Goal: Task Accomplishment & Management: Use online tool/utility

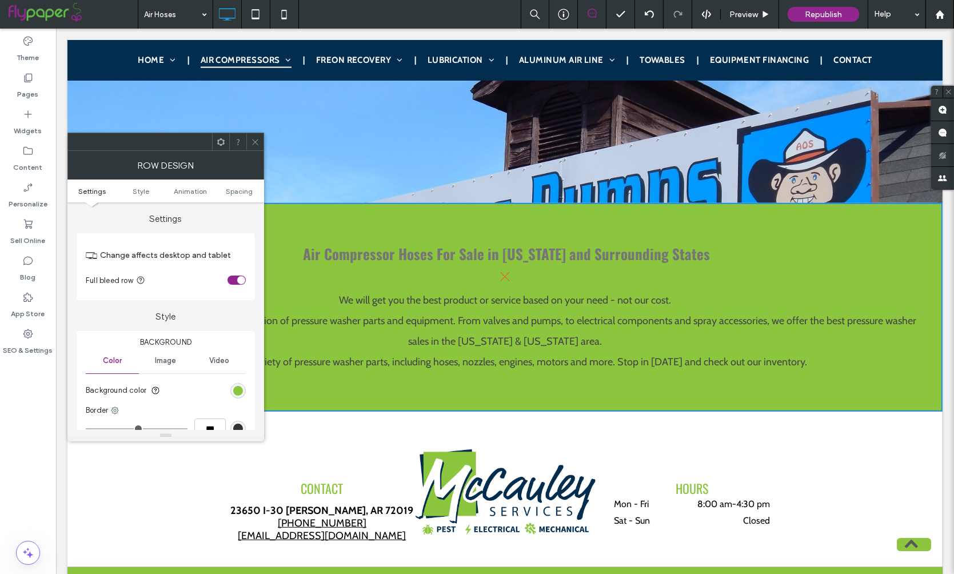
click at [253, 139] on icon at bounding box center [255, 142] width 9 height 9
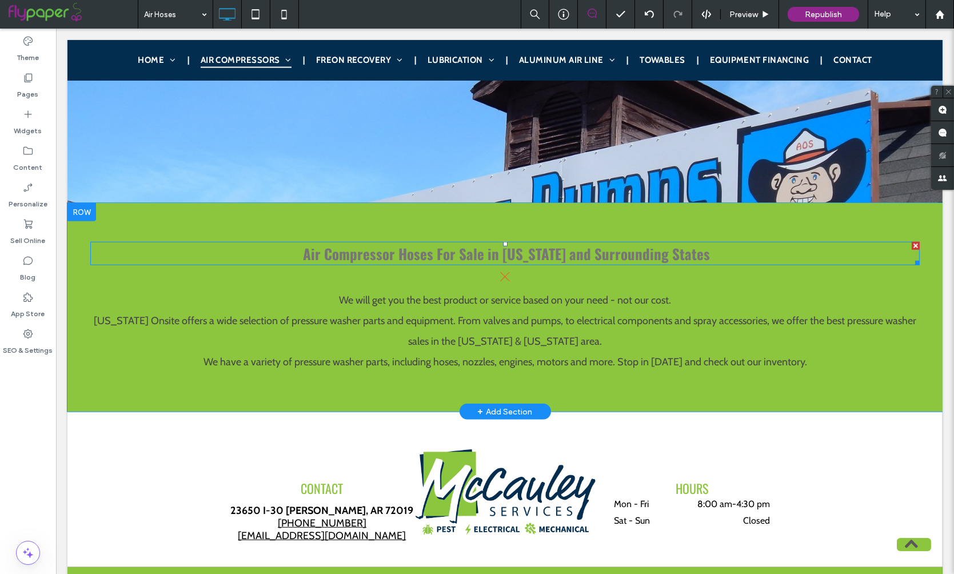
click at [522, 243] on span "Air Compressor Hoses For Sale in Arkansas and Surrounding States" at bounding box center [506, 253] width 407 height 21
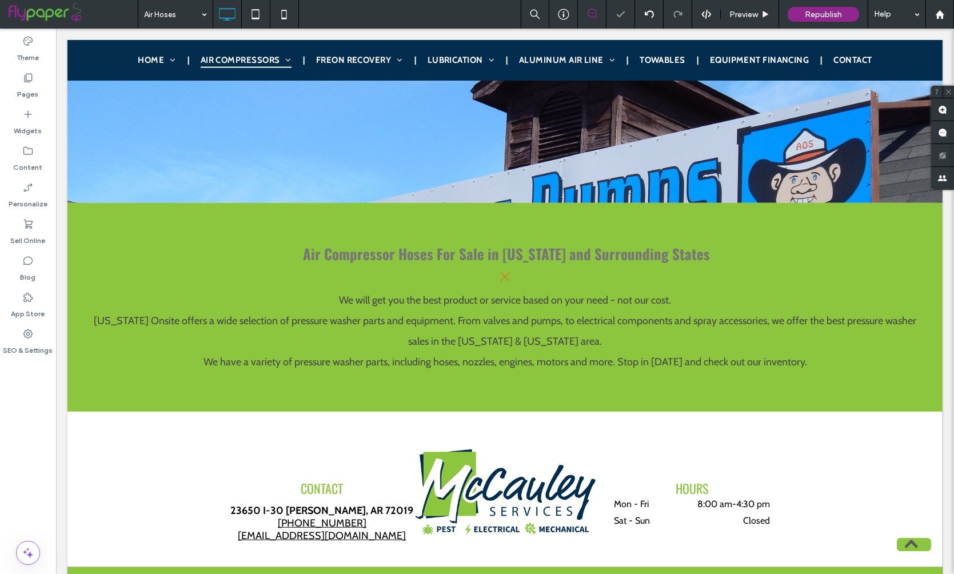
type input "******"
type input "**"
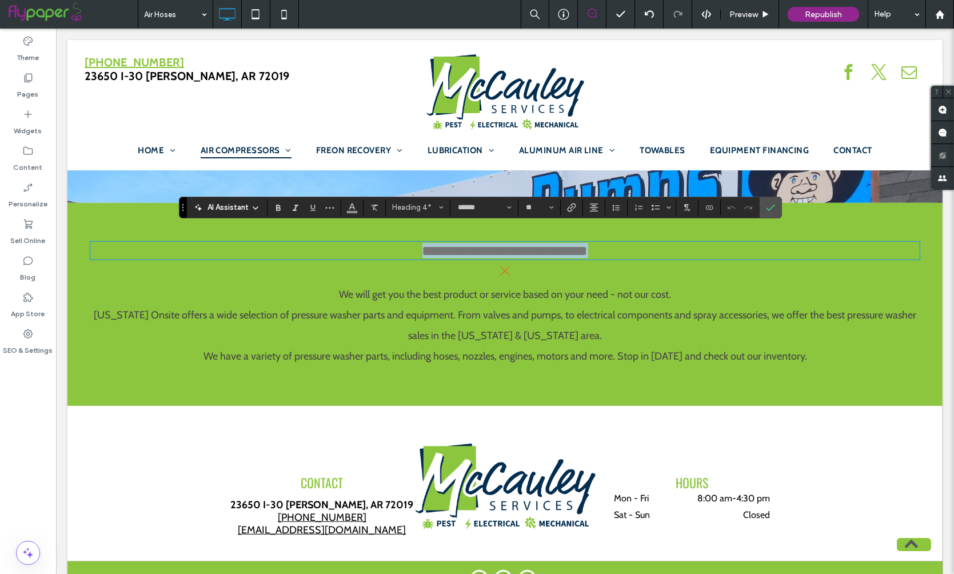
type input "*****"
type input "**"
type input "******"
type input "**"
click at [512, 243] on strong "**********" at bounding box center [505, 250] width 166 height 14
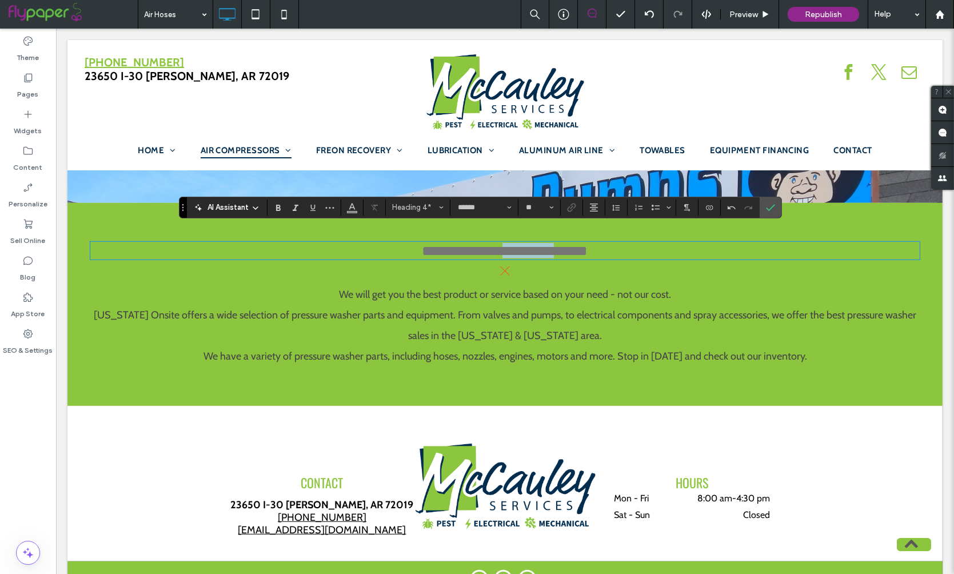
click at [512, 243] on strong "**********" at bounding box center [505, 250] width 166 height 14
click at [412, 201] on button "Heading 4*" at bounding box center [417, 207] width 59 height 16
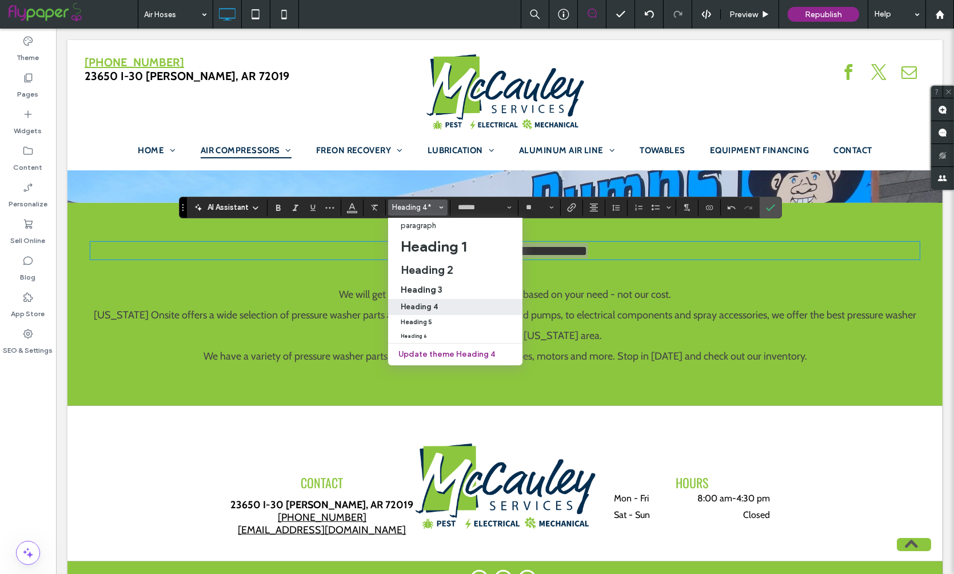
click at [451, 303] on div "Heading 4" at bounding box center [455, 306] width 109 height 9
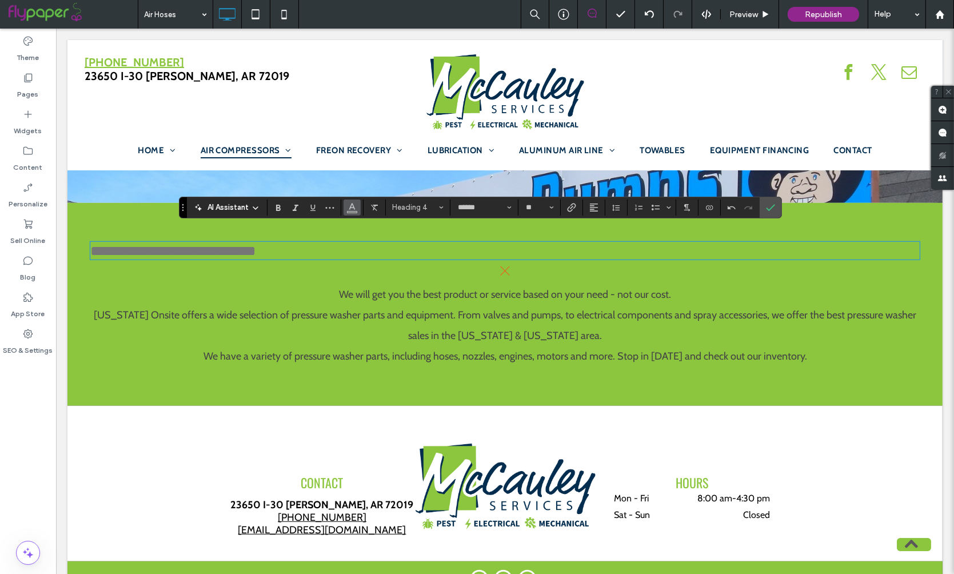
click at [351, 212] on span "Color" at bounding box center [351, 206] width 9 height 15
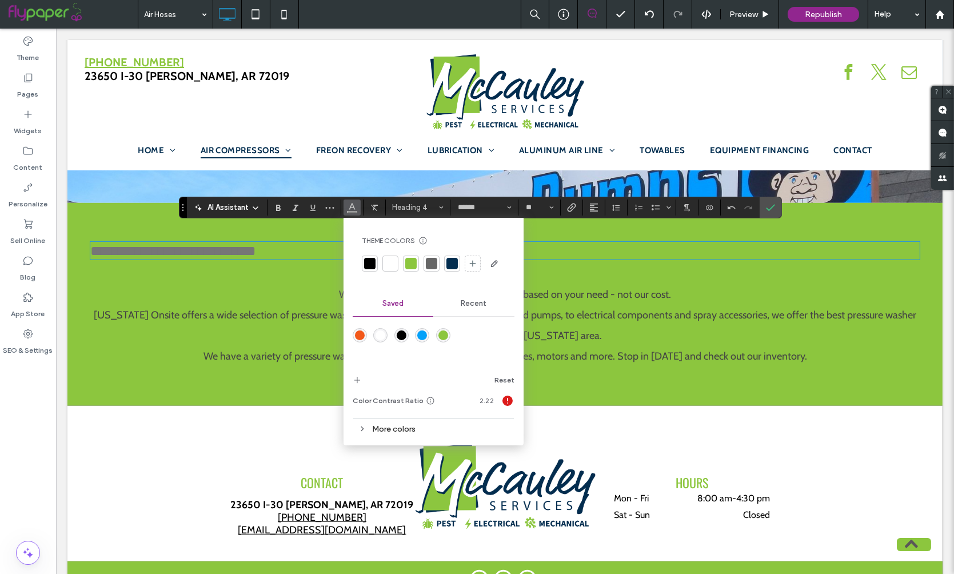
click at [398, 264] on div at bounding box center [433, 263] width 143 height 18
click at [393, 261] on div at bounding box center [390, 263] width 11 height 11
click at [283, 207] on label "Bold" at bounding box center [278, 207] width 17 height 16
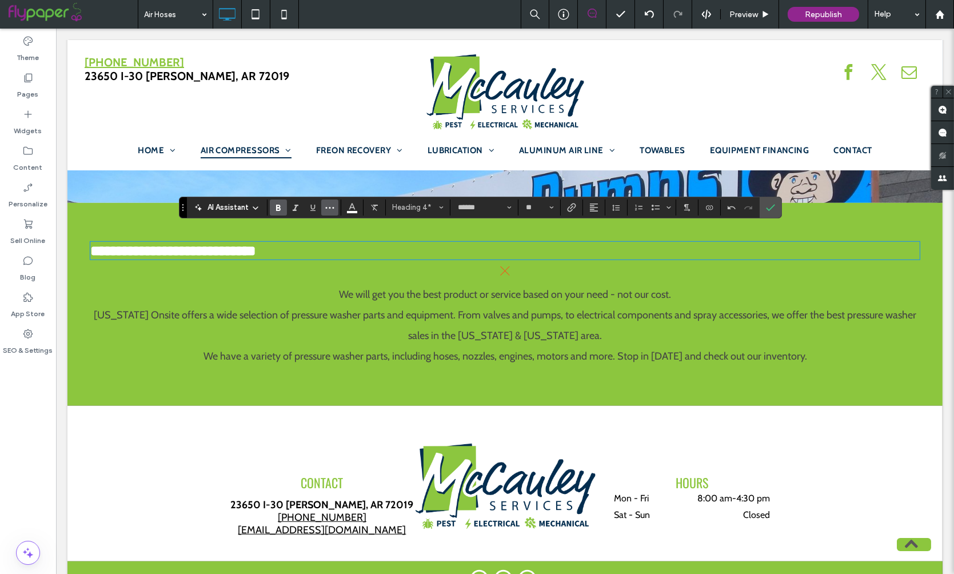
click at [331, 210] on icon "More" at bounding box center [329, 207] width 9 height 9
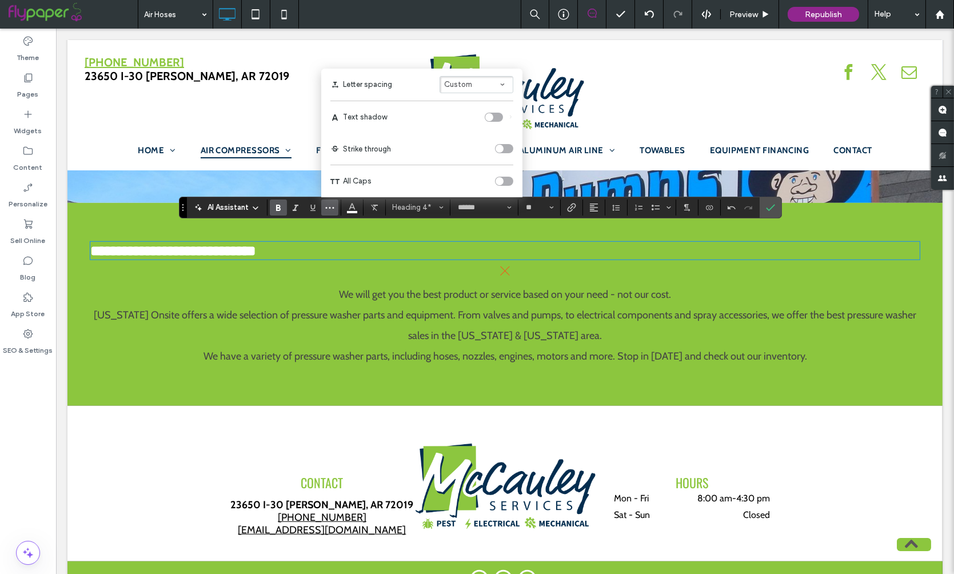
click at [505, 175] on label "All Caps" at bounding box center [421, 181] width 183 height 32
click at [504, 180] on div "toggle" at bounding box center [504, 181] width 18 height 9
click at [589, 207] on icon "Alignment" at bounding box center [593, 207] width 9 height 9
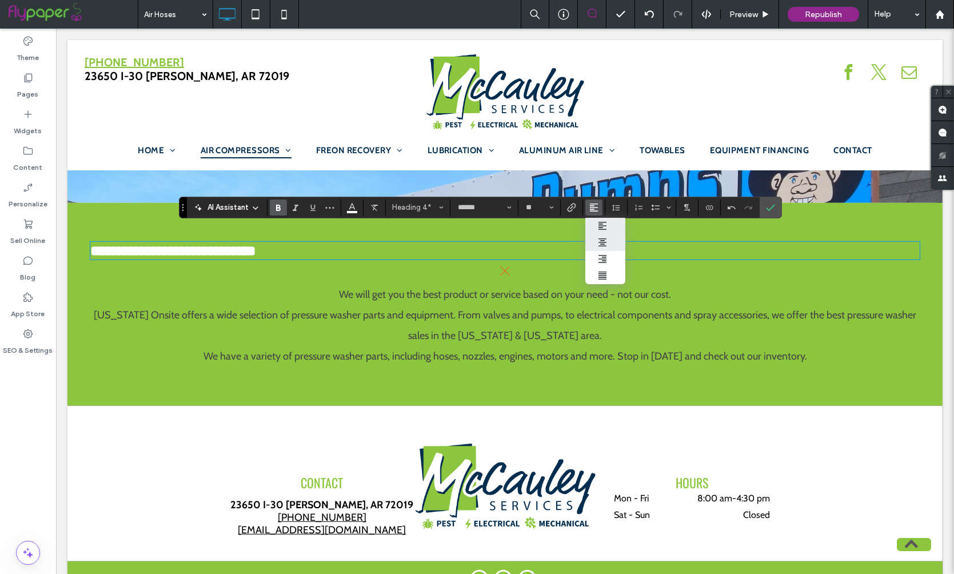
click at [606, 241] on icon "ui.textEditor.alignment.center" at bounding box center [602, 242] width 9 height 9
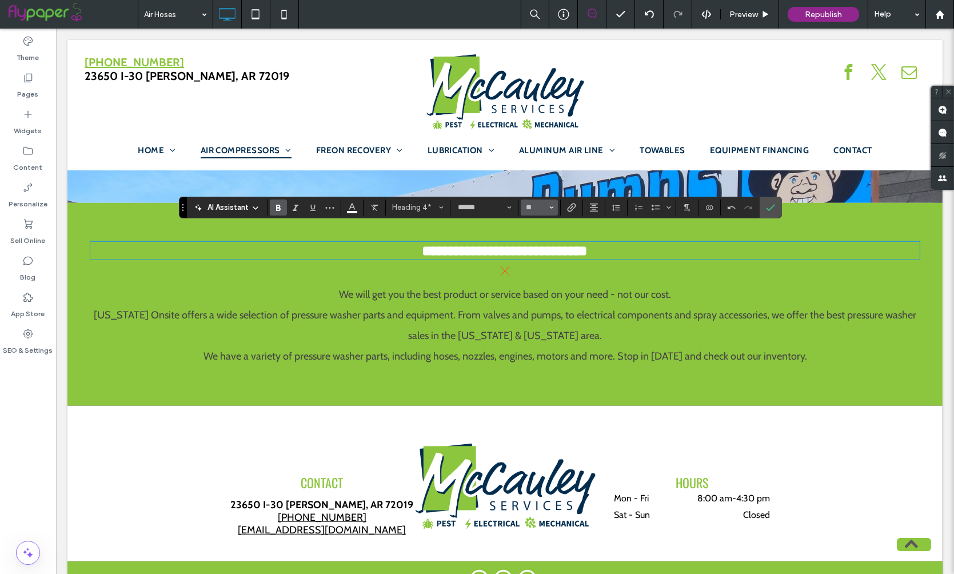
click at [549, 202] on span "Size" at bounding box center [551, 207] width 5 height 15
click at [537, 335] on label "36" at bounding box center [539, 327] width 37 height 16
type input "**"
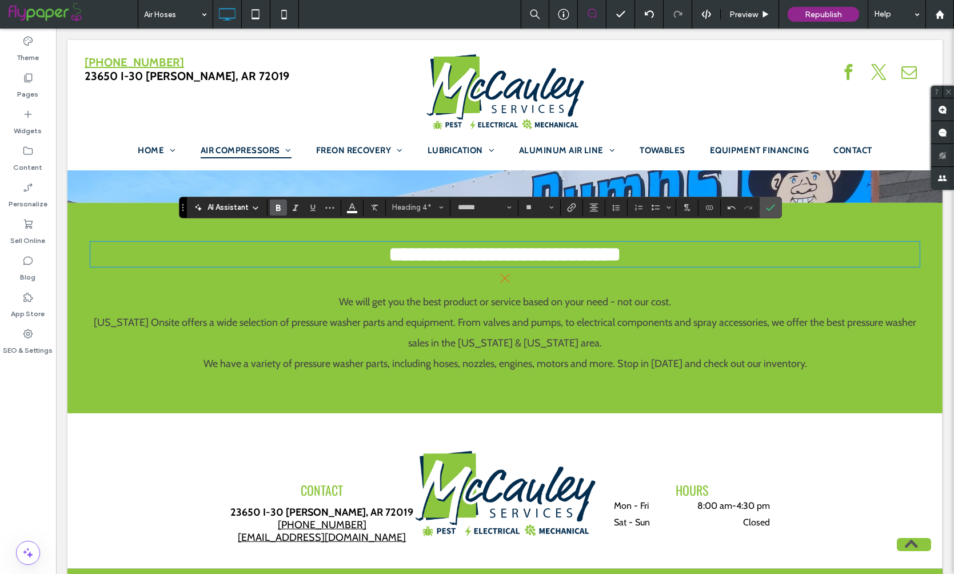
click at [556, 333] on div "[US_STATE] Onsite offers a wide selection of pressure washer parts and equipmen…" at bounding box center [504, 332] width 829 height 41
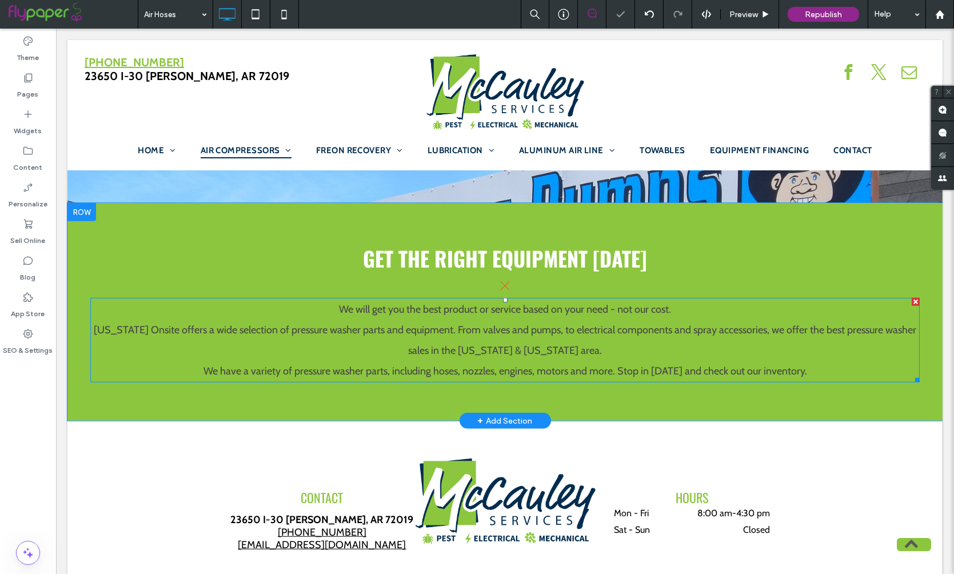
click at [528, 319] on div "[US_STATE] Onsite offers a wide selection of pressure washer parts and equipmen…" at bounding box center [504, 339] width 829 height 41
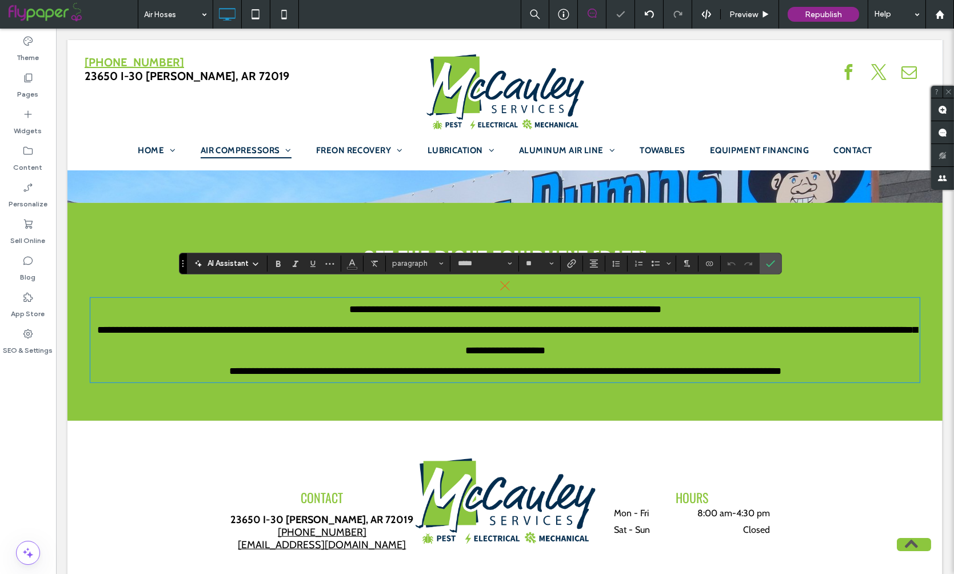
scroll to position [0, 0]
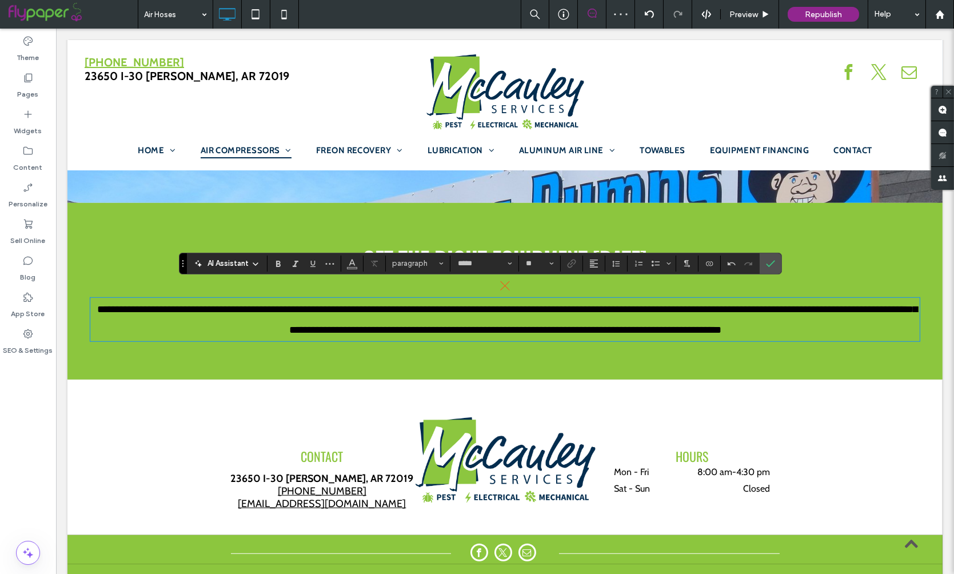
click at [788, 255] on h4 "Get the Right Equipment Today" at bounding box center [504, 258] width 829 height 30
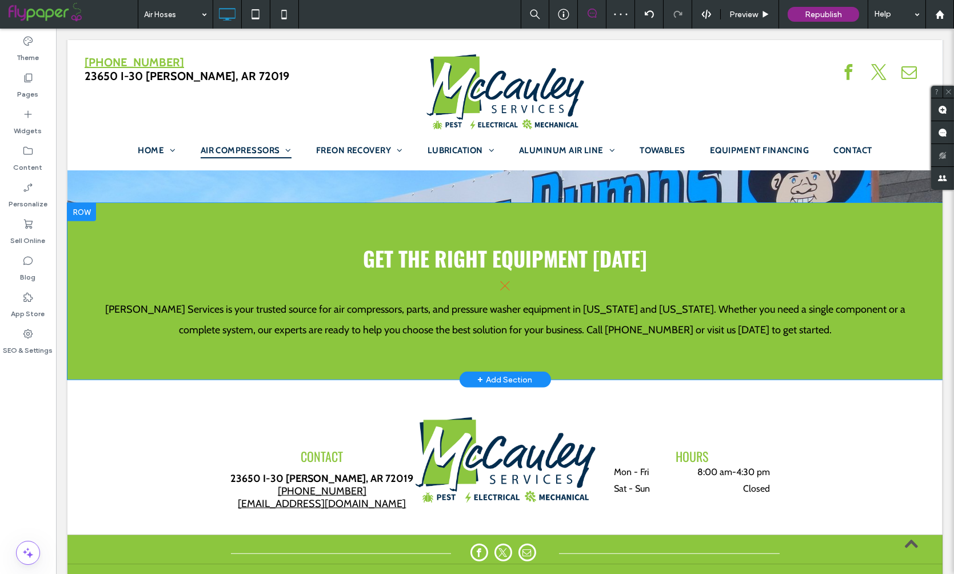
click at [912, 326] on div "Get the Right Equipment Today xArtboard 1 McCauley Services is your trusted sou…" at bounding box center [504, 291] width 829 height 109
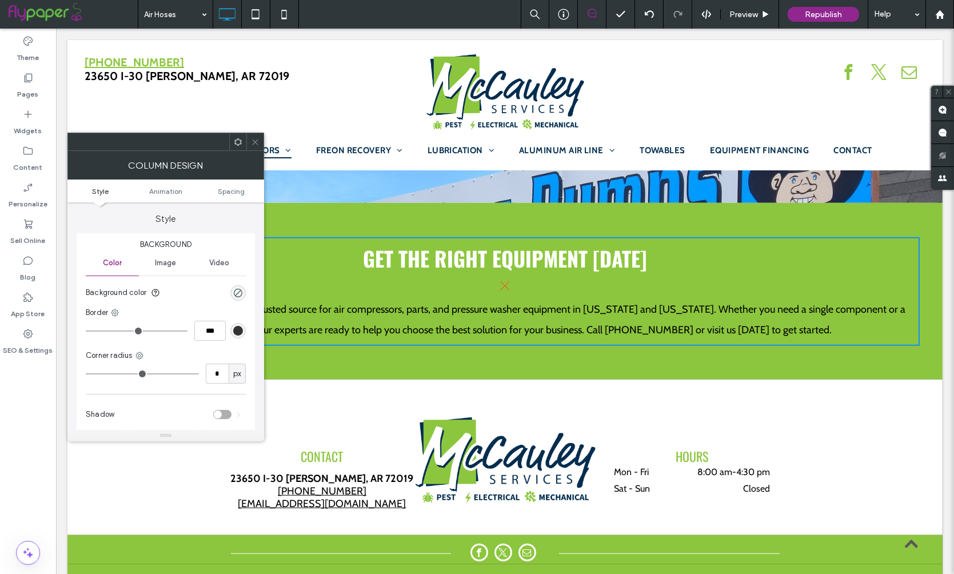
click at [249, 138] on div at bounding box center [254, 141] width 17 height 17
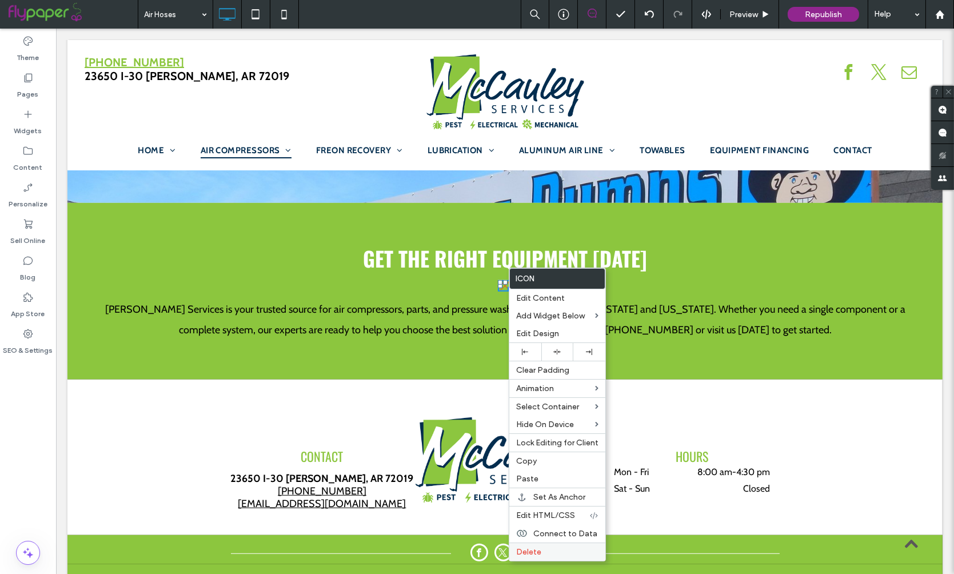
click at [557, 552] on label "Delete" at bounding box center [557, 552] width 82 height 10
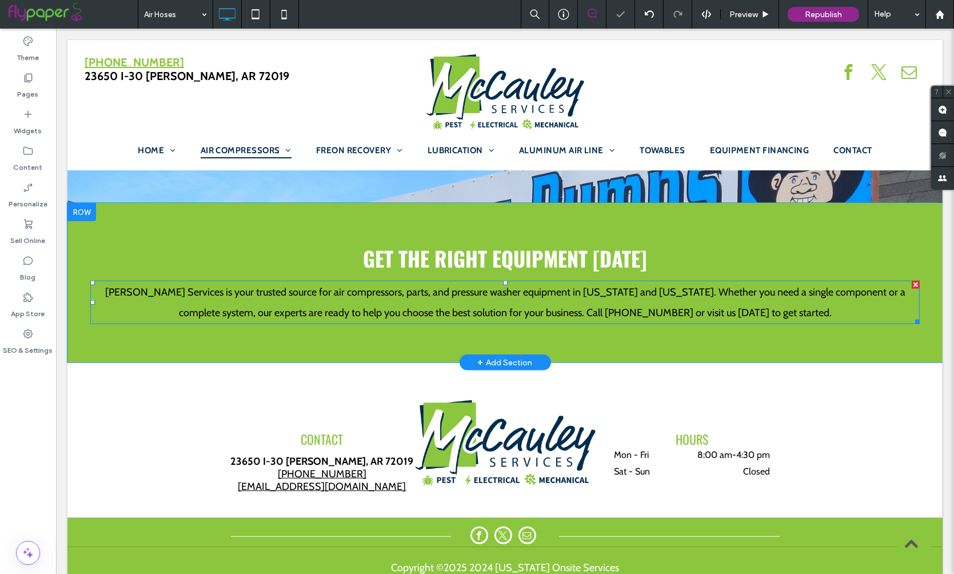
drag, startPoint x: 920, startPoint y: 304, endPoint x: 910, endPoint y: 304, distance: 9.7
click at [910, 304] on div "Get the Right Equipment Today McCauley Services is your trusted source for air …" at bounding box center [504, 282] width 875 height 159
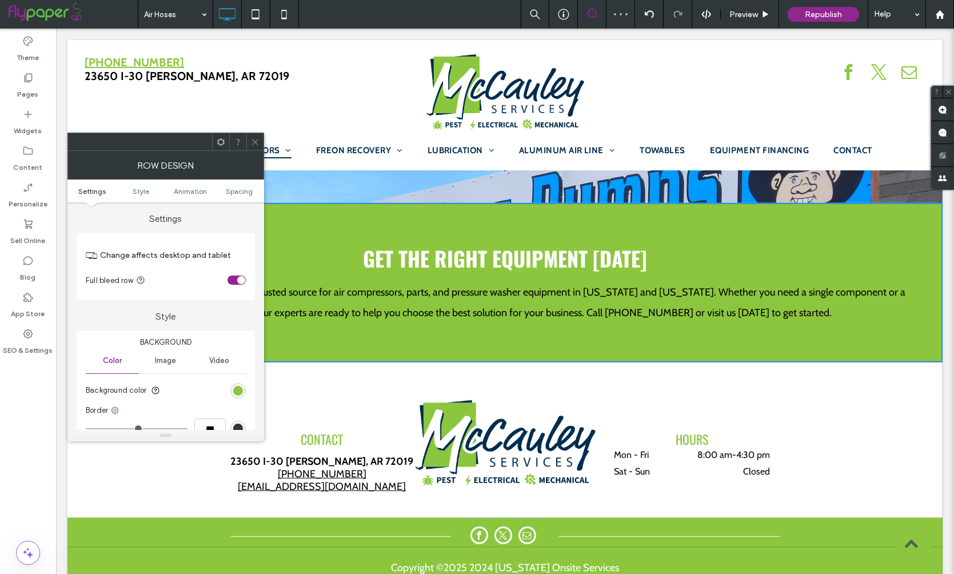
click at [254, 136] on span at bounding box center [255, 141] width 9 height 17
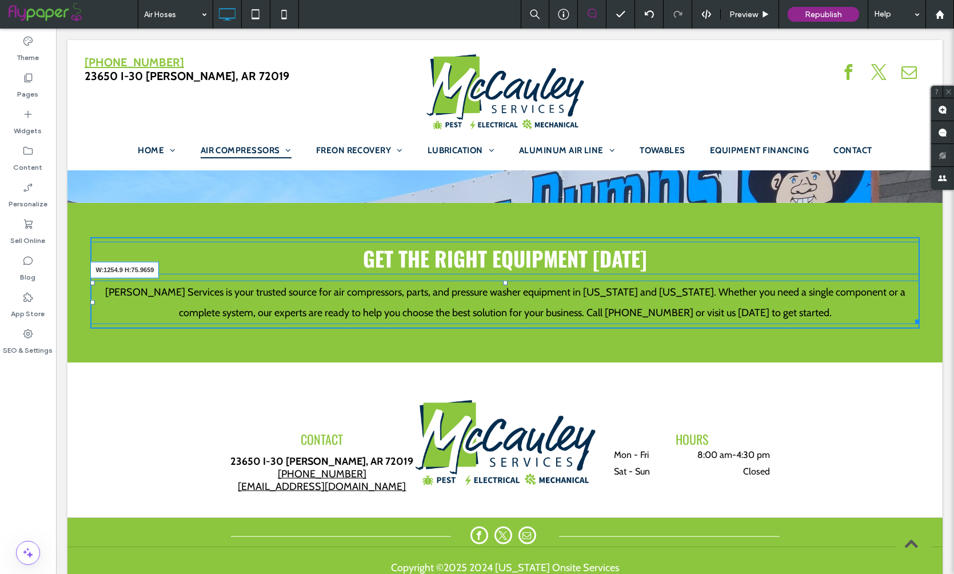
drag, startPoint x: 914, startPoint y: 305, endPoint x: 802, endPoint y: 306, distance: 112.6
click at [911, 315] on div at bounding box center [915, 319] width 9 height 9
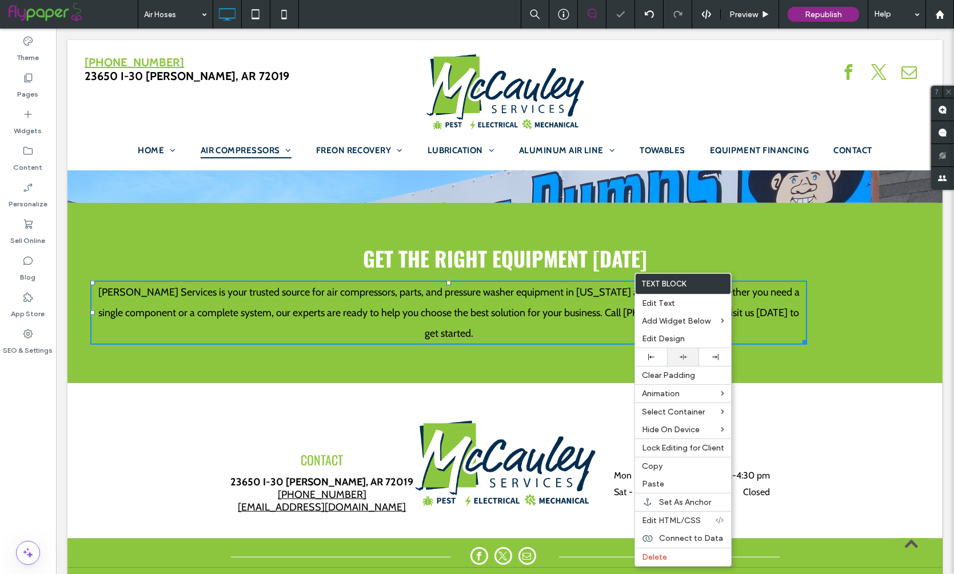
click at [693, 353] on div at bounding box center [683, 357] width 32 height 18
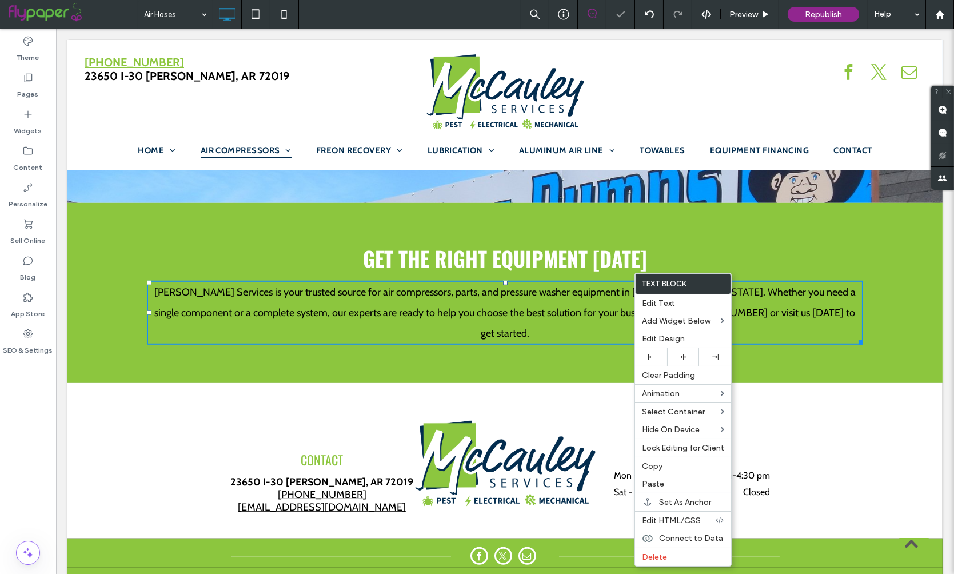
click at [630, 203] on div "Get the Right Equipment Today McCauley Services is your trusted source for air …" at bounding box center [504, 293] width 875 height 180
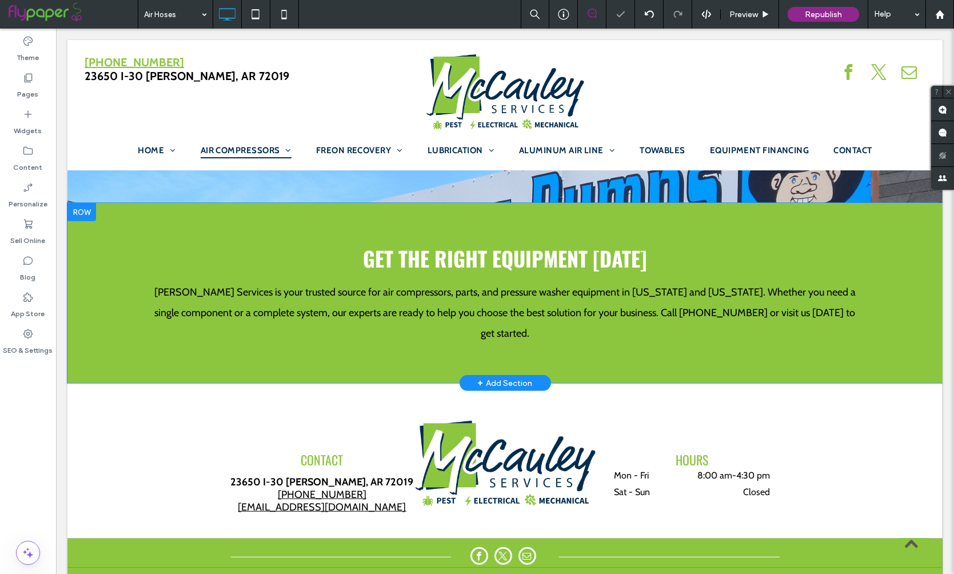
click at [583, 203] on div "Get the Right Equipment Today McCauley Services is your trusted source for air …" at bounding box center [504, 293] width 875 height 180
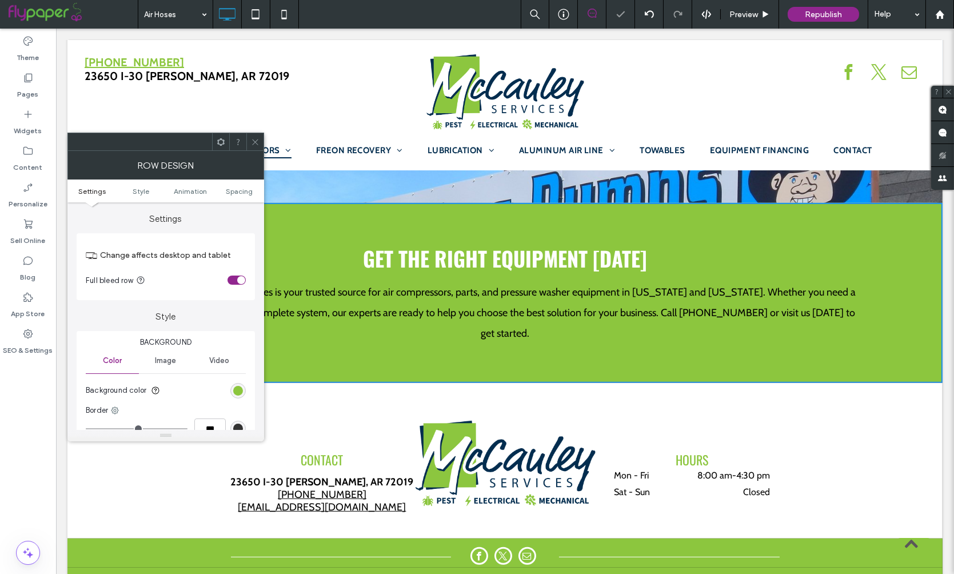
click at [237, 384] on div "rgb(140, 198, 62)" at bounding box center [237, 390] width 15 height 15
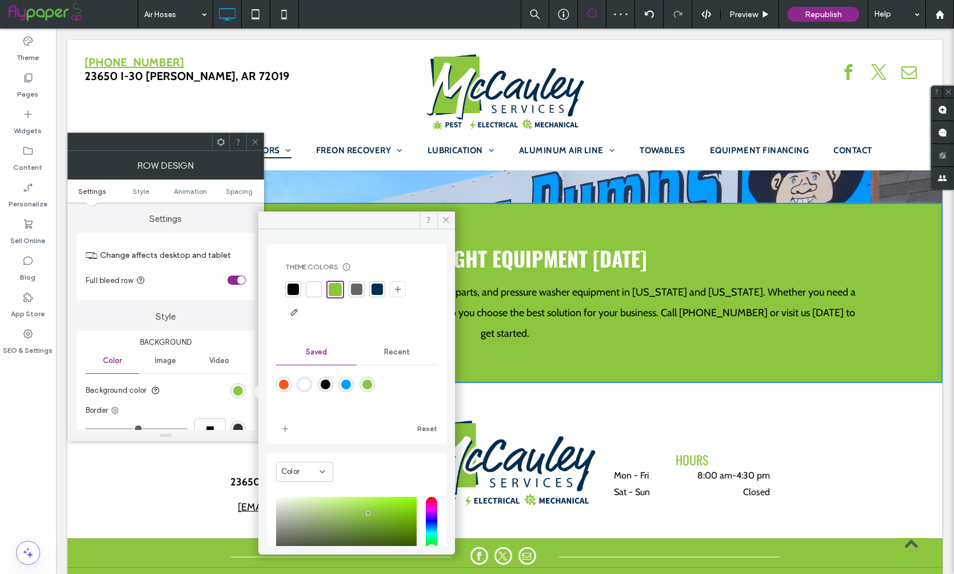
click at [375, 288] on div at bounding box center [377, 288] width 11 height 11
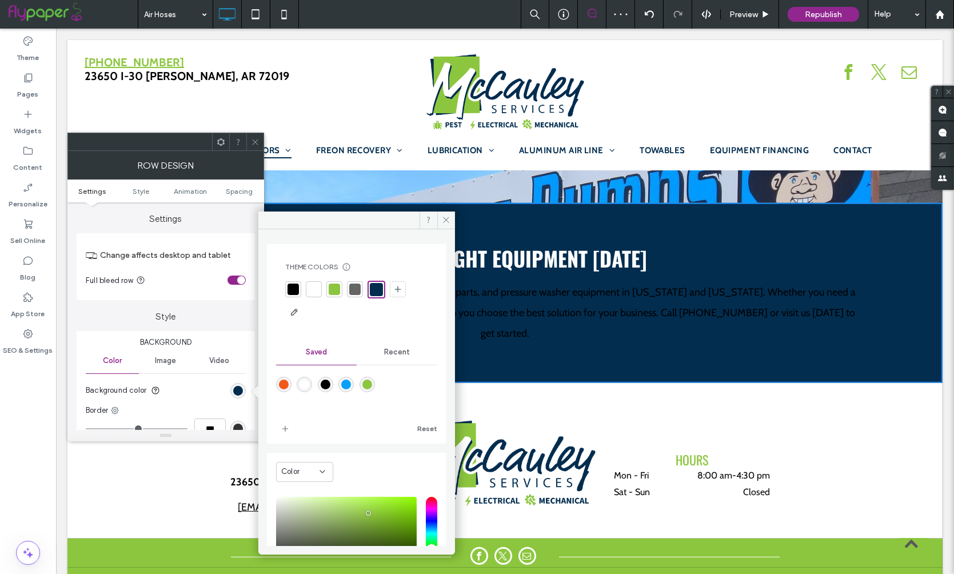
click at [238, 140] on icon at bounding box center [238, 142] width 9 height 9
click at [251, 139] on icon at bounding box center [255, 142] width 9 height 9
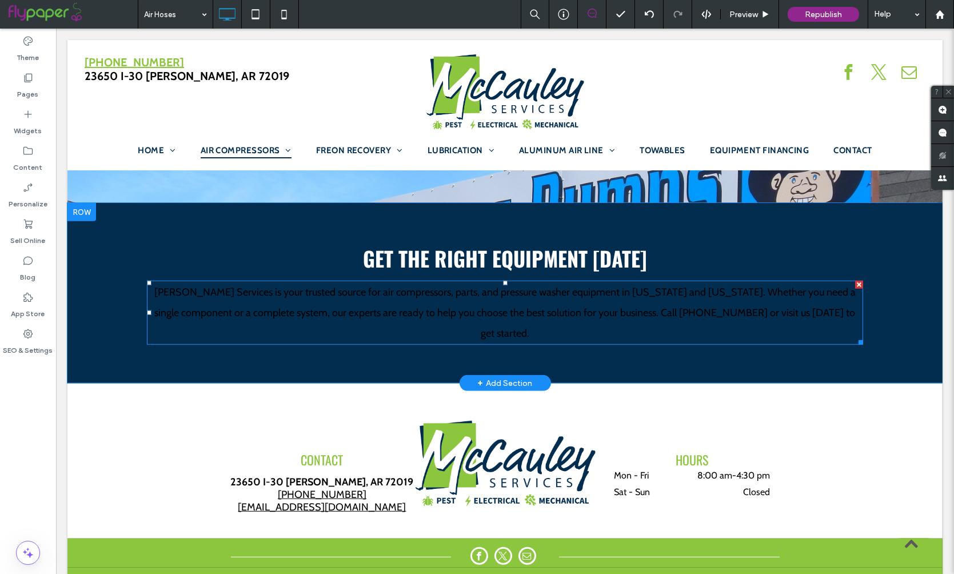
click at [481, 286] on span "McCauley Services is your trusted source for air compressors, parts, and pressu…" at bounding box center [504, 313] width 701 height 54
type input "*****"
type input "**"
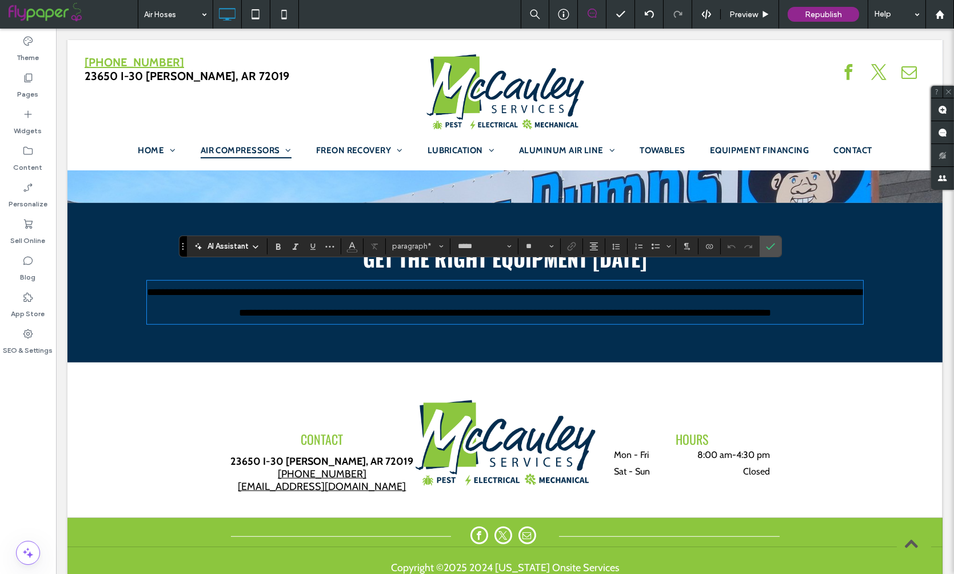
click at [303, 293] on span "**********" at bounding box center [507, 302] width 720 height 31
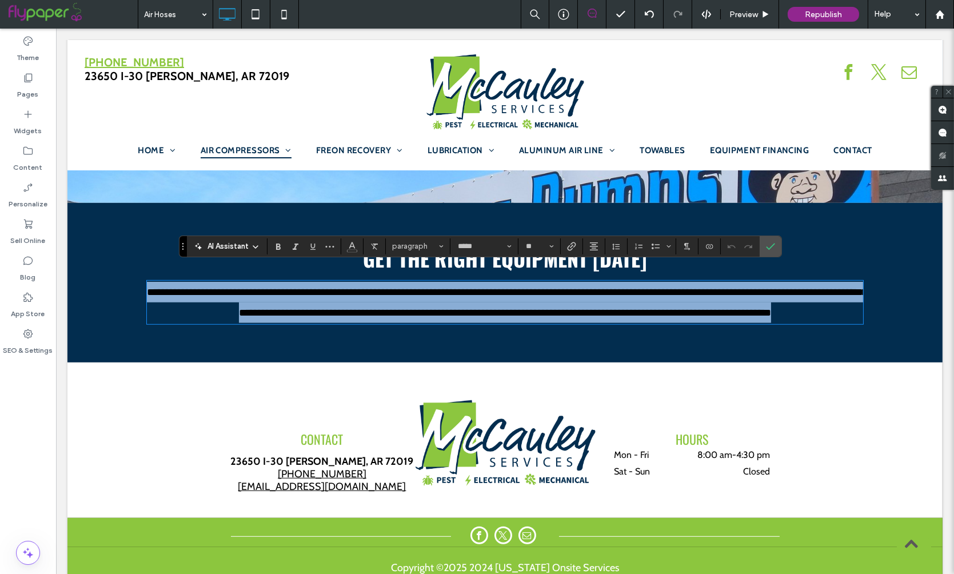
click at [303, 293] on span "**********" at bounding box center [507, 302] width 720 height 31
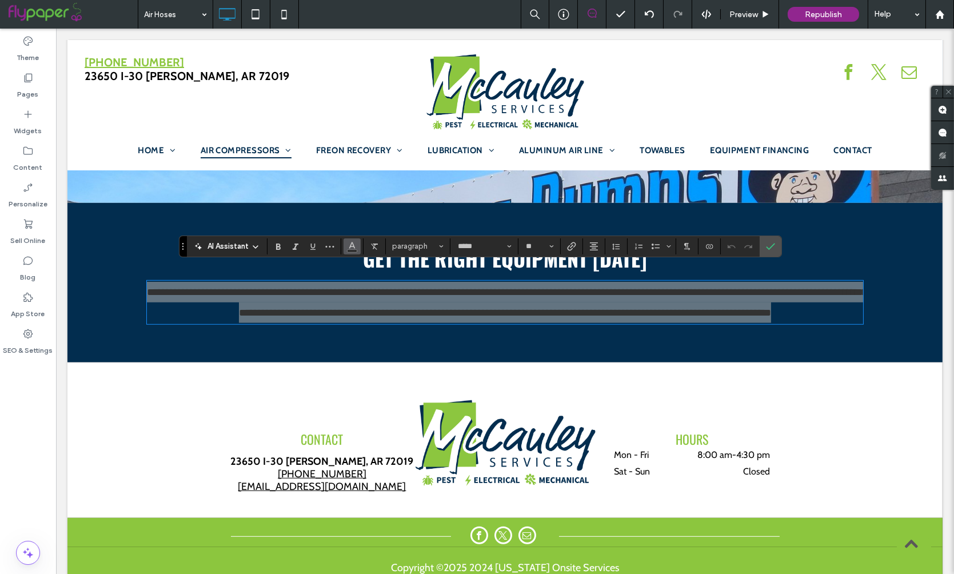
click at [345, 246] on button "Color" at bounding box center [351, 246] width 17 height 16
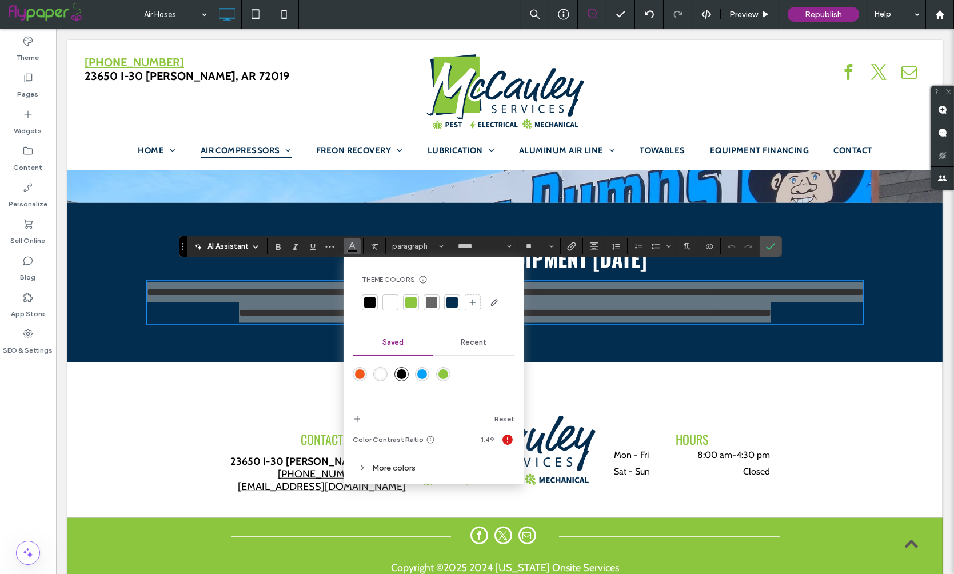
click at [388, 298] on div at bounding box center [390, 302] width 11 height 11
click at [769, 249] on icon "Confirm" at bounding box center [770, 246] width 9 height 9
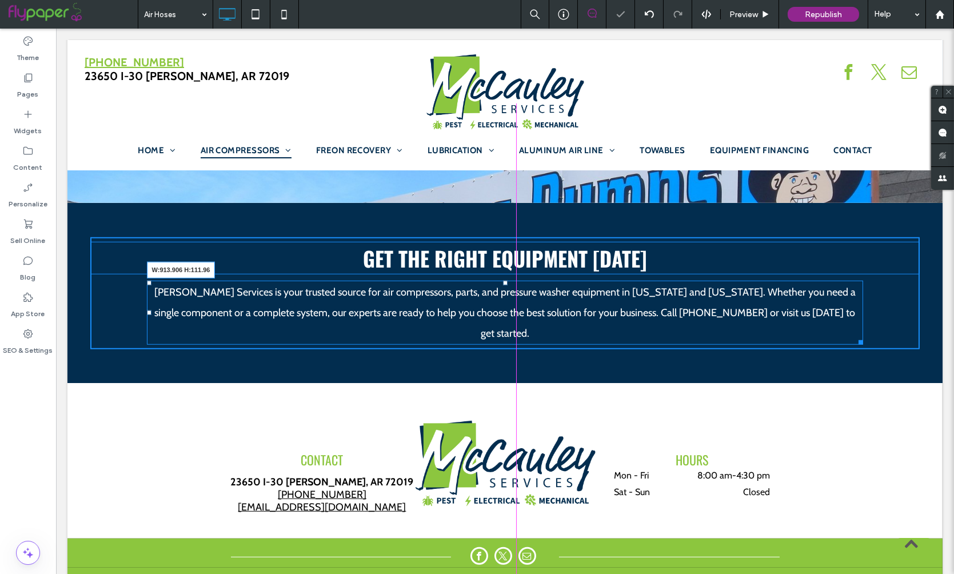
drag, startPoint x: 857, startPoint y: 303, endPoint x: 761, endPoint y: 328, distance: 99.7
click at [854, 336] on div at bounding box center [858, 340] width 9 height 9
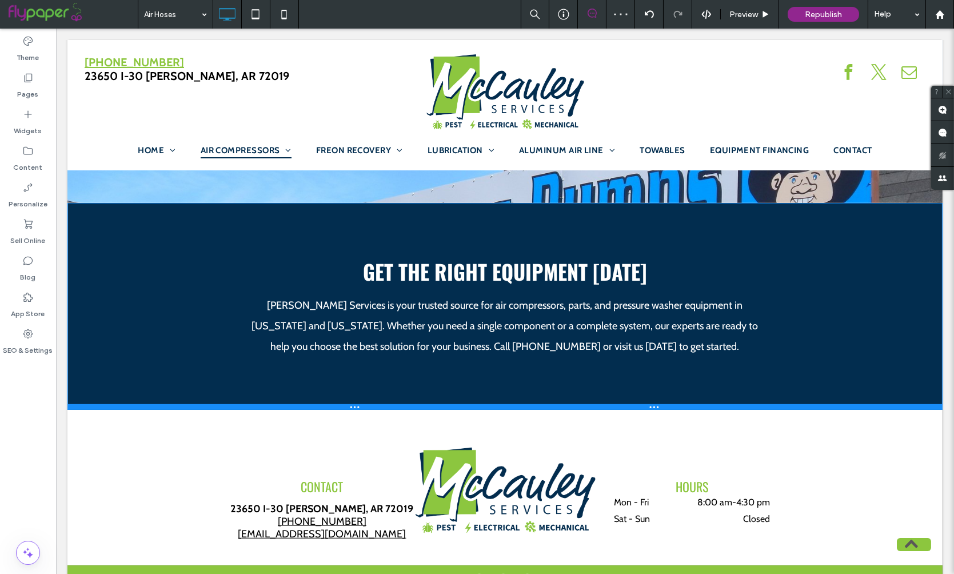
drag, startPoint x: 585, startPoint y: 366, endPoint x: 588, endPoint y: 400, distance: 33.8
click at [588, 404] on div at bounding box center [504, 407] width 875 height 6
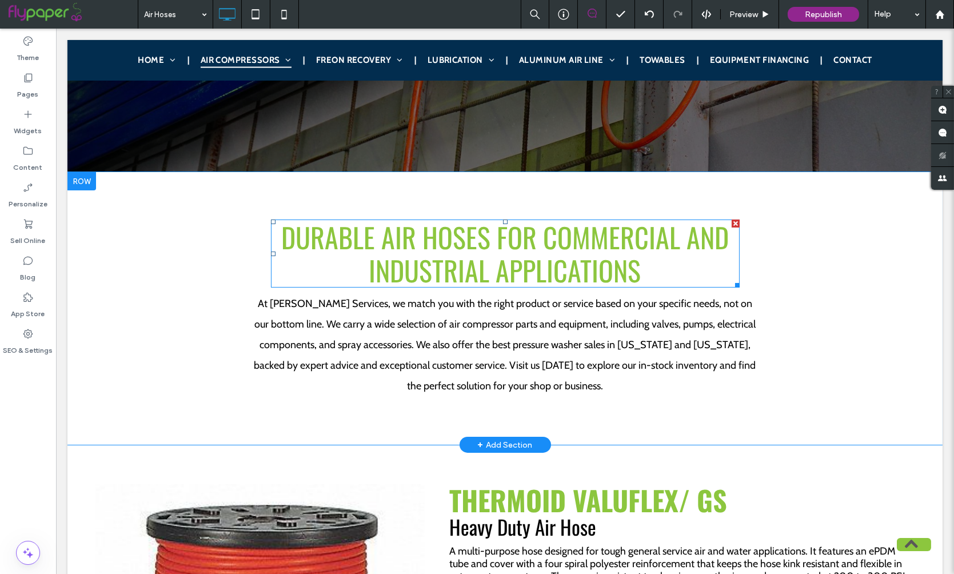
scroll to position [398, 0]
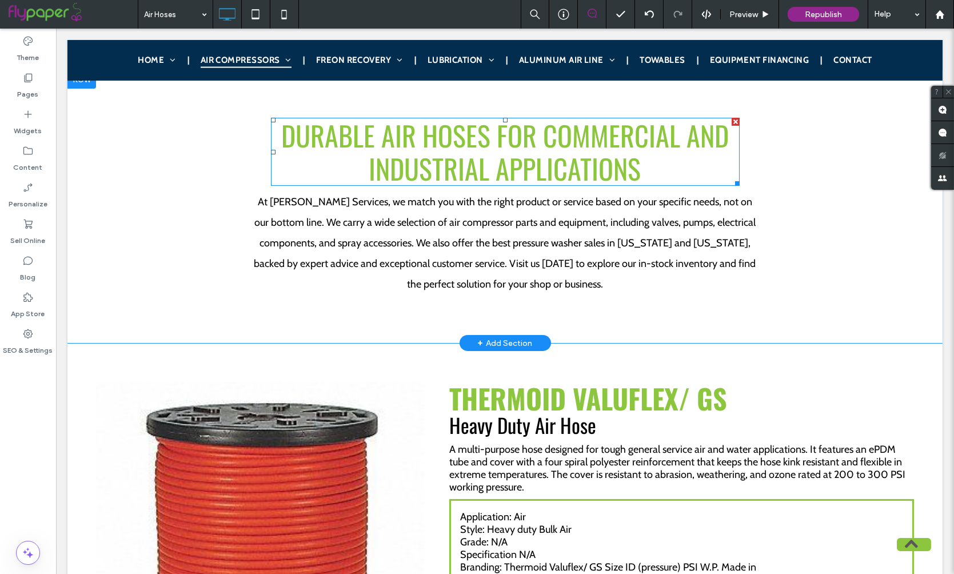
click at [475, 161] on span "Durable Air Hoses for Commercial and Industrial Applications" at bounding box center [505, 152] width 448 height 74
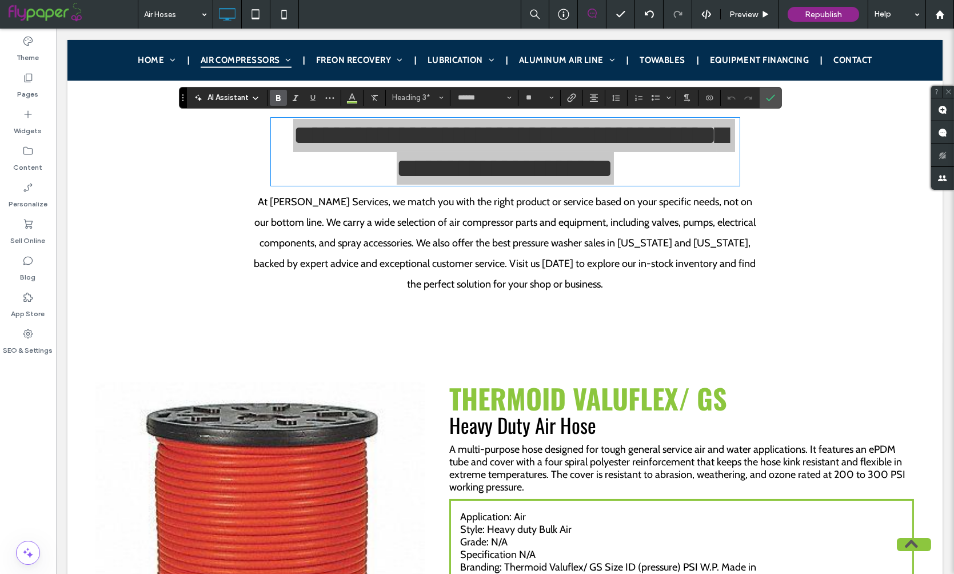
click at [278, 95] on use "Bold" at bounding box center [278, 98] width 5 height 6
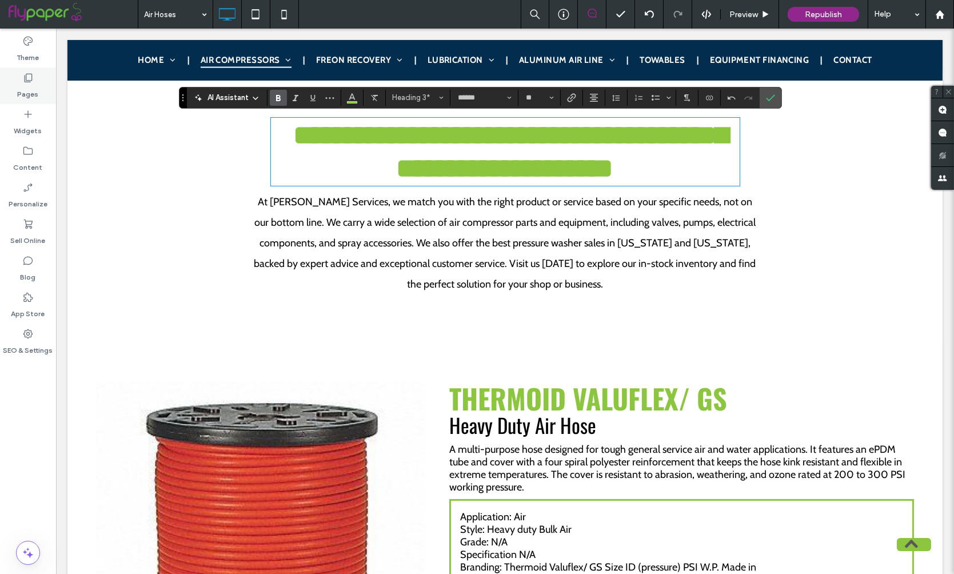
click at [29, 90] on label "Pages" at bounding box center [28, 91] width 21 height 16
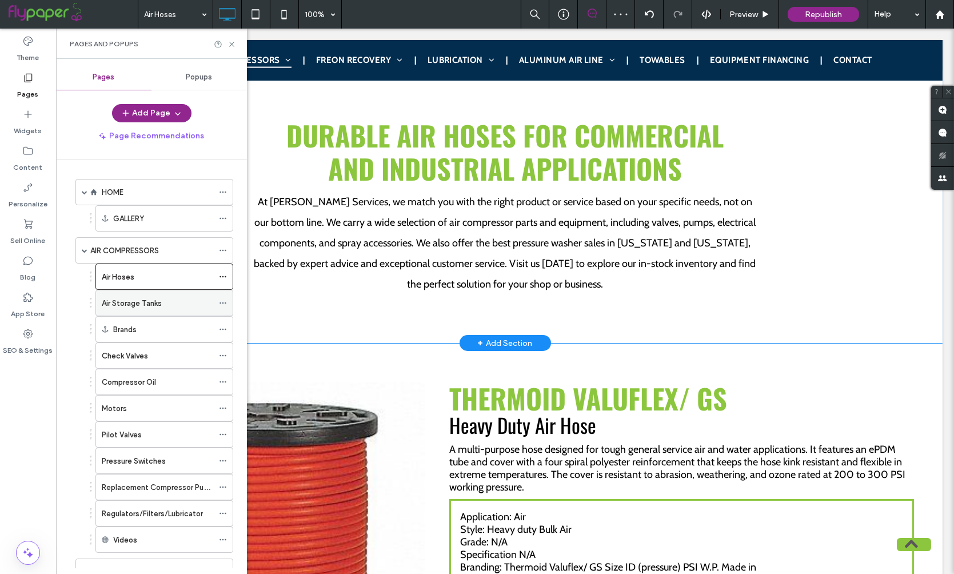
click at [157, 301] on label "Air Storage Tanks" at bounding box center [132, 303] width 60 height 20
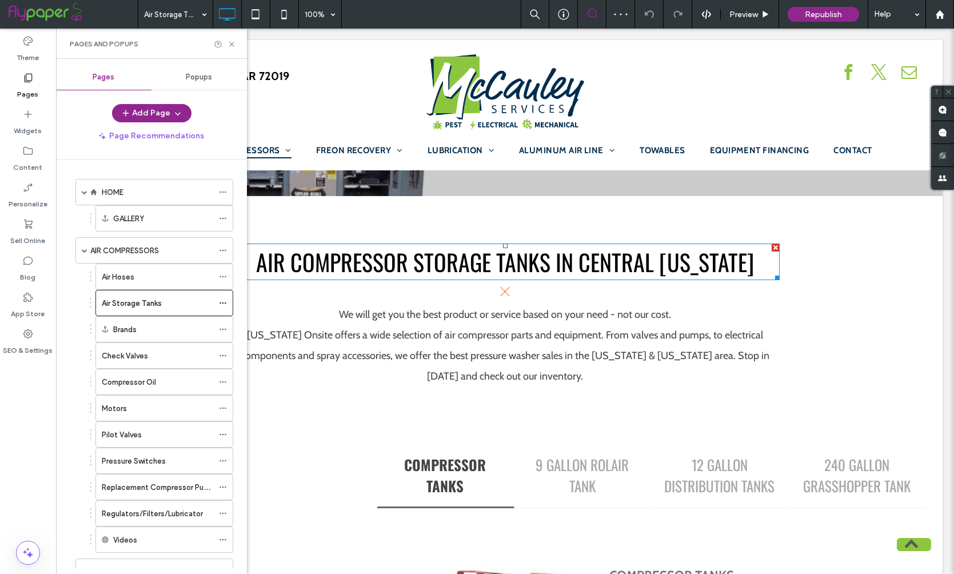
scroll to position [143, 0]
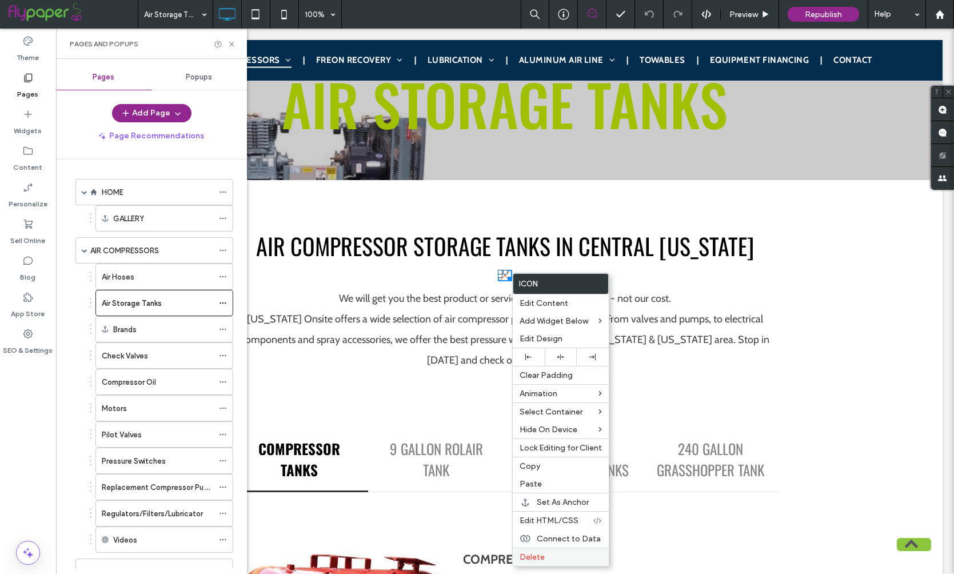
click at [539, 555] on span "Delete" at bounding box center [532, 557] width 25 height 10
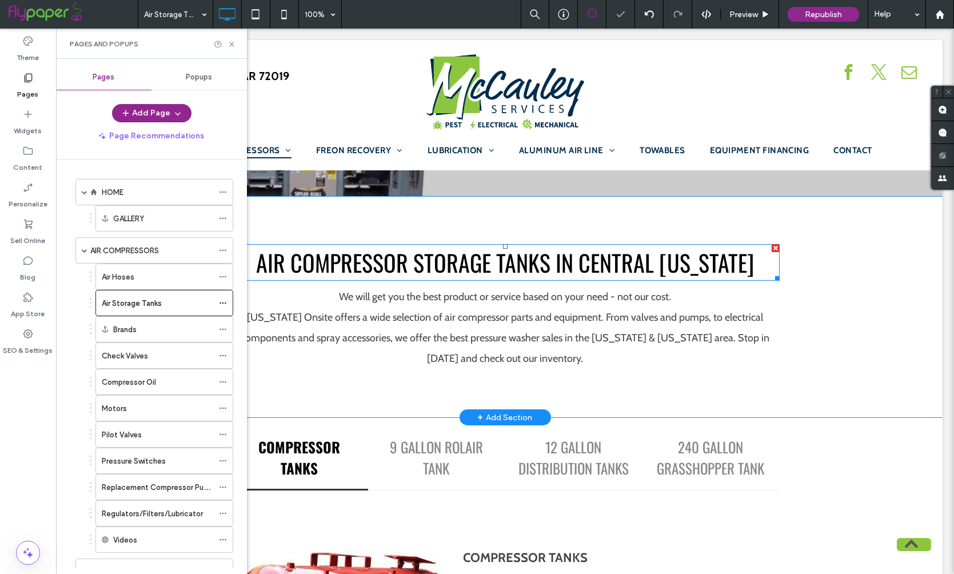
scroll to position [124, 0]
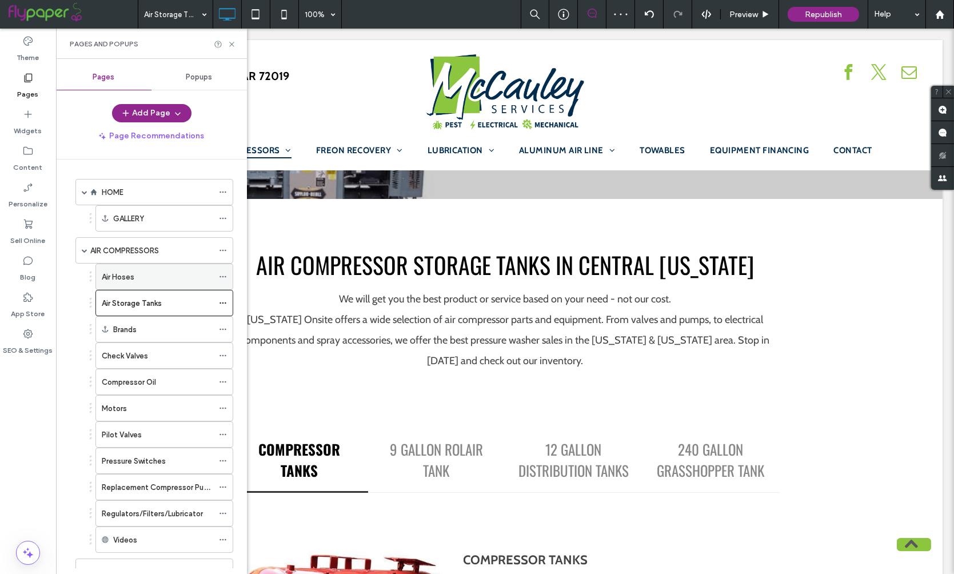
click at [147, 274] on div "Air Hoses" at bounding box center [157, 277] width 111 height 12
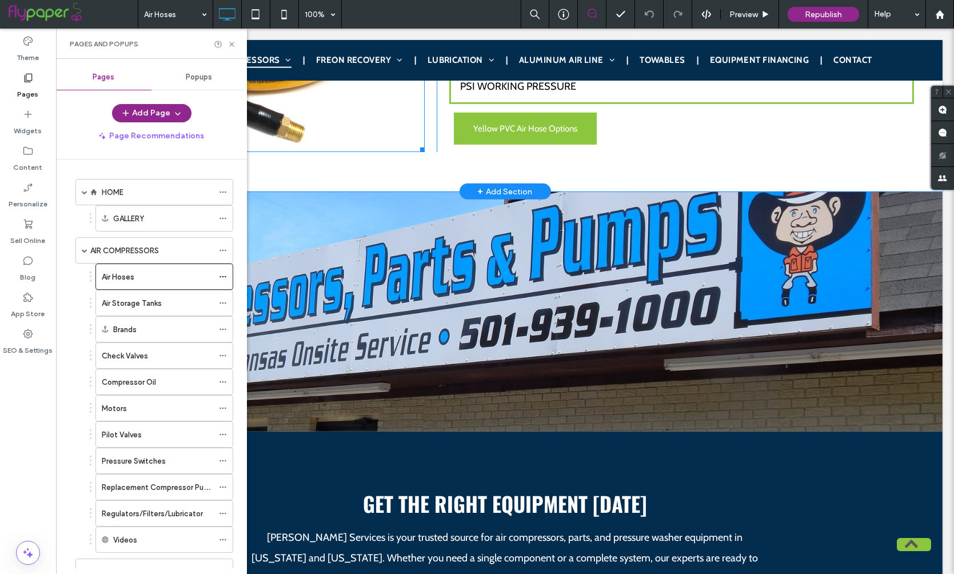
scroll to position [1771, 0]
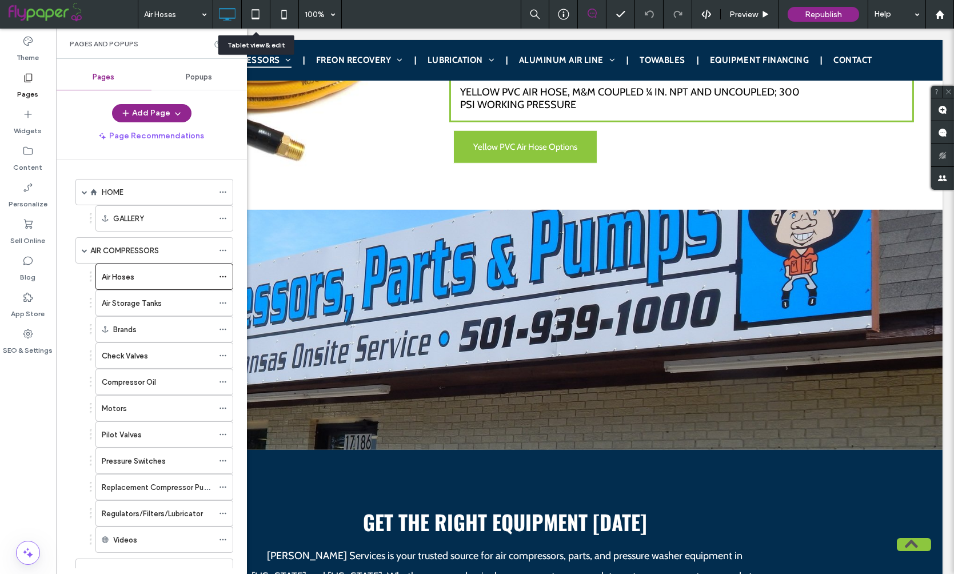
click at [255, 13] on icon at bounding box center [255, 14] width 23 height 23
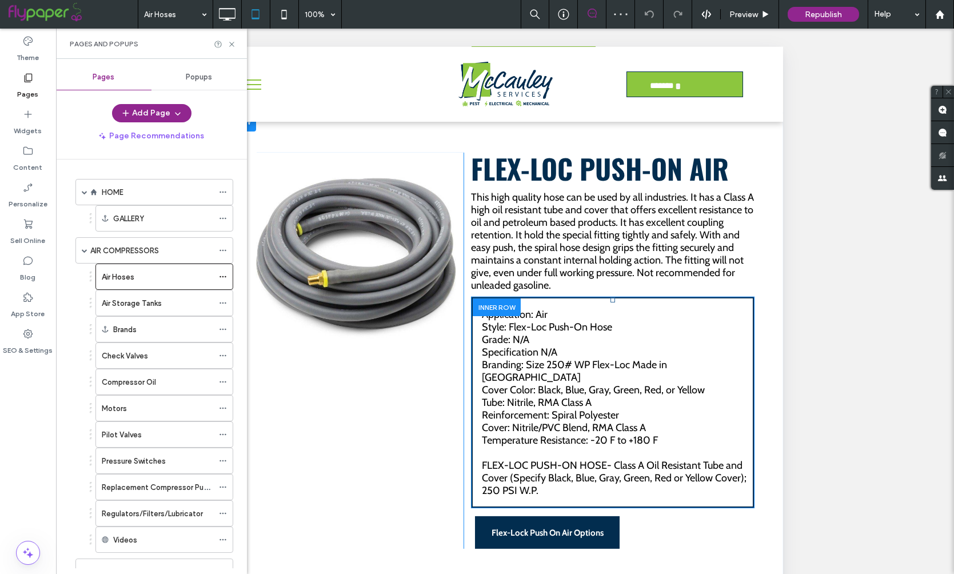
scroll to position [1014, 0]
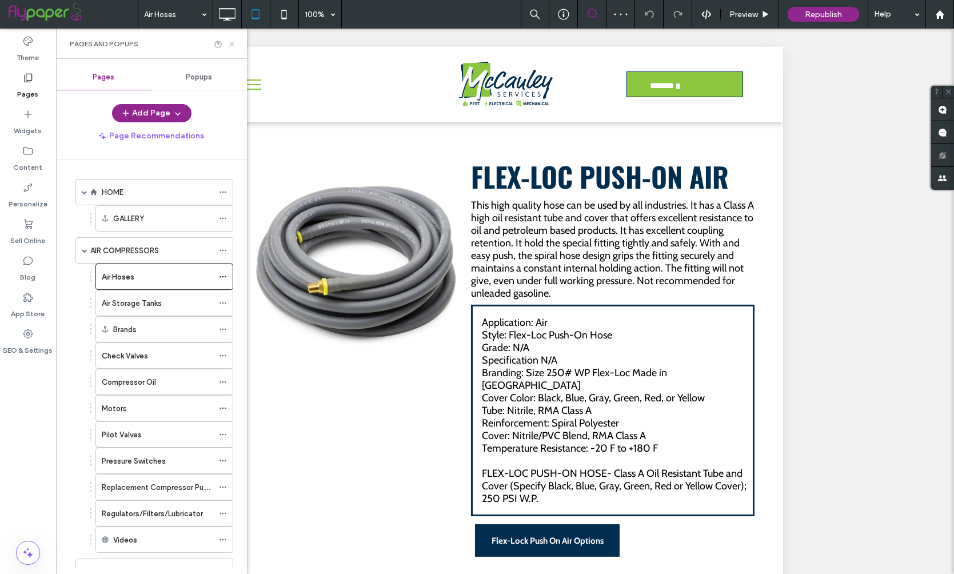
click at [234, 42] on icon at bounding box center [231, 44] width 9 height 9
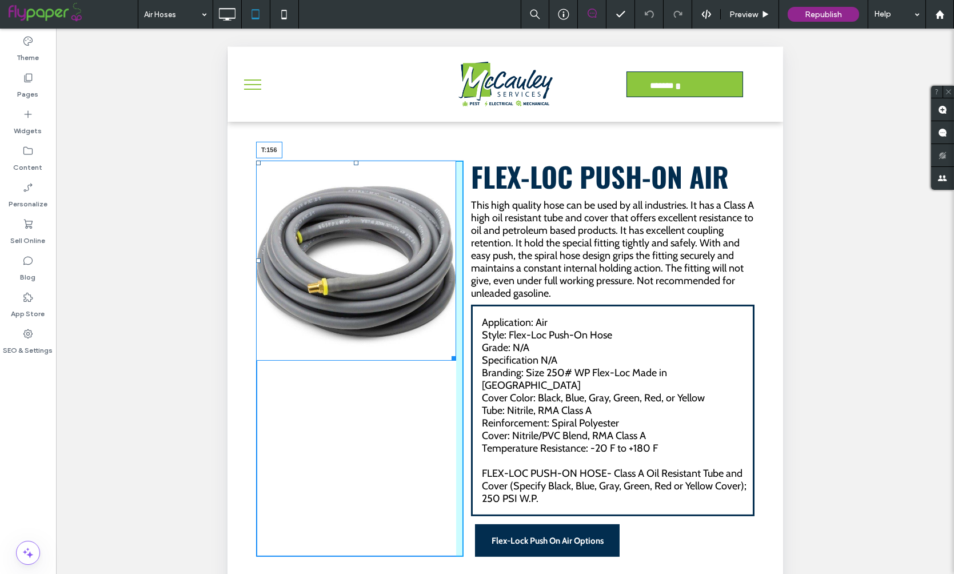
drag, startPoint x: 355, startPoint y: 161, endPoint x: 585, endPoint y: 302, distance: 269.4
click at [359, 251] on div "T:156" at bounding box center [355, 261] width 200 height 200
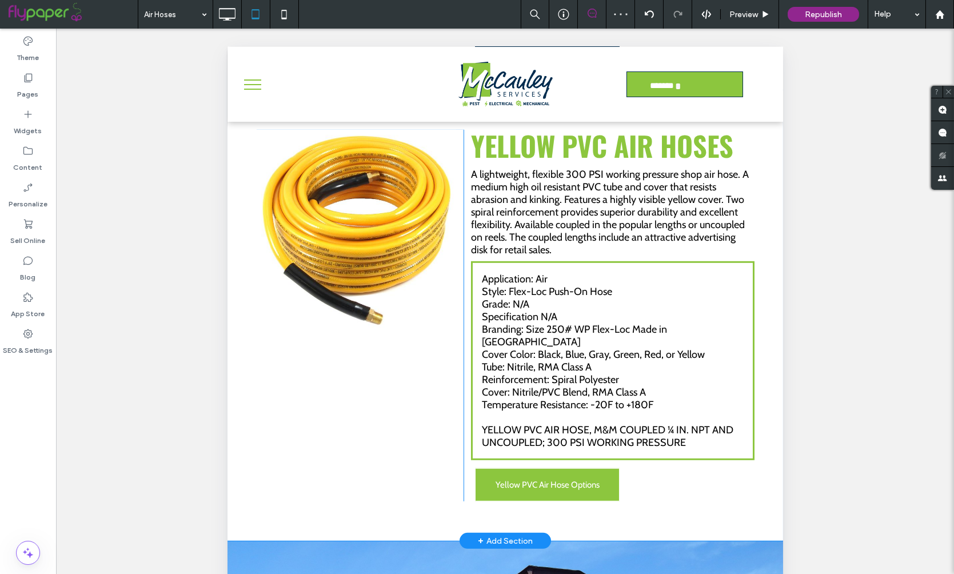
scroll to position [1507, 0]
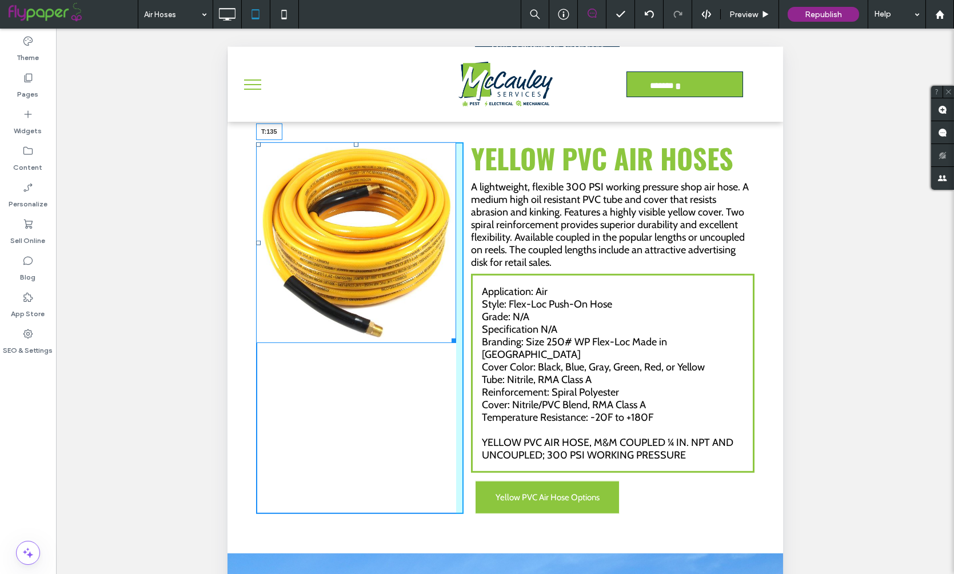
drag, startPoint x: 355, startPoint y: 138, endPoint x: 357, endPoint y: 201, distance: 62.9
click at [357, 147] on div at bounding box center [355, 144] width 5 height 5
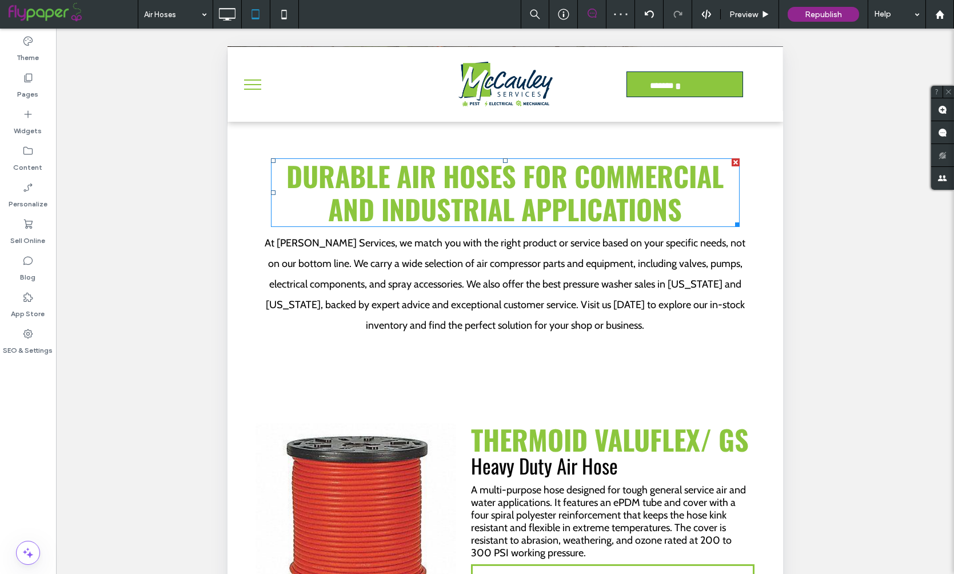
scroll to position [512, 0]
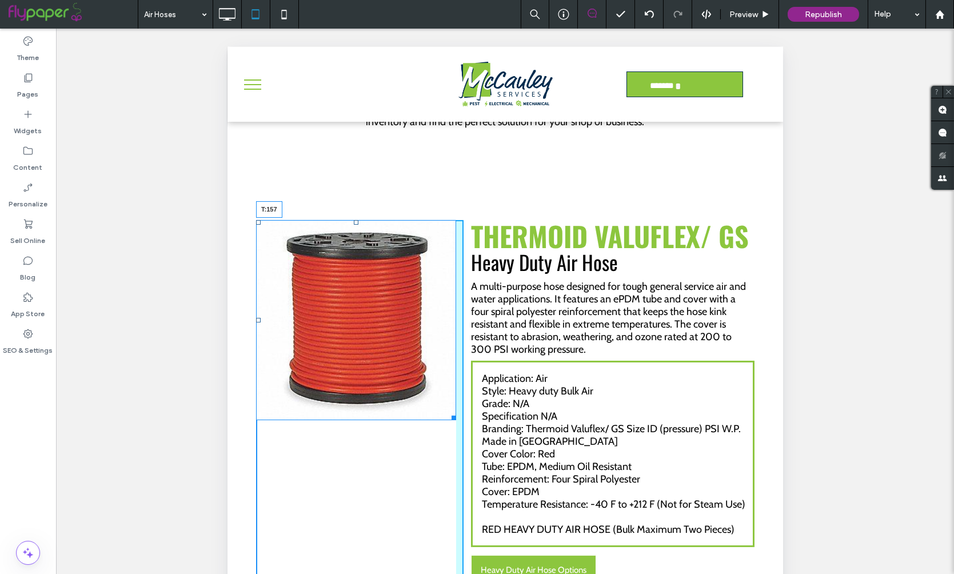
drag, startPoint x: 355, startPoint y: 220, endPoint x: 355, endPoint y: 310, distance: 90.3
click at [355, 225] on div at bounding box center [355, 222] width 5 height 5
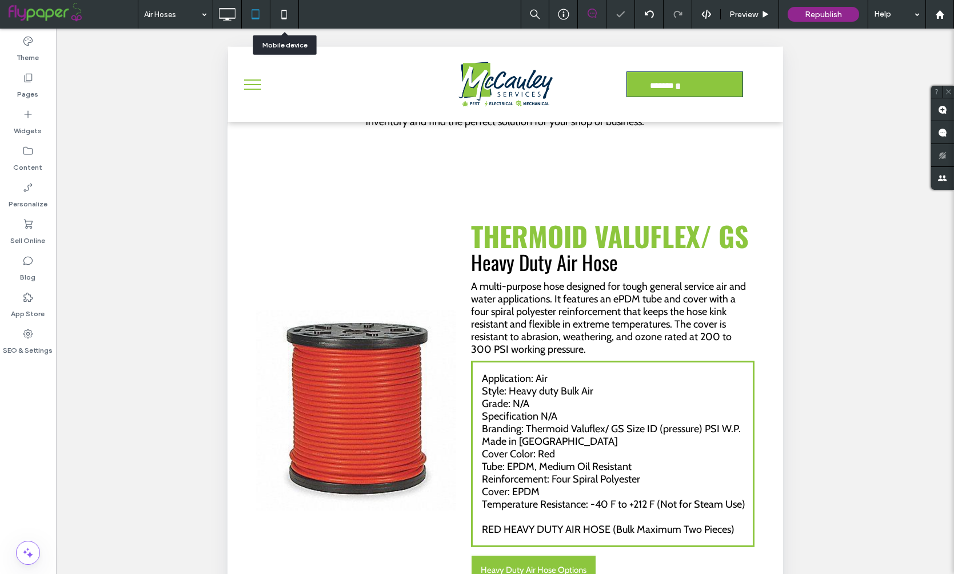
click at [283, 11] on icon at bounding box center [284, 14] width 23 height 23
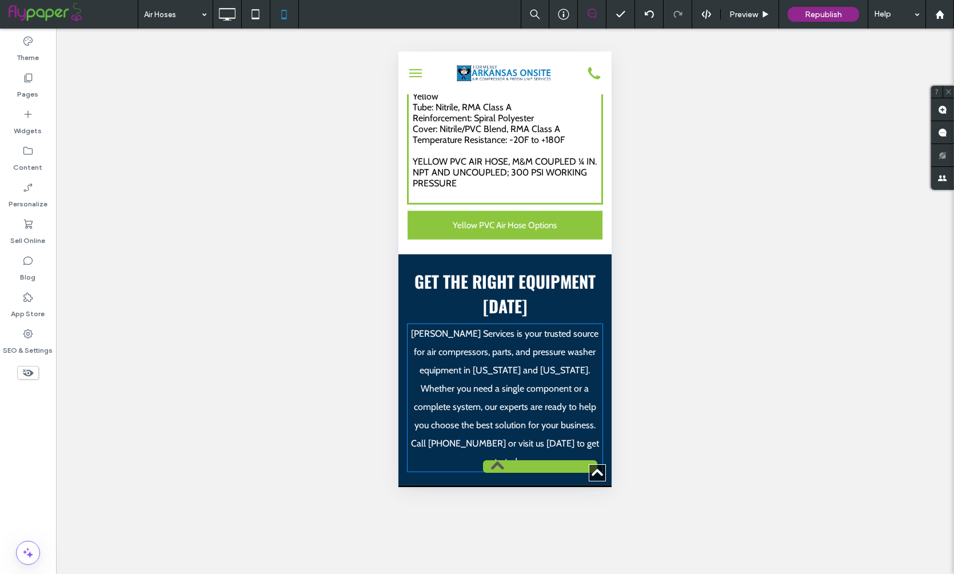
scroll to position [2272, 0]
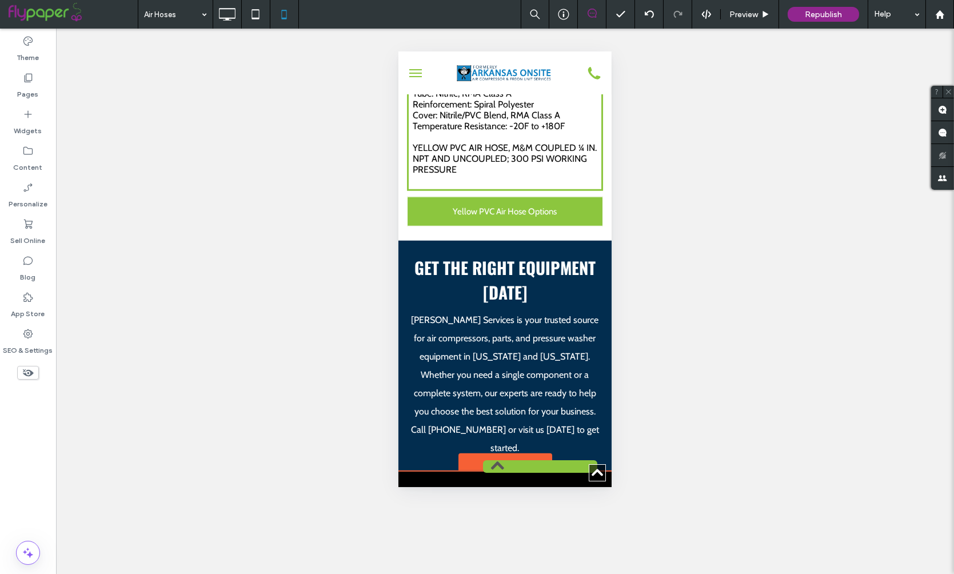
click at [517, 453] on div "Footer" at bounding box center [505, 461] width 94 height 17
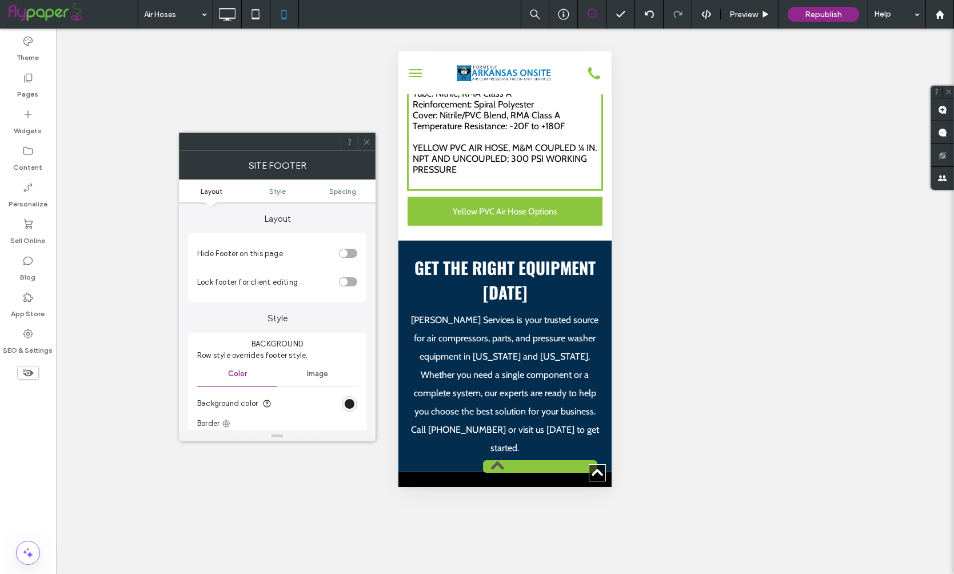
click at [352, 405] on div "rgb(0, 0, 0)" at bounding box center [350, 404] width 10 height 10
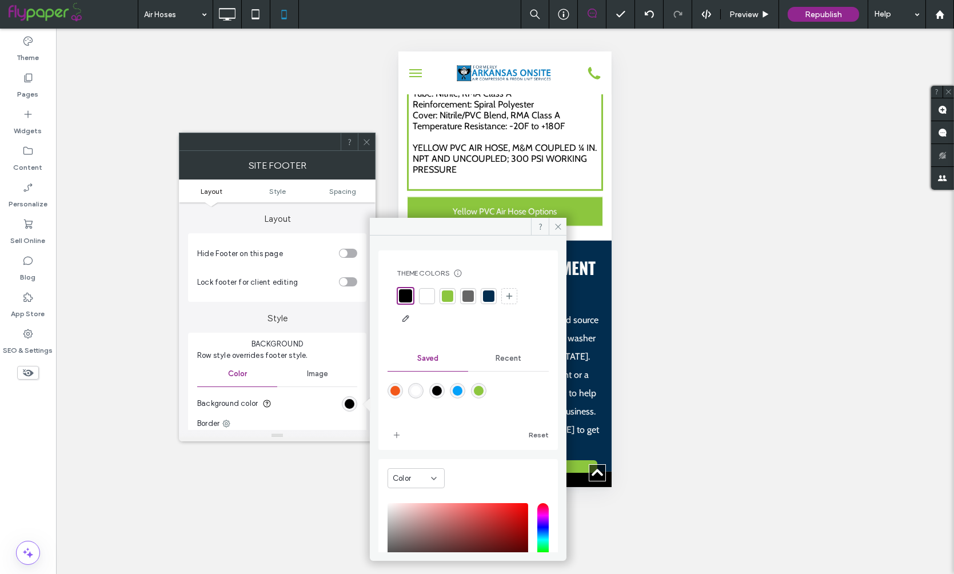
click at [428, 297] on div at bounding box center [426, 295] width 11 height 11
click at [367, 141] on icon at bounding box center [366, 142] width 9 height 9
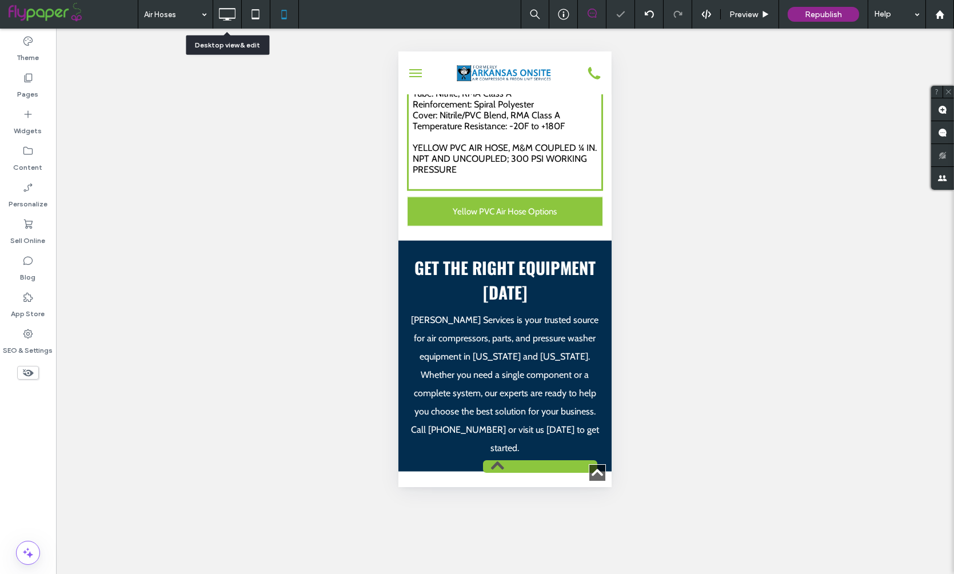
click at [231, 14] on icon at bounding box center [226, 14] width 23 height 23
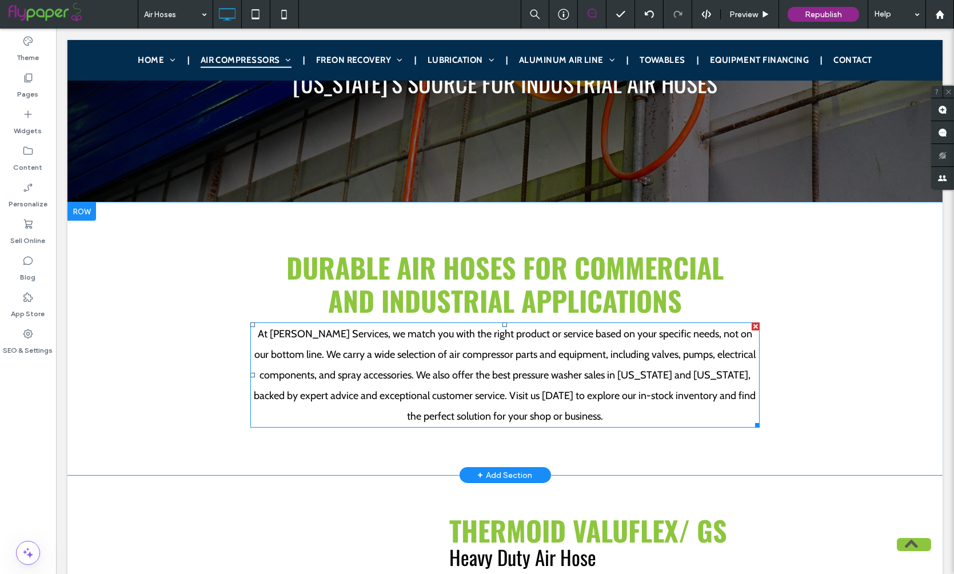
scroll to position [277, 0]
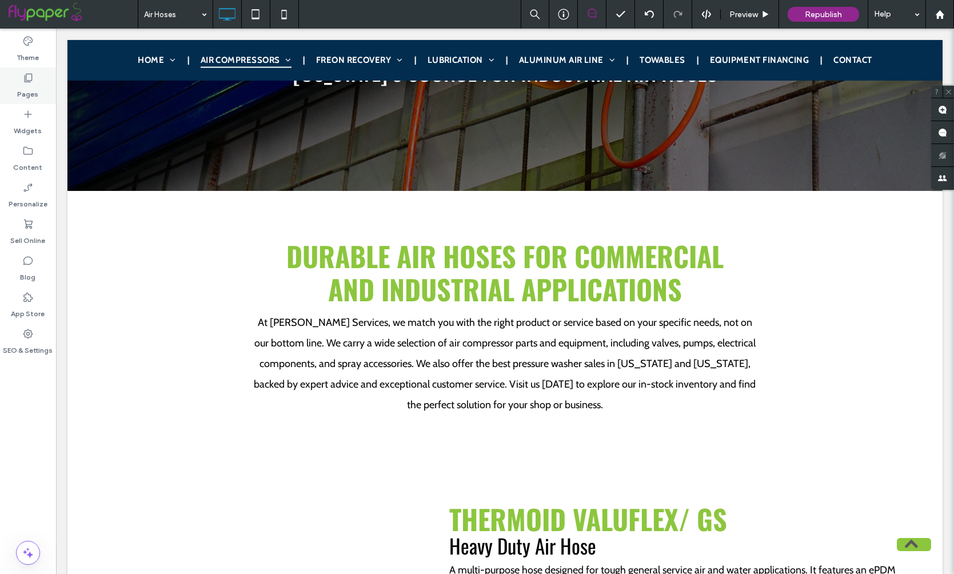
click at [34, 86] on label "Pages" at bounding box center [28, 91] width 21 height 16
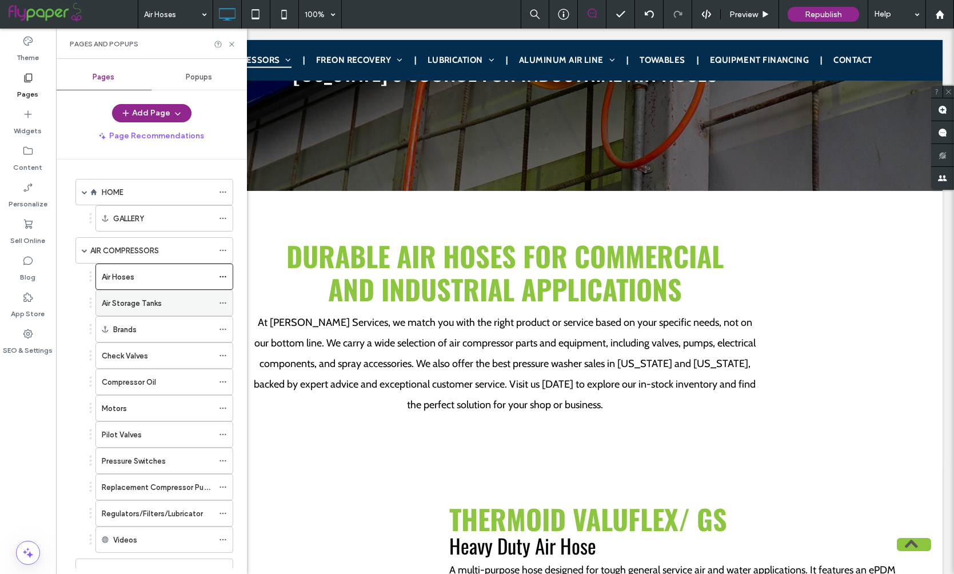
click at [127, 302] on label "Air Storage Tanks" at bounding box center [132, 303] width 60 height 20
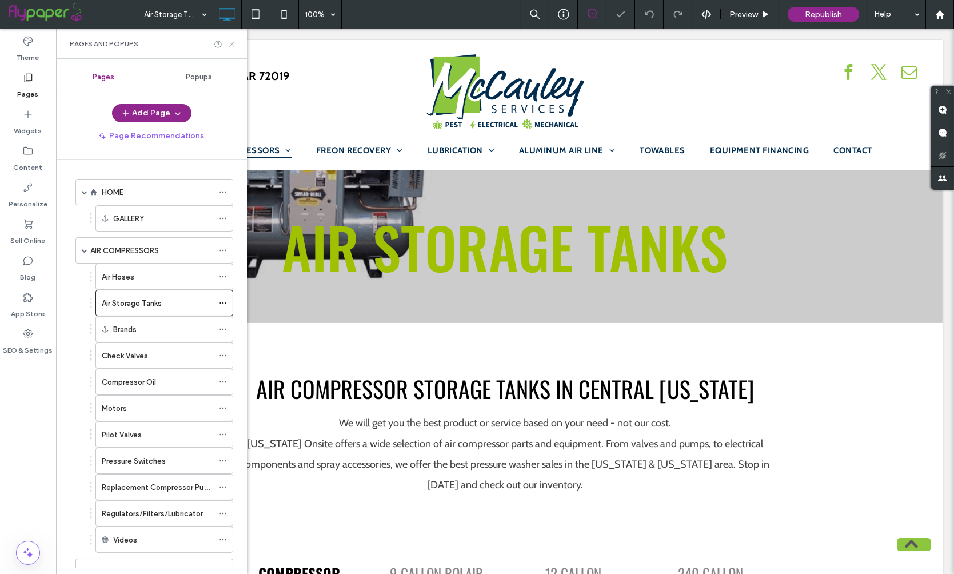
click at [235, 43] on icon at bounding box center [231, 44] width 9 height 9
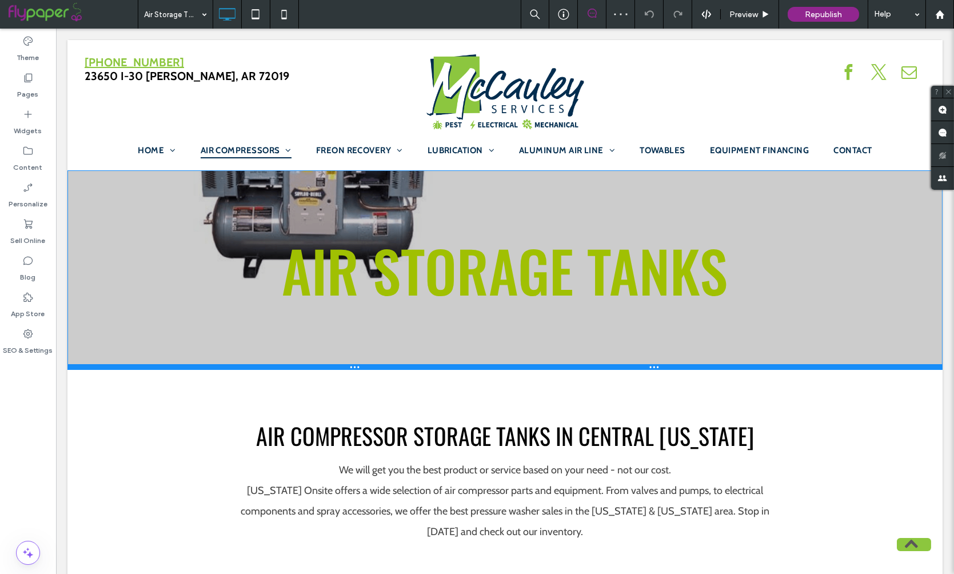
drag, startPoint x: 353, startPoint y: 319, endPoint x: 348, endPoint y: 378, distance: 59.0
click at [348, 370] on div at bounding box center [504, 367] width 875 height 6
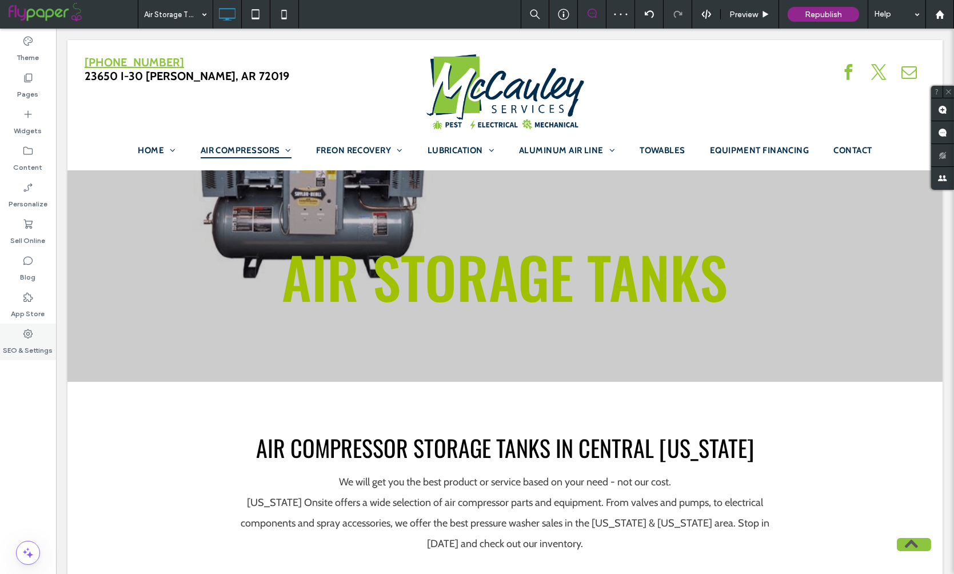
click at [39, 353] on label "SEO & Settings" at bounding box center [28, 347] width 50 height 16
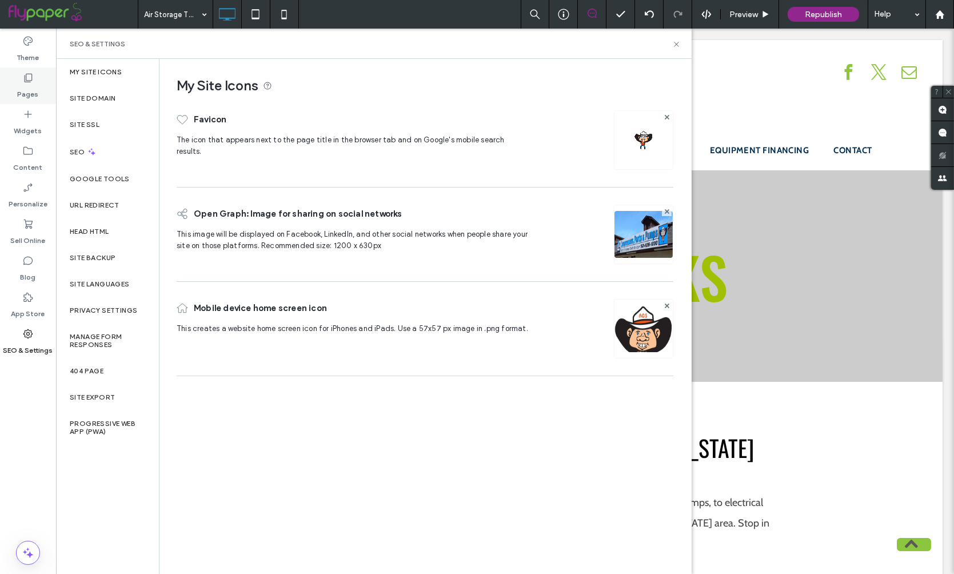
click at [33, 89] on label "Pages" at bounding box center [28, 91] width 21 height 16
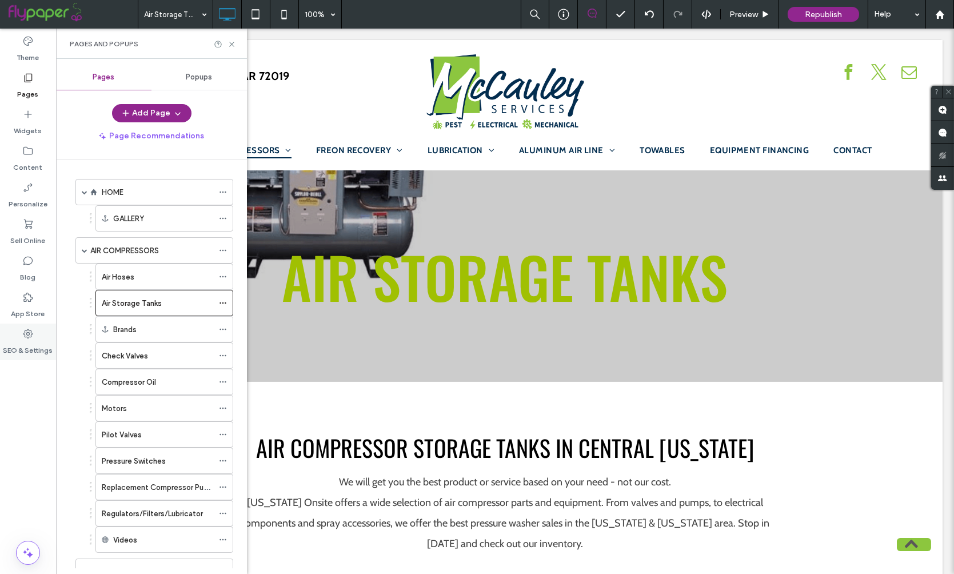
click at [30, 346] on label "SEO & Settings" at bounding box center [28, 347] width 50 height 16
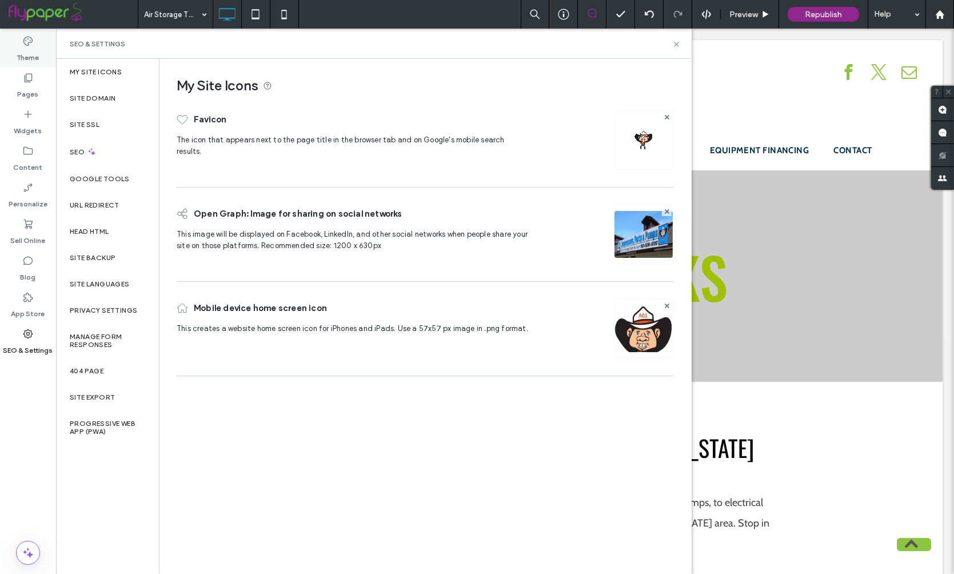
click at [26, 49] on label "Theme" at bounding box center [28, 55] width 22 height 16
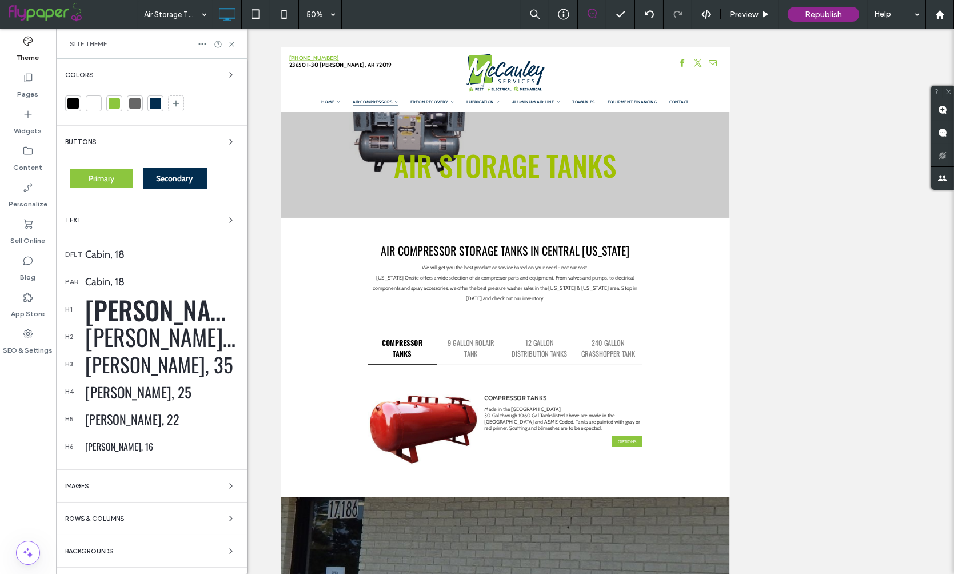
click at [121, 550] on div "Backgrounds" at bounding box center [151, 551] width 173 height 14
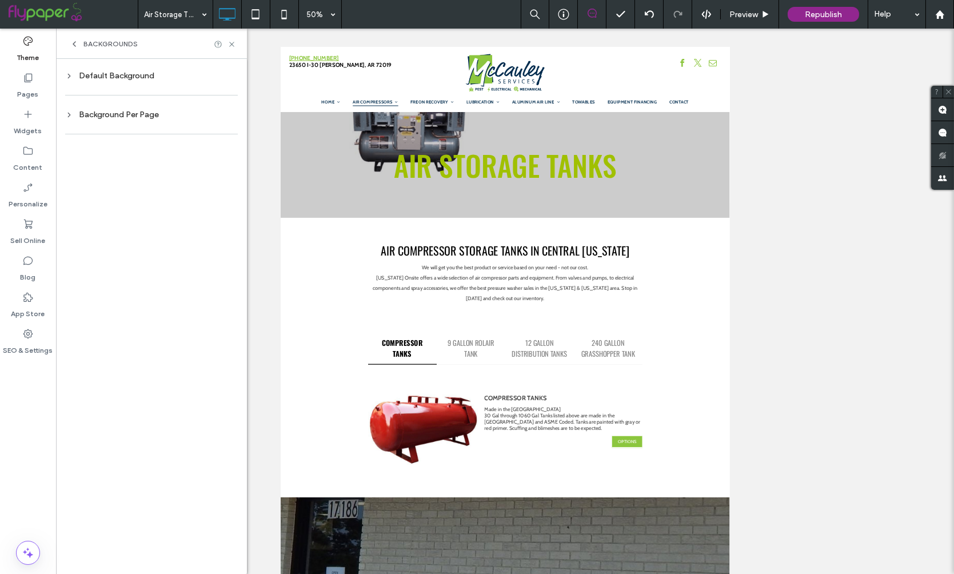
click at [114, 117] on div "Background Per Page" at bounding box center [151, 115] width 173 height 10
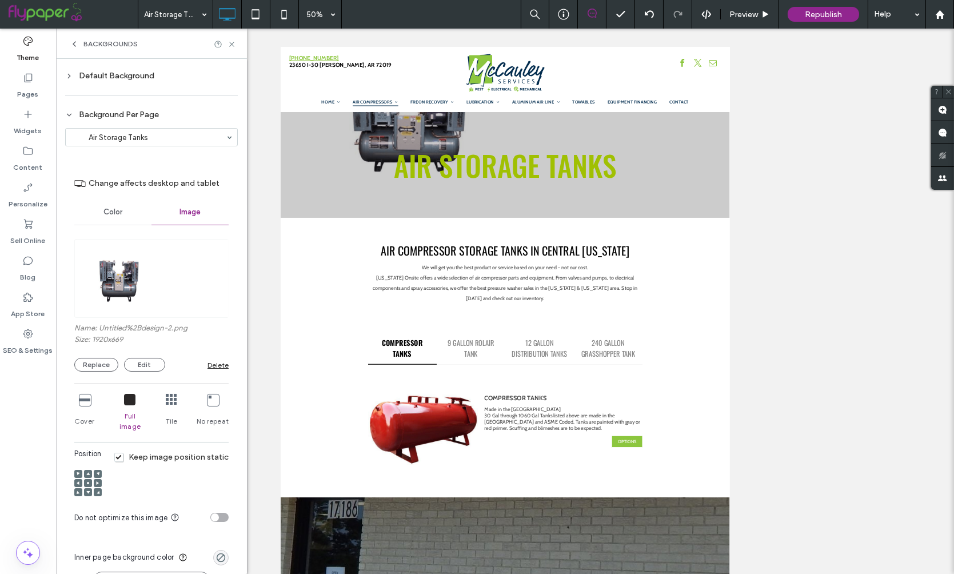
click at [211, 363] on div "Delete" at bounding box center [217, 365] width 21 height 9
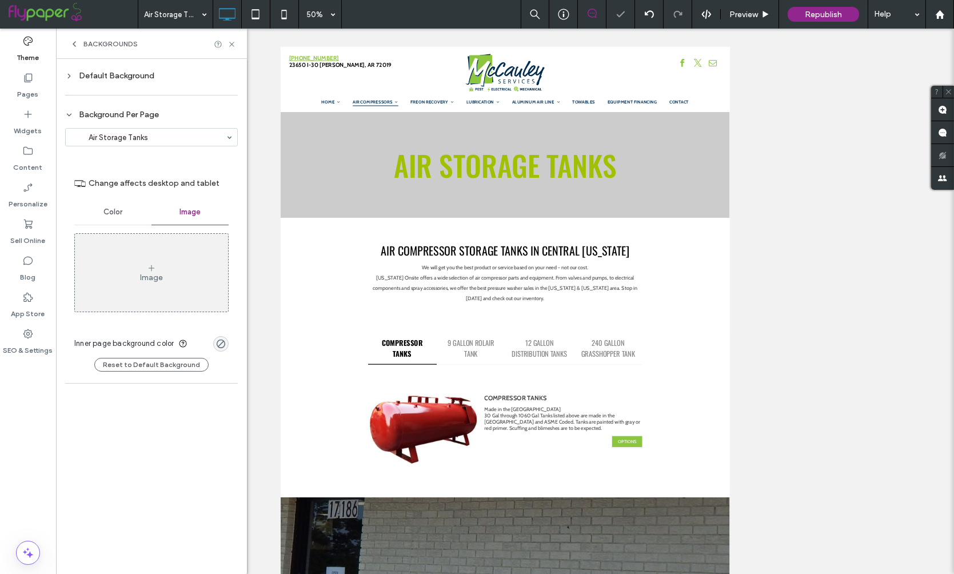
click at [233, 36] on div "Backgrounds" at bounding box center [151, 44] width 191 height 30
click at [235, 46] on icon at bounding box center [231, 44] width 9 height 9
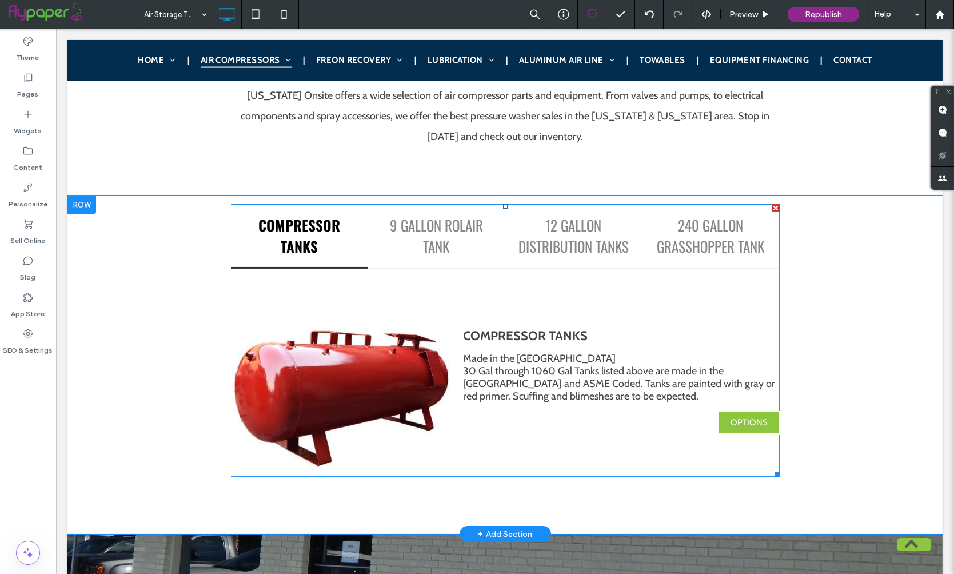
scroll to position [410, 0]
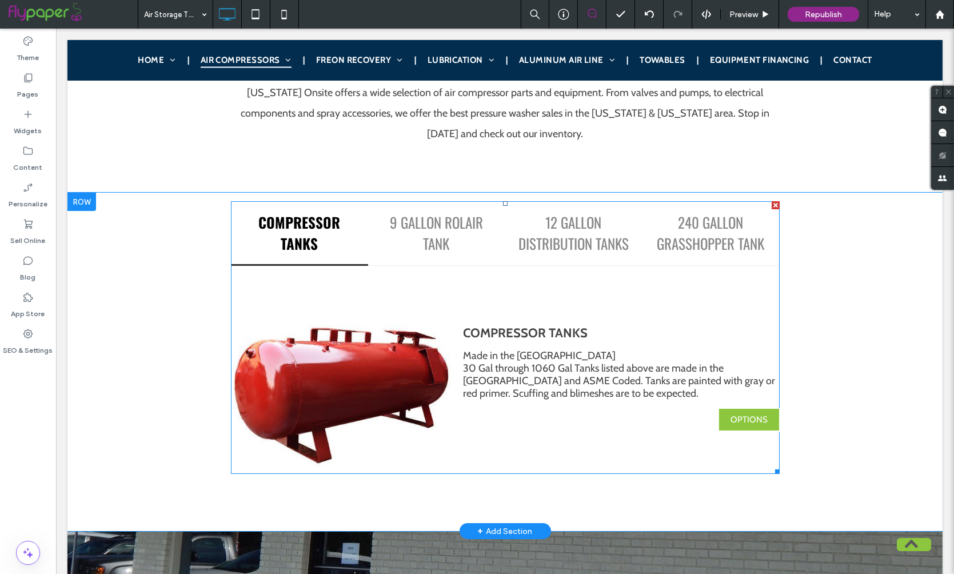
click at [445, 241] on span at bounding box center [505, 337] width 549 height 273
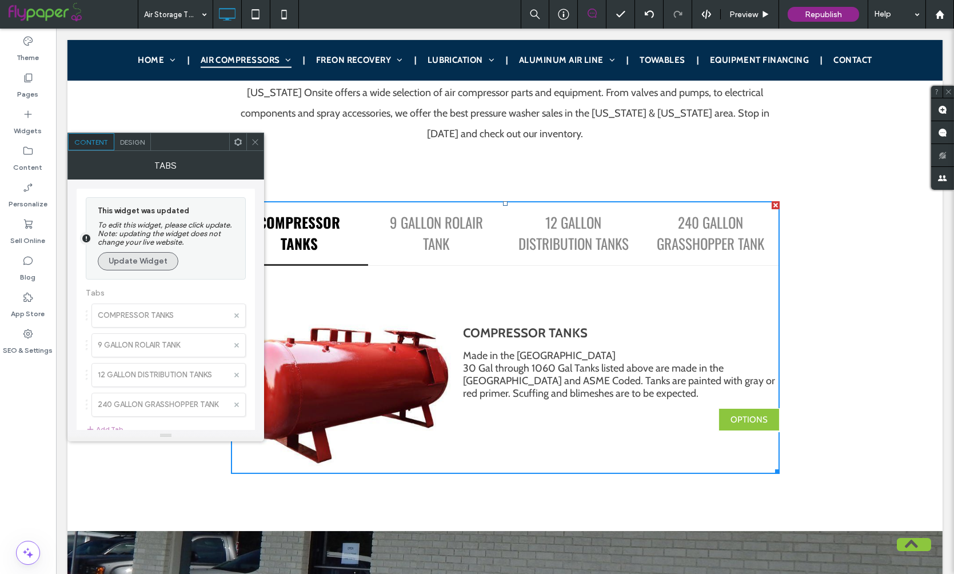
click at [165, 270] on button "Update Widget" at bounding box center [138, 261] width 81 height 18
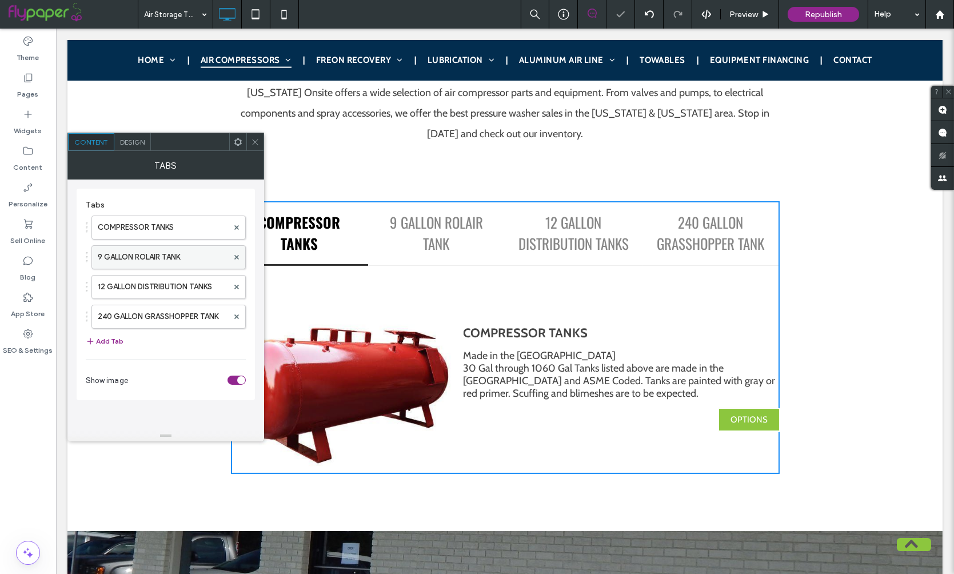
click at [143, 267] on label "9 GALLON ROLAIR TANK" at bounding box center [163, 257] width 130 height 23
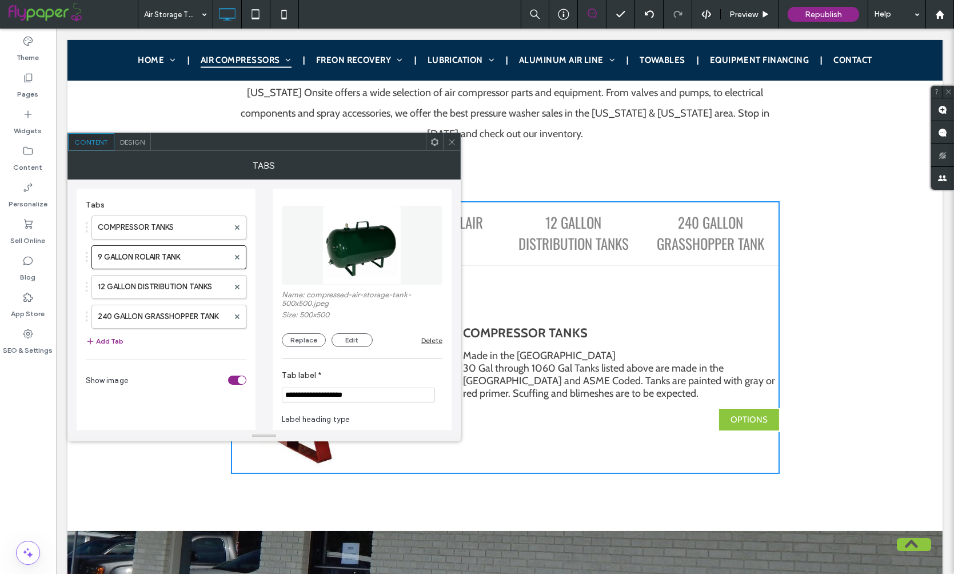
click at [460, 144] on div "Content Design" at bounding box center [263, 142] width 393 height 18
click at [146, 293] on label "12 GALLON DISTRIBUTION TANKS" at bounding box center [163, 286] width 131 height 23
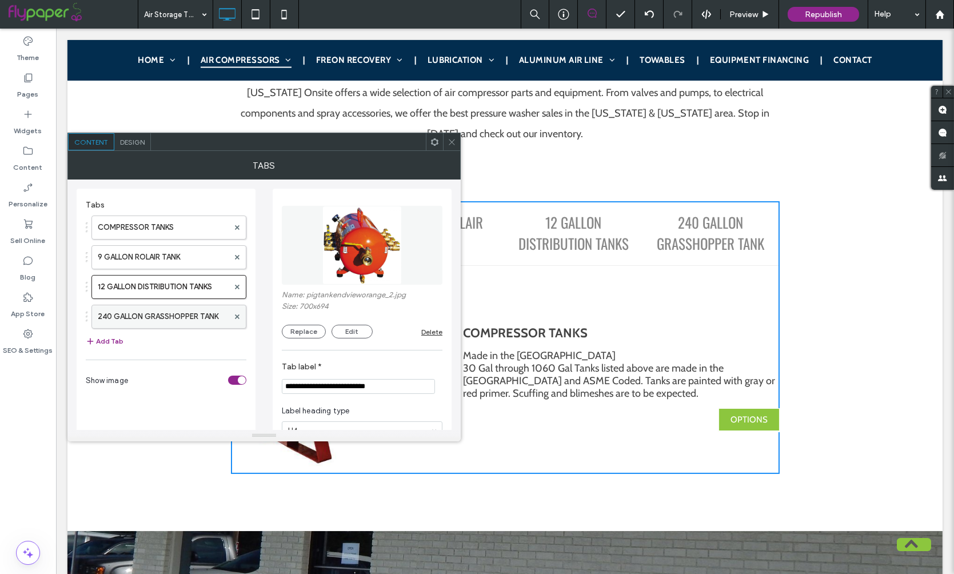
click at [143, 307] on label "240 GALLON GRASSHOPPER TANK" at bounding box center [163, 316] width 131 height 23
click at [453, 138] on icon at bounding box center [452, 142] width 9 height 9
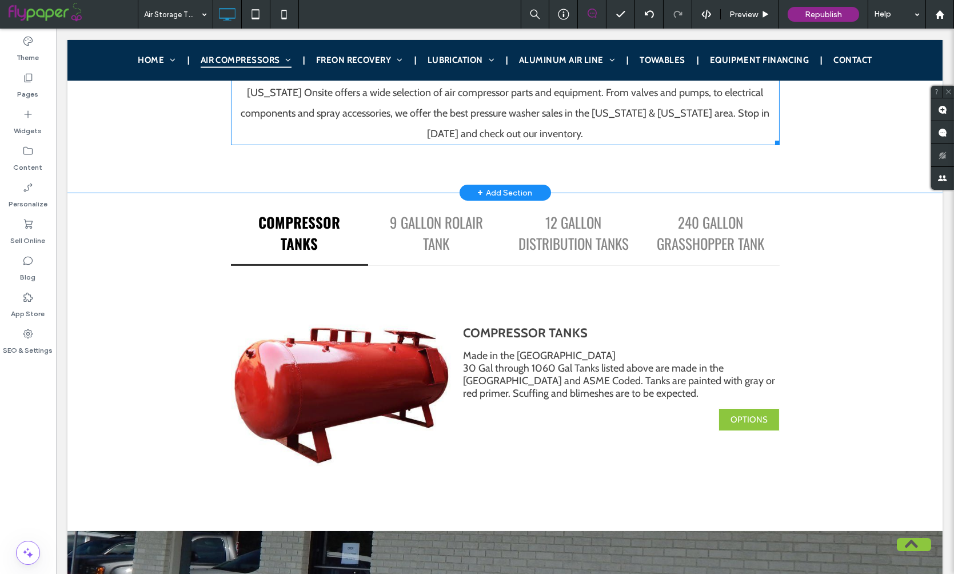
scroll to position [0, 0]
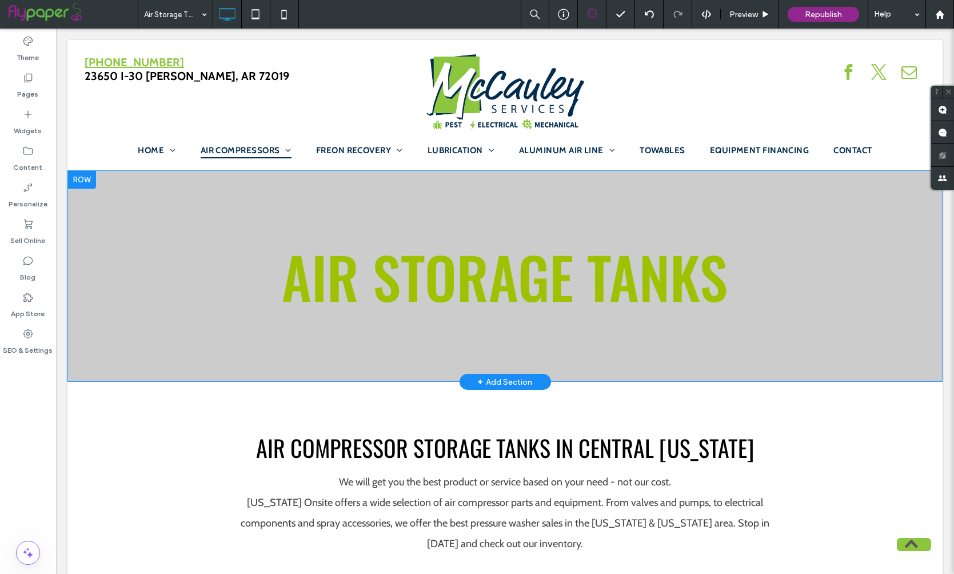
click at [391, 199] on div "AIR STORAGE TANKS Click To Paste Row + Add Section" at bounding box center [504, 275] width 875 height 211
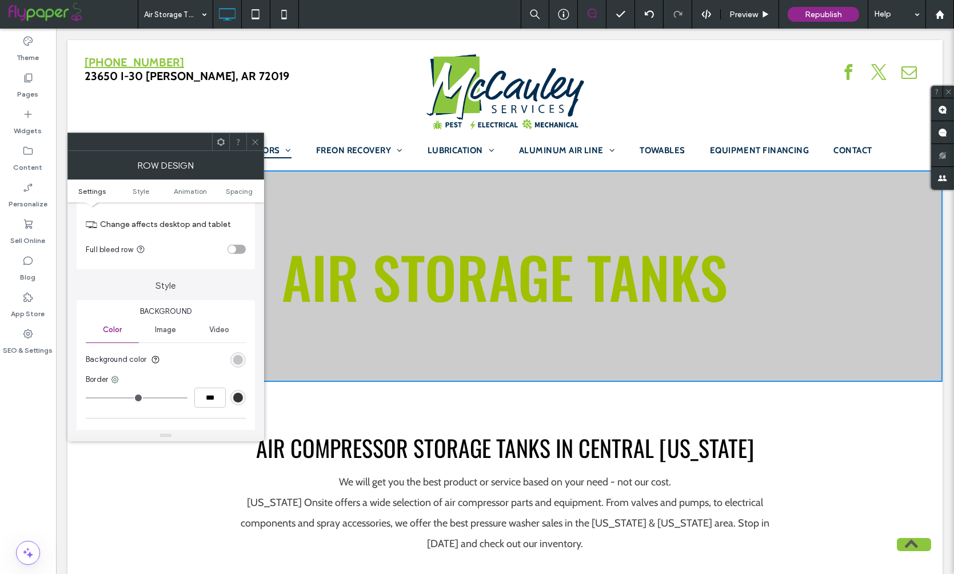
scroll to position [36, 0]
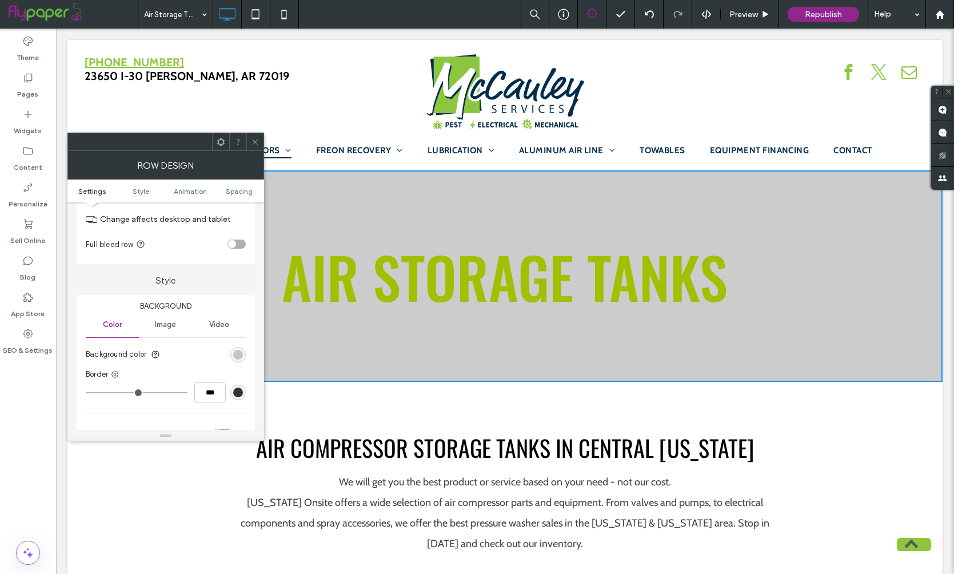
click at [169, 335] on div "Image" at bounding box center [165, 324] width 53 height 25
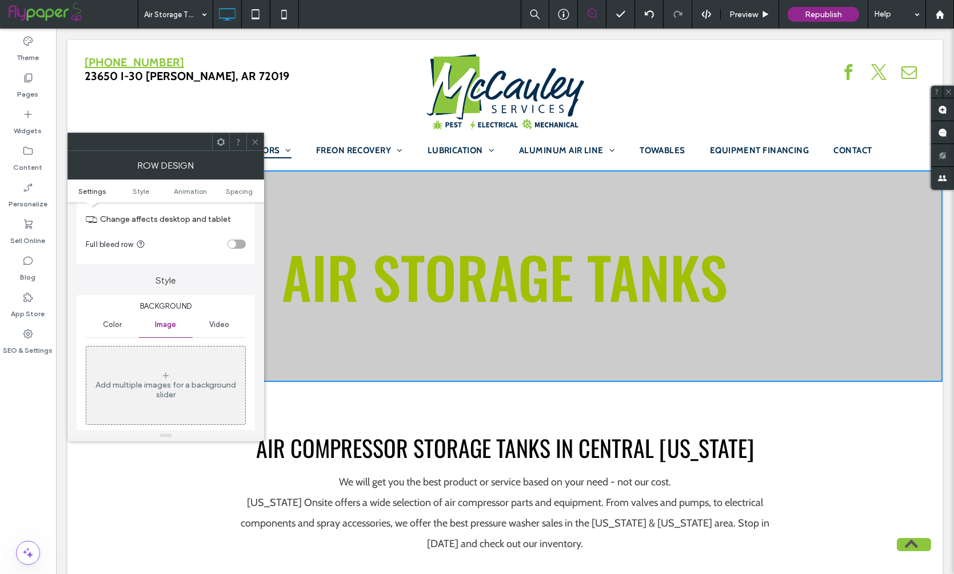
click at [158, 377] on div "Add multiple images for a background slider" at bounding box center [165, 384] width 159 height 75
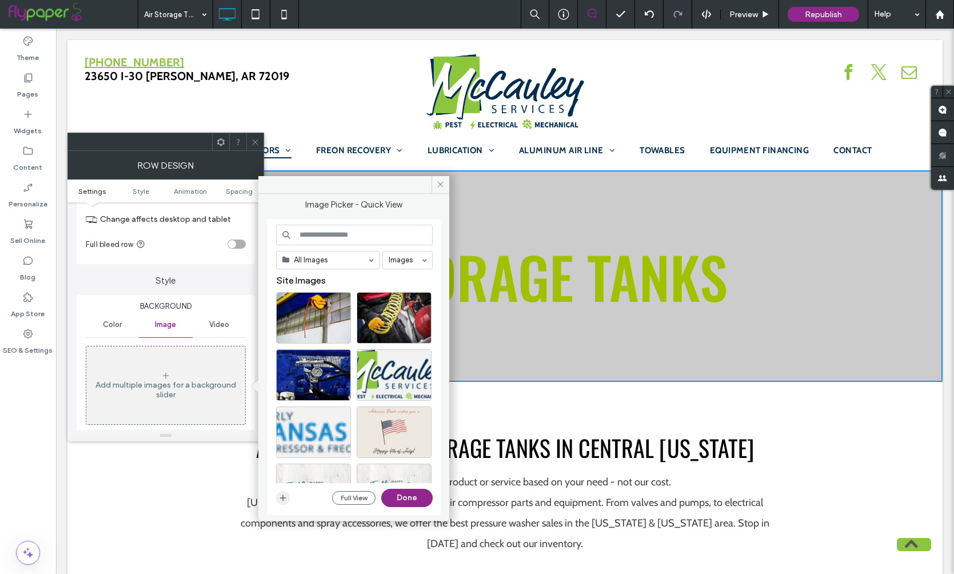
click at [284, 500] on icon "button" at bounding box center [282, 497] width 9 height 9
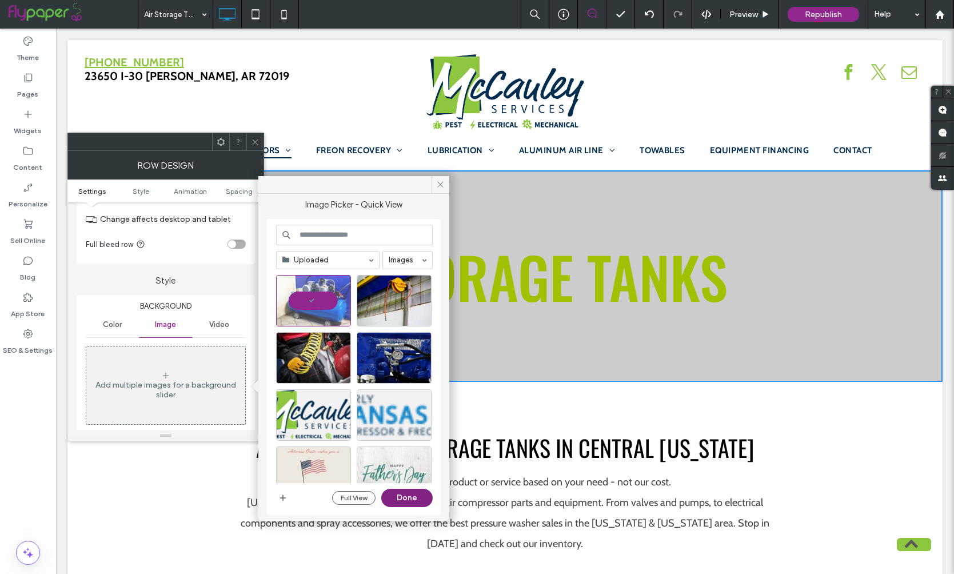
click at [417, 489] on button "Done" at bounding box center [406, 498] width 51 height 18
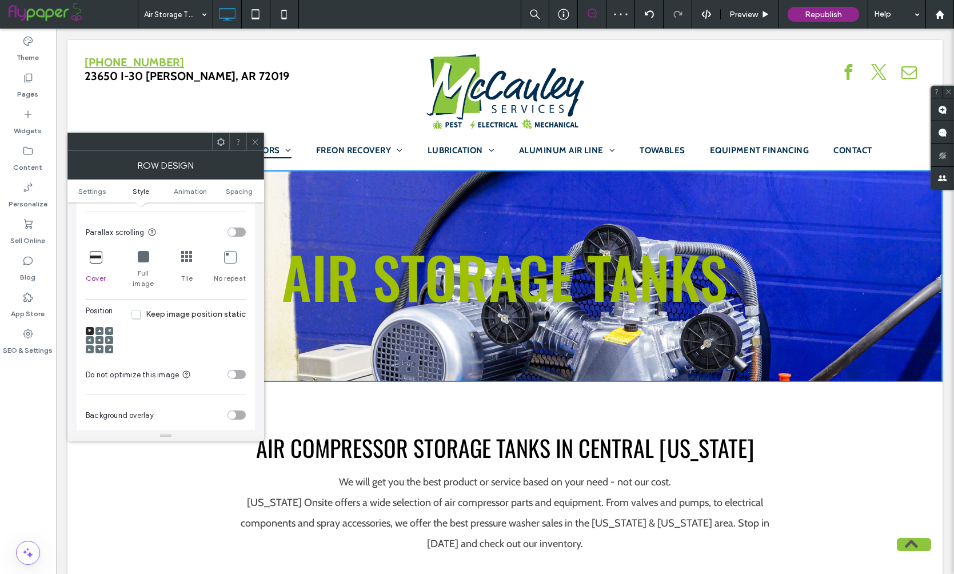
scroll to position [381, 0]
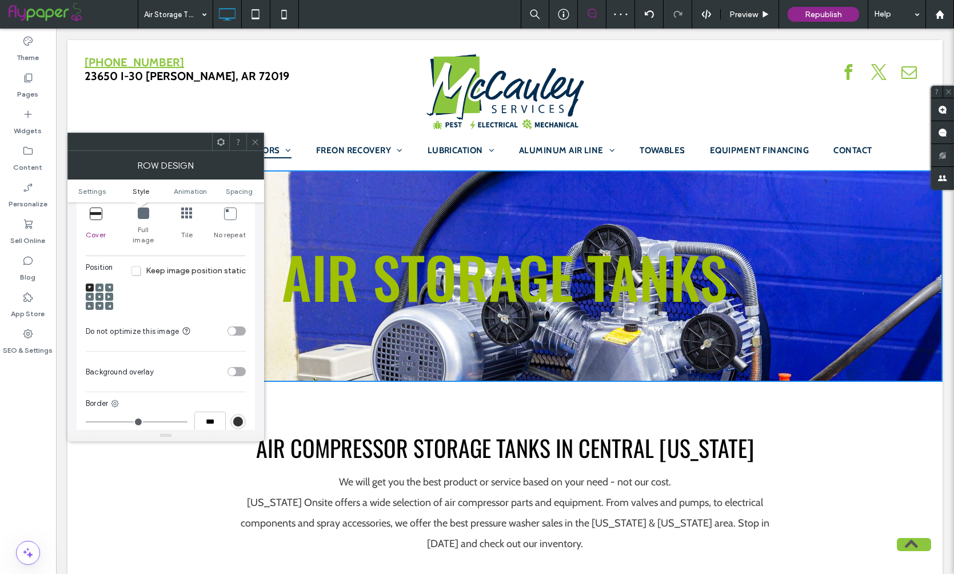
click at [235, 367] on div "toggle" at bounding box center [236, 371] width 18 height 9
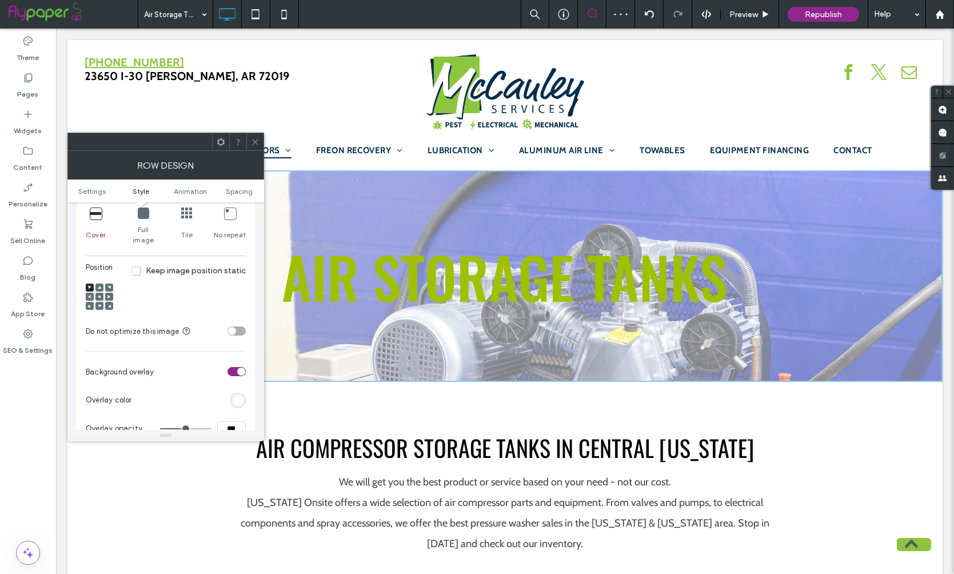
click at [238, 396] on div "rgb(255,255,255)" at bounding box center [238, 401] width 10 height 10
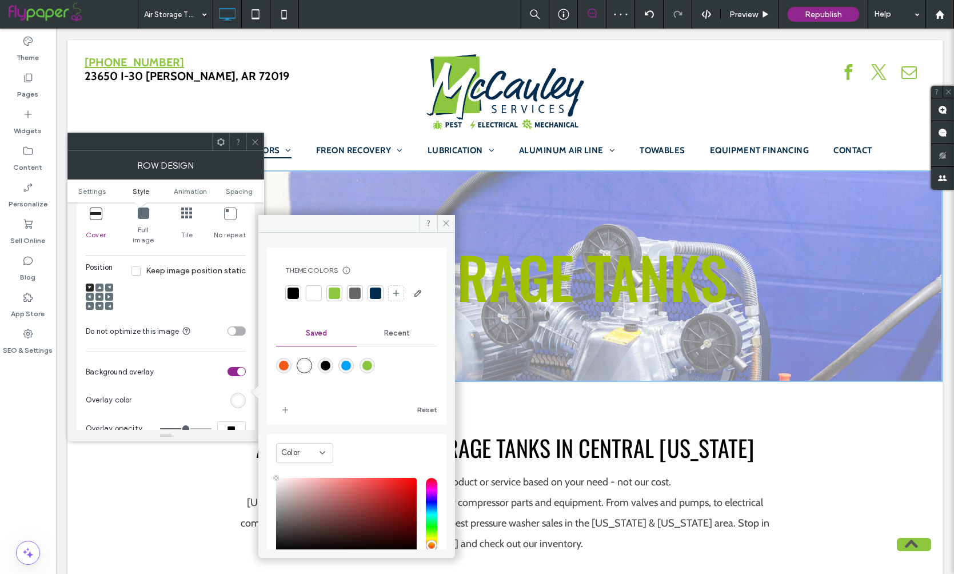
click at [284, 296] on div "Theme Colors Save time with Theme Colors Create a color palette to instantly ad…" at bounding box center [356, 284] width 161 height 55
click at [293, 295] on div at bounding box center [292, 292] width 11 height 11
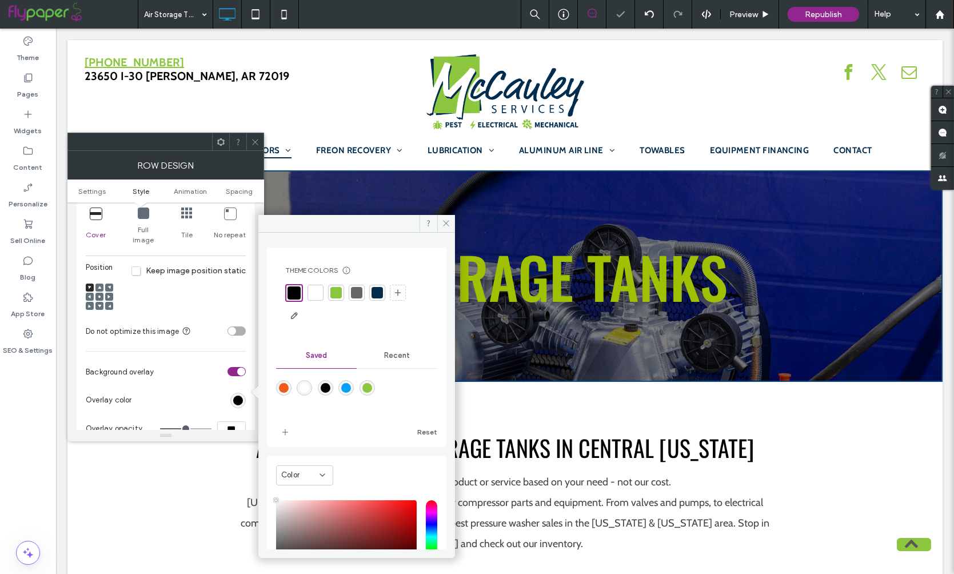
click at [249, 143] on div at bounding box center [254, 141] width 17 height 17
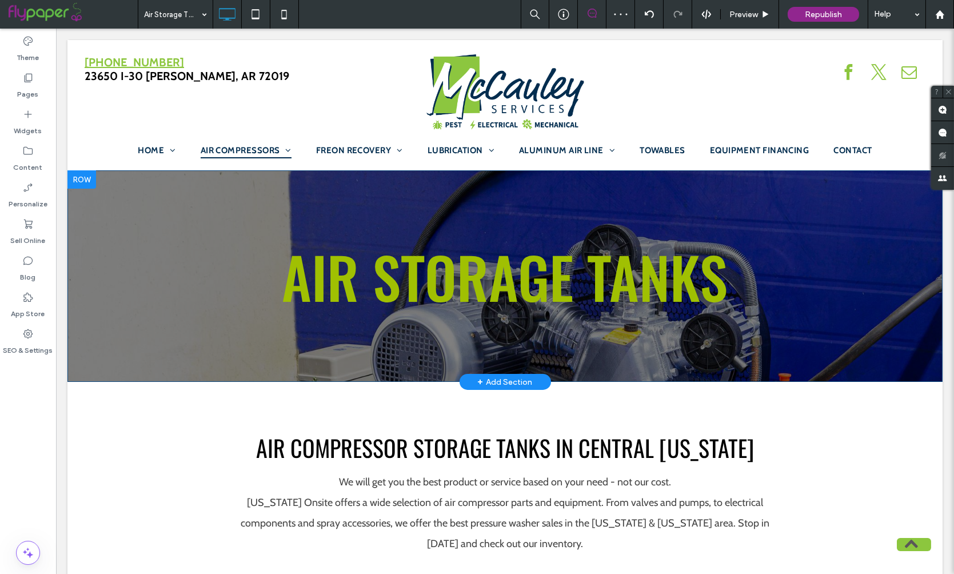
click at [685, 378] on div "AIR STORAGE TANKS Click To Paste Row + Add Section" at bounding box center [504, 275] width 875 height 211
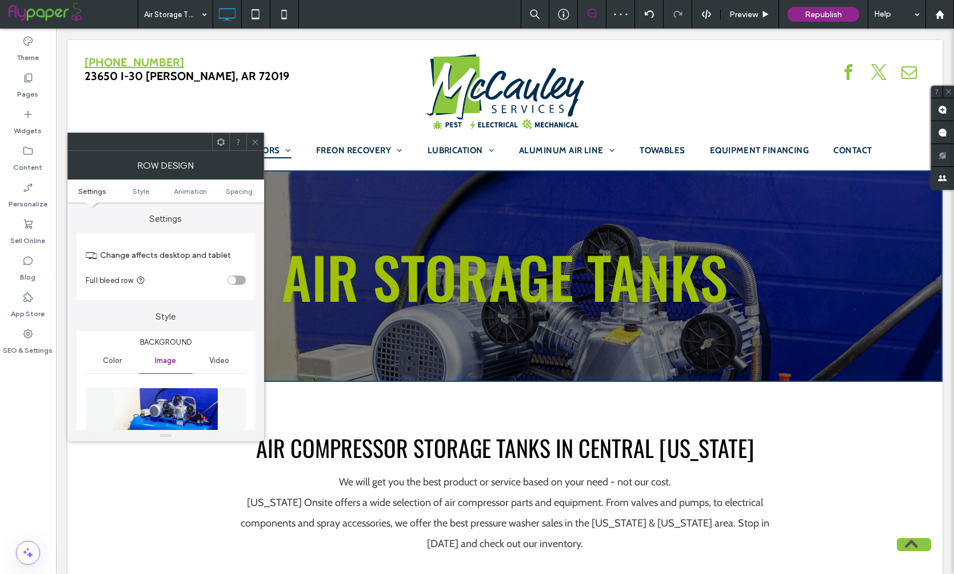
click at [260, 138] on div at bounding box center [254, 141] width 17 height 17
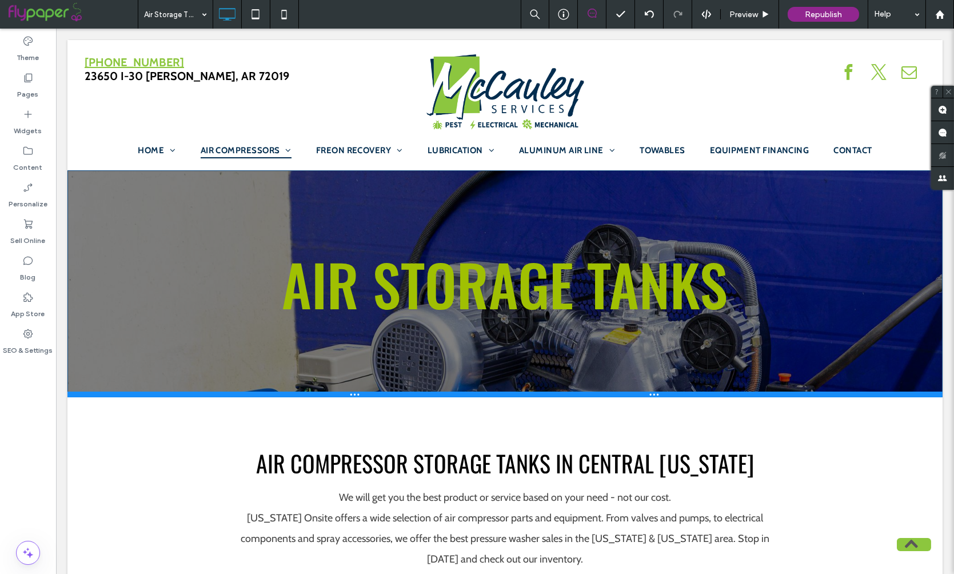
drag, startPoint x: 440, startPoint y: 378, endPoint x: 438, endPoint y: 420, distance: 41.7
click at [438, 397] on div at bounding box center [504, 395] width 875 height 6
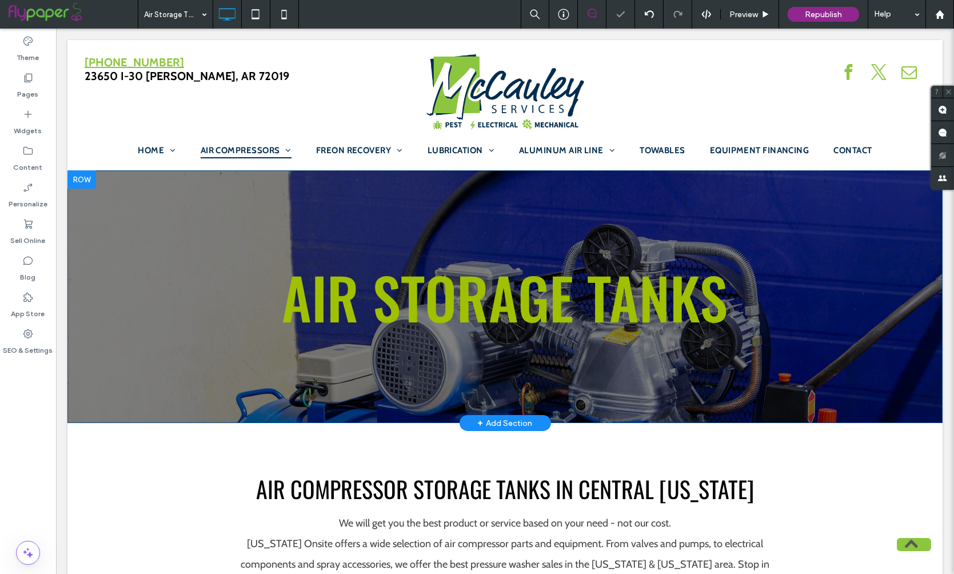
click at [481, 246] on div "AIR STORAGE TANKS Click To Paste Row + Add Section" at bounding box center [504, 296] width 875 height 253
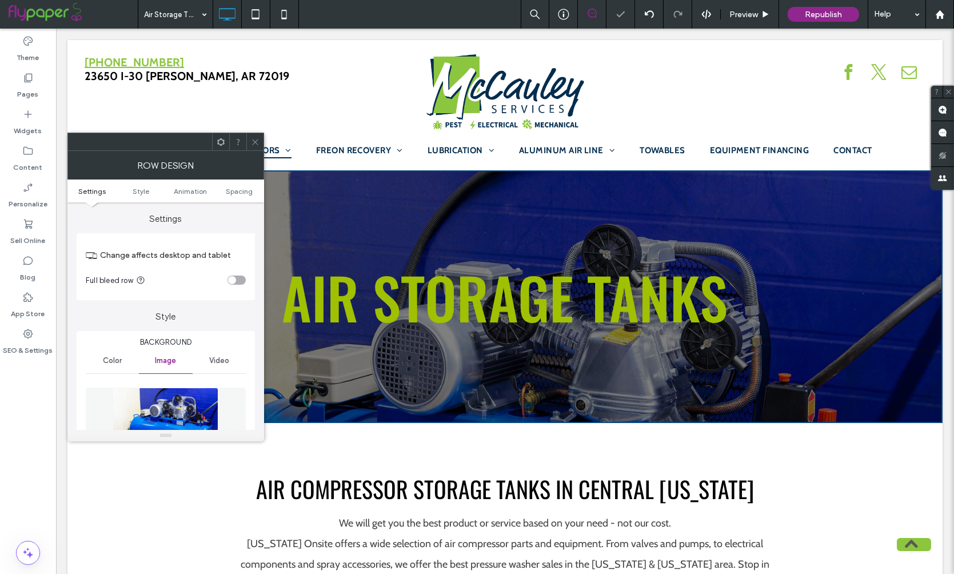
click at [253, 135] on span at bounding box center [255, 141] width 9 height 17
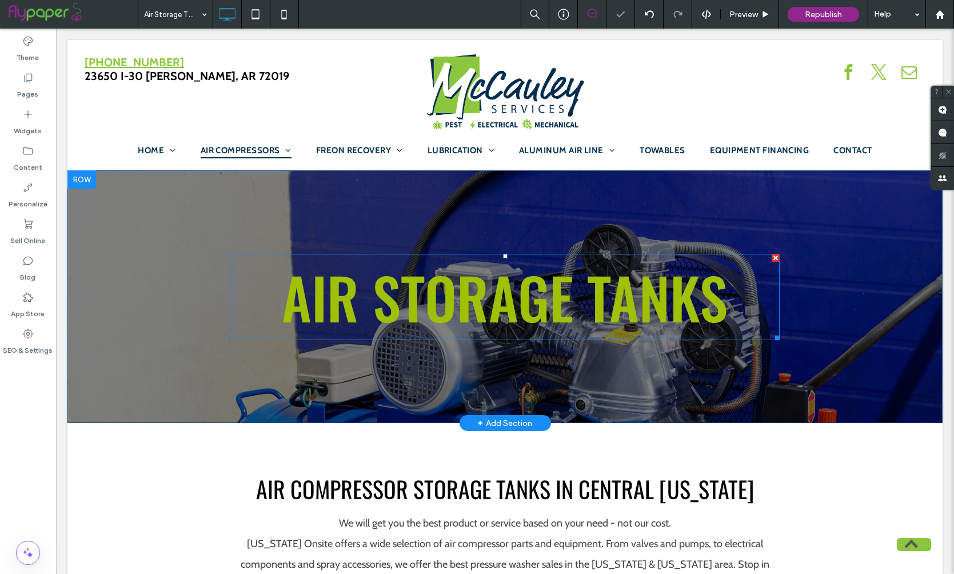
click at [370, 305] on span "AIR STORAGE TANKS" at bounding box center [505, 297] width 446 height 84
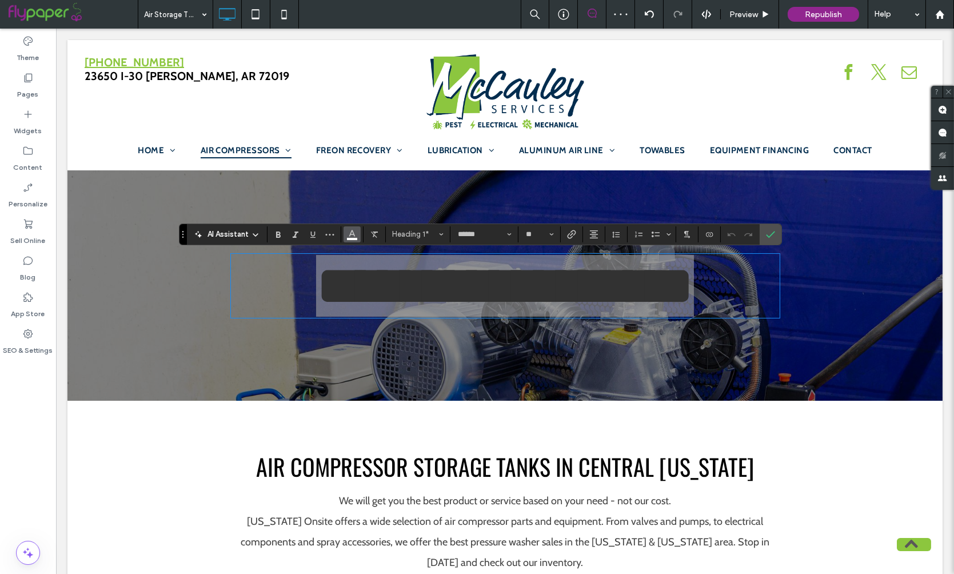
click at [353, 229] on icon "Color" at bounding box center [351, 233] width 9 height 9
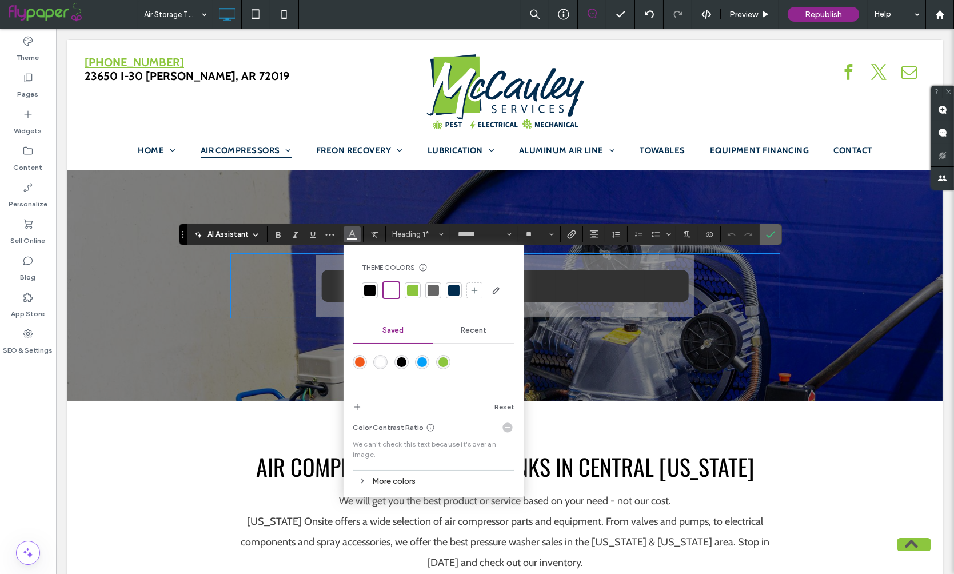
click at [772, 233] on icon "Confirm" at bounding box center [770, 234] width 9 height 9
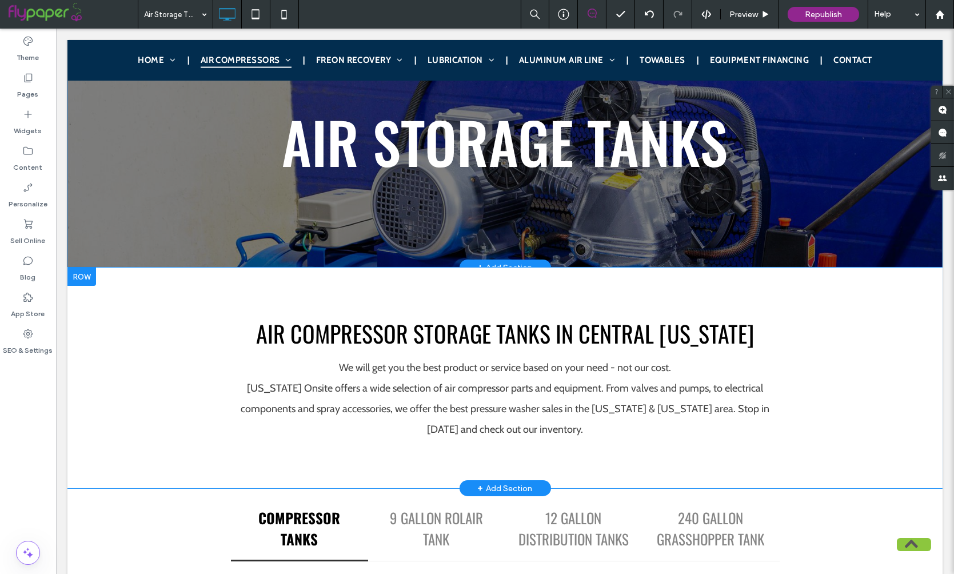
scroll to position [0, 0]
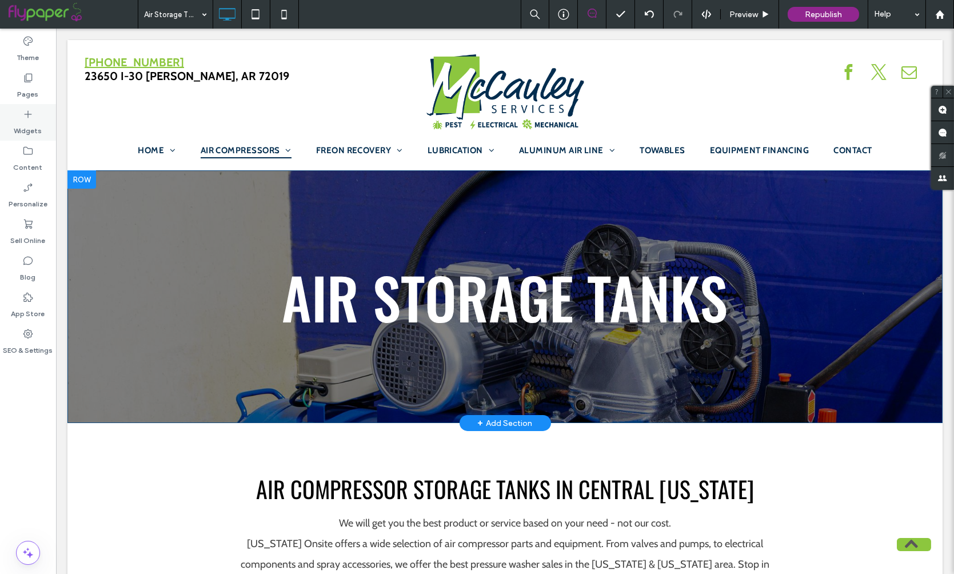
click at [26, 125] on label "Widgets" at bounding box center [28, 128] width 28 height 16
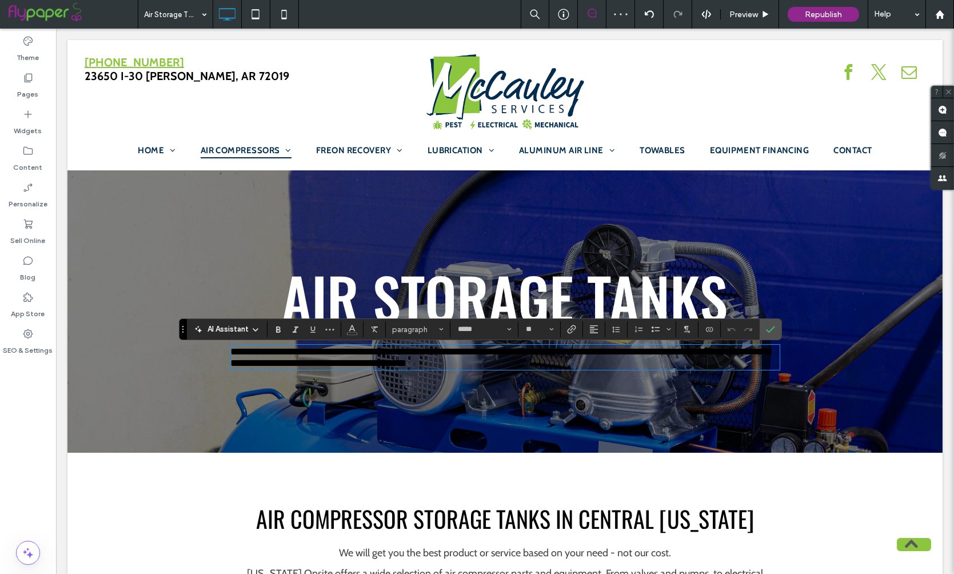
drag, startPoint x: 91, startPoint y: 165, endPoint x: 433, endPoint y: 11, distance: 375.0
click at [430, 357] on span "**********" at bounding box center [501, 357] width 540 height 22
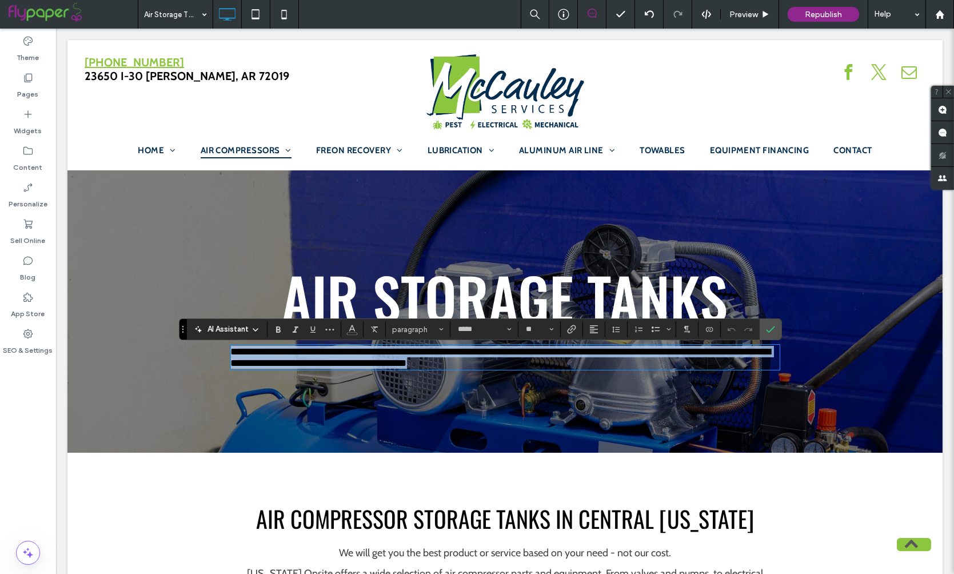
click at [430, 357] on span "**********" at bounding box center [501, 357] width 540 height 22
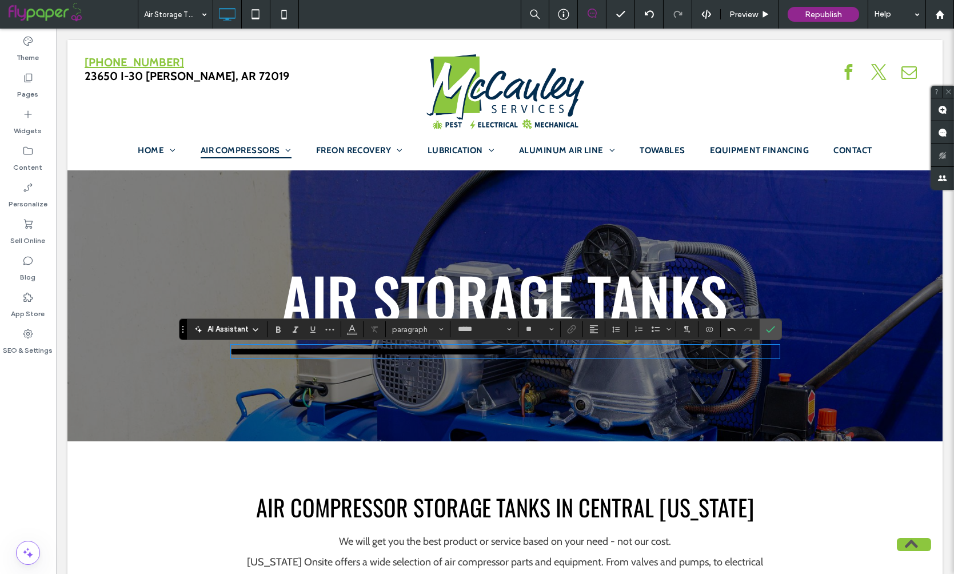
click at [430, 357] on span "**********" at bounding box center [369, 351] width 276 height 10
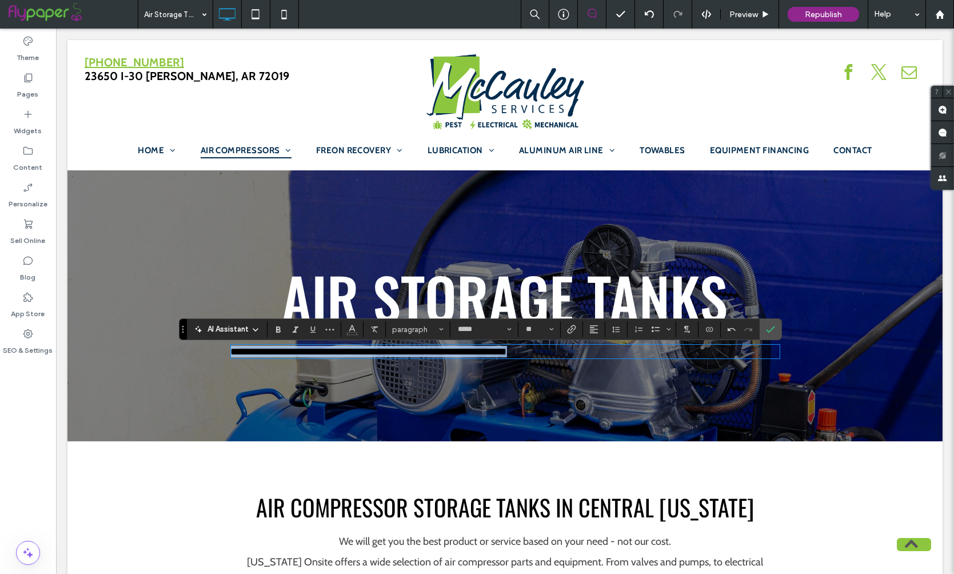
click at [430, 357] on span "**********" at bounding box center [369, 351] width 276 height 10
click at [424, 323] on button "paragraph" at bounding box center [417, 329] width 59 height 16
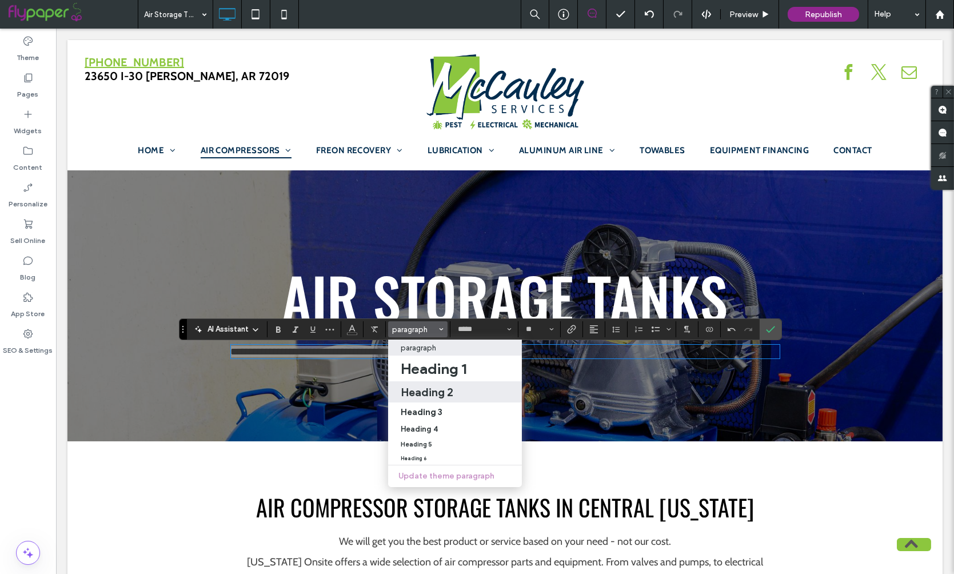
click at [440, 397] on h2 "Heading 2" at bounding box center [427, 392] width 53 height 14
type input "******"
type input "**"
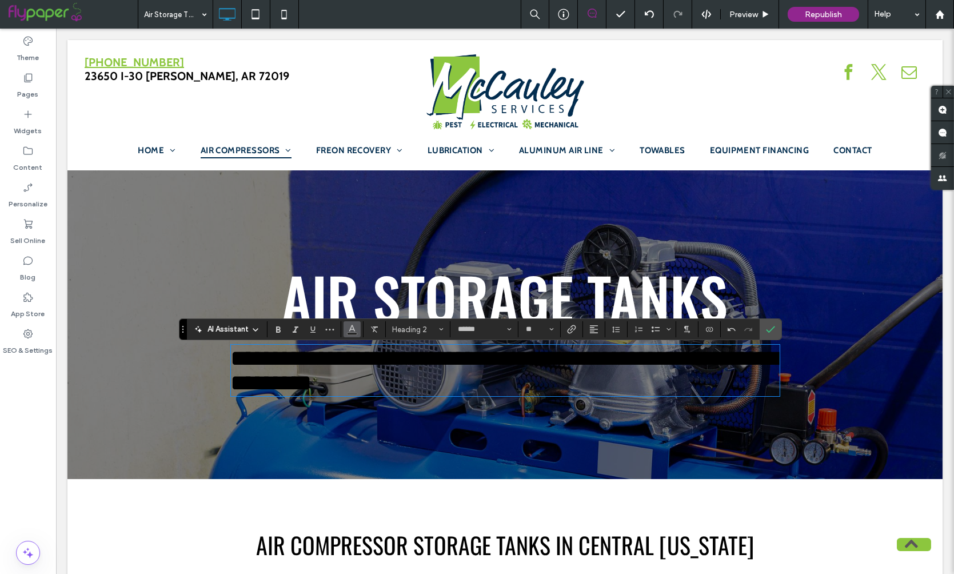
click at [353, 331] on icon "Color" at bounding box center [351, 327] width 9 height 9
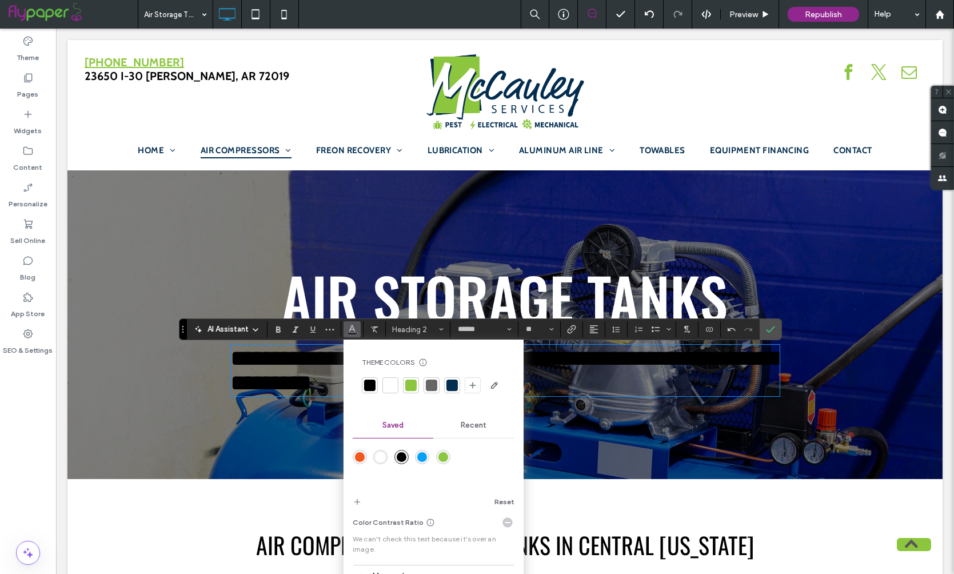
click at [385, 383] on div at bounding box center [390, 385] width 11 height 11
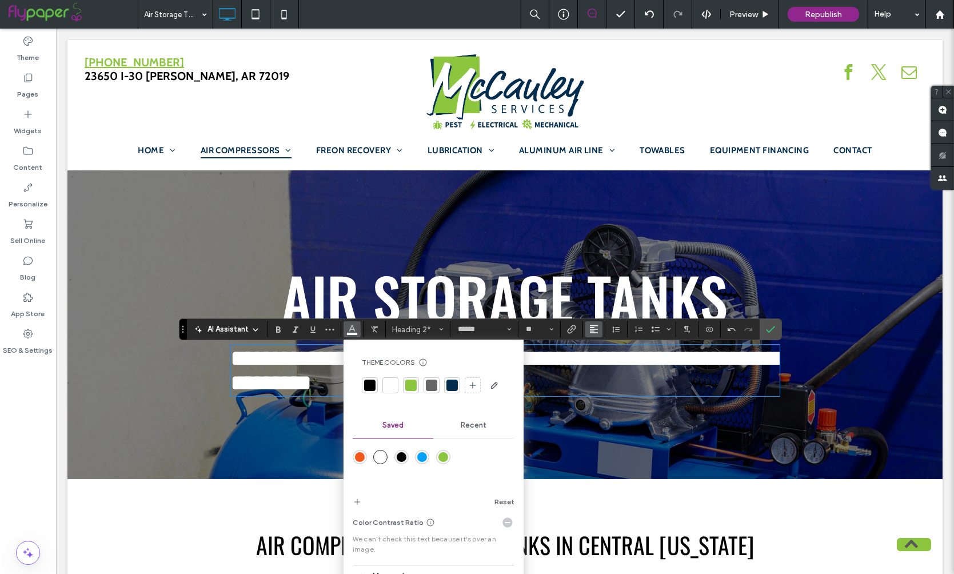
click at [593, 329] on use "Alignment" at bounding box center [594, 329] width 8 height 8
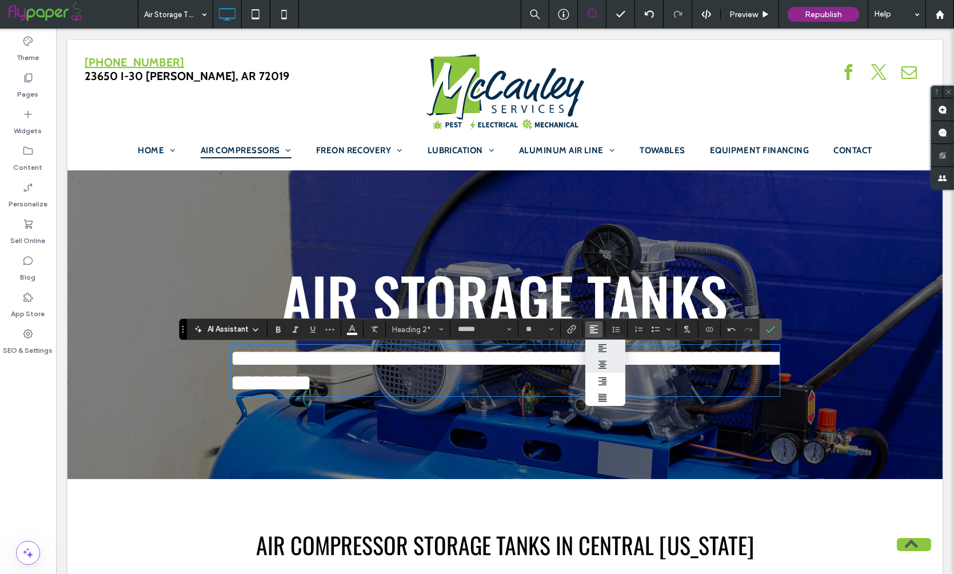
click at [604, 360] on icon "ui.textEditor.alignment.center" at bounding box center [602, 364] width 9 height 9
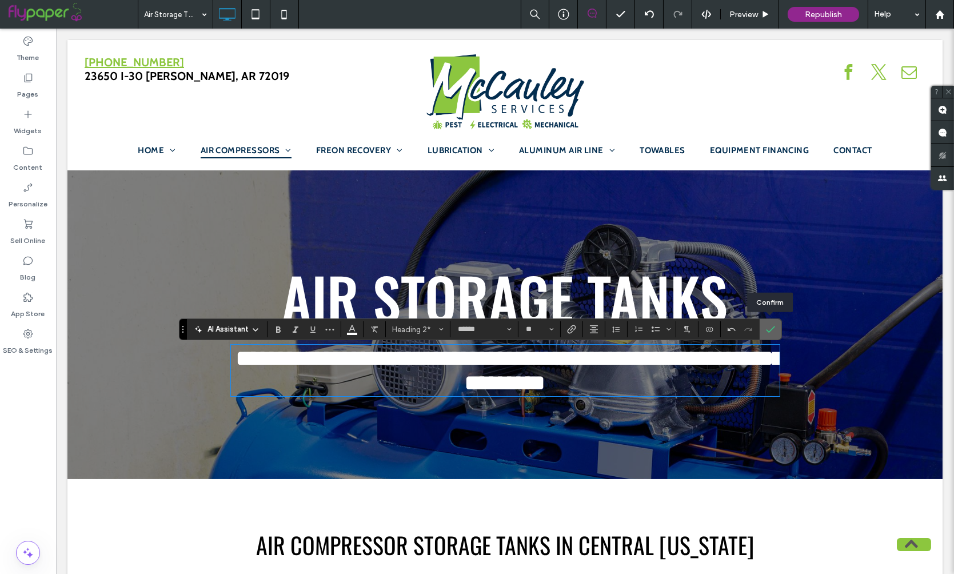
click at [769, 333] on icon "Confirm" at bounding box center [770, 329] width 9 height 9
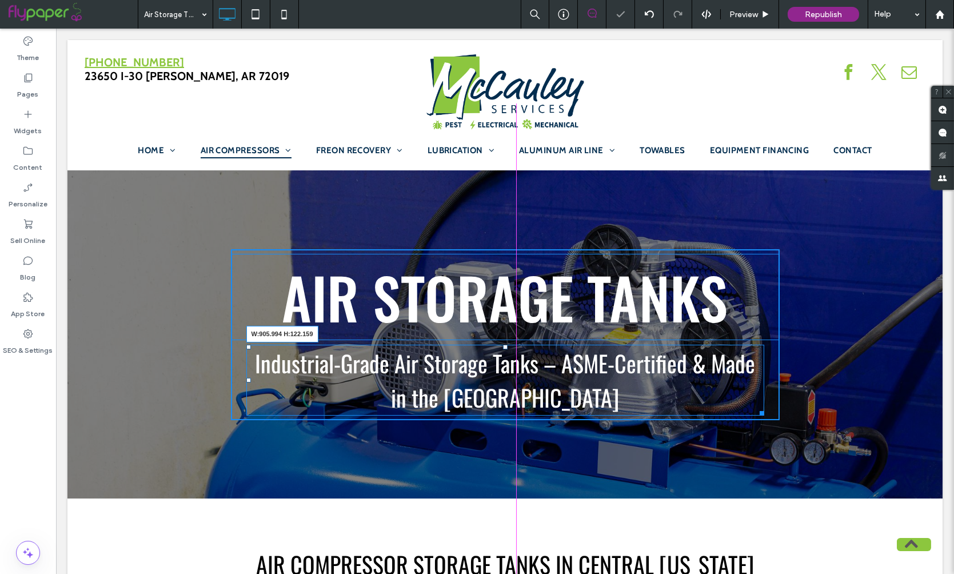
drag, startPoint x: 776, startPoint y: 410, endPoint x: 813, endPoint y: 438, distance: 46.9
click at [757, 410] on div at bounding box center [760, 411] width 9 height 9
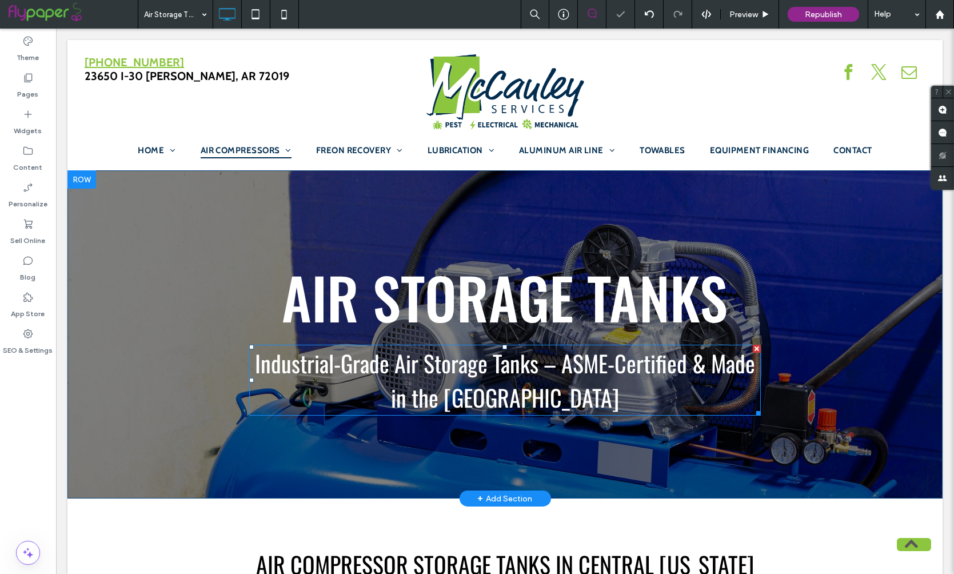
click at [537, 374] on span "Industrial-Grade Air Storage Tanks – ASME-Certified & Made in the [GEOGRAPHIC_D…" at bounding box center [505, 380] width 500 height 69
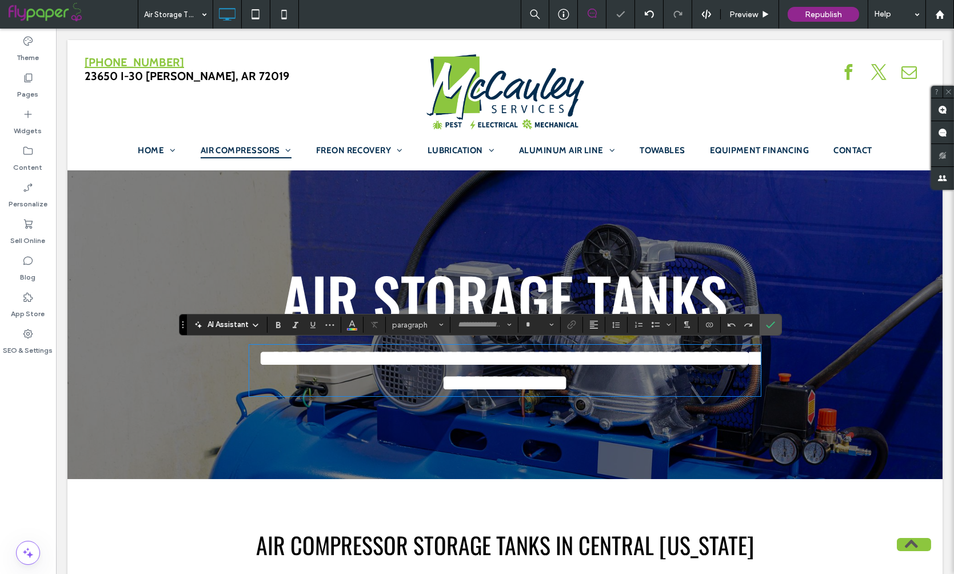
type input "******"
type input "**"
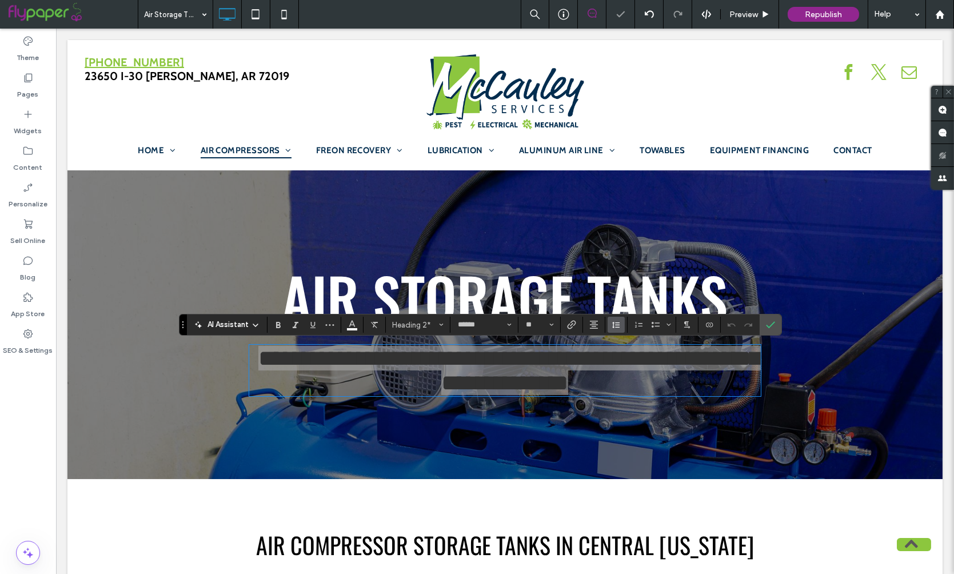
click at [618, 324] on icon "Line Height" at bounding box center [616, 324] width 9 height 9
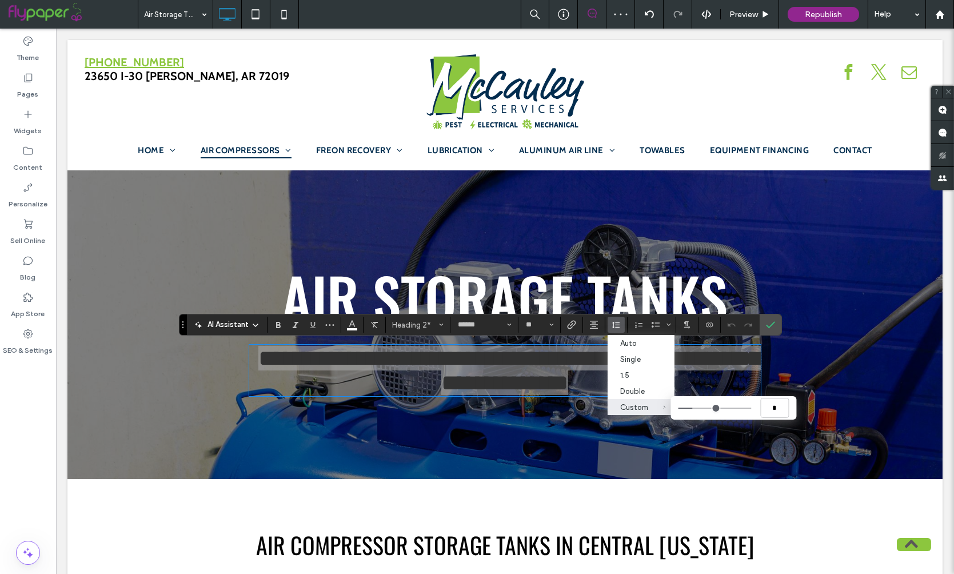
type input "***"
type input "*"
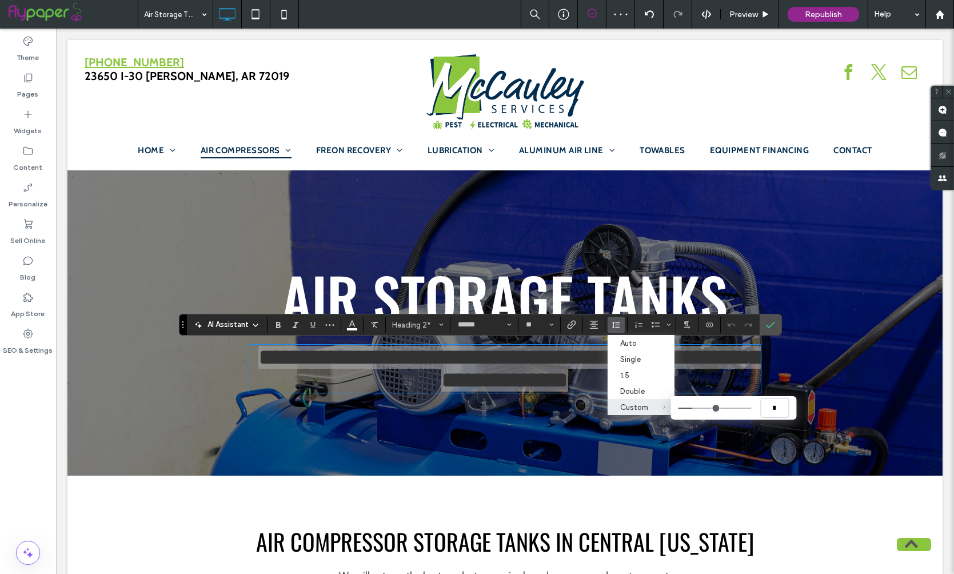
type input "***"
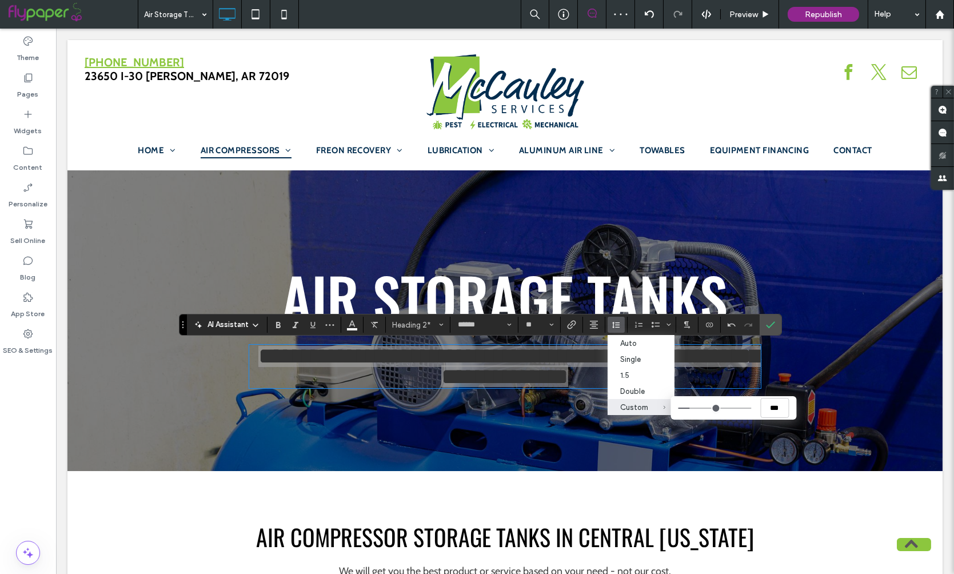
type input "*"
type input "***"
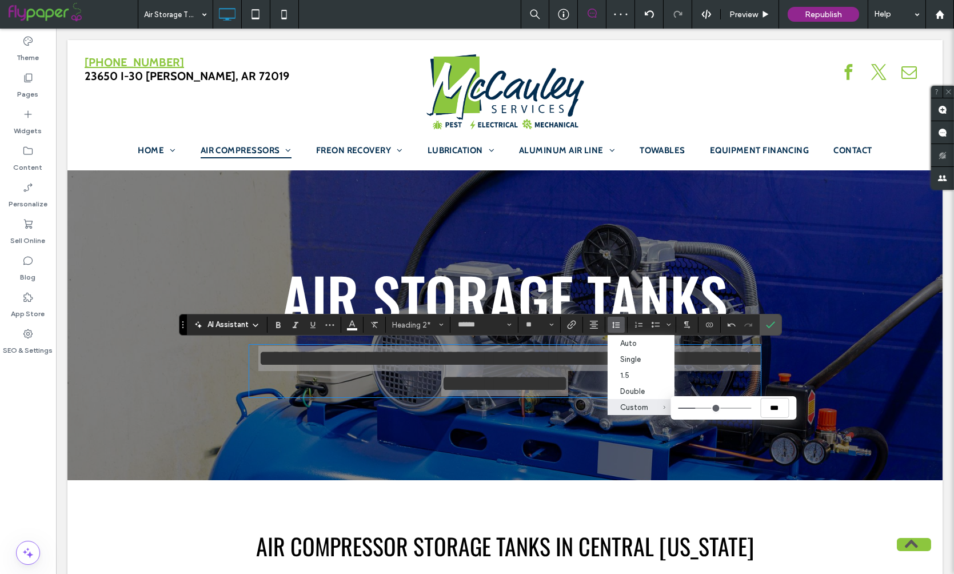
type input "***"
click at [697, 409] on input "Custom ***" at bounding box center [714, 408] width 73 height 1
click at [770, 323] on use "Confirm" at bounding box center [770, 324] width 9 height 7
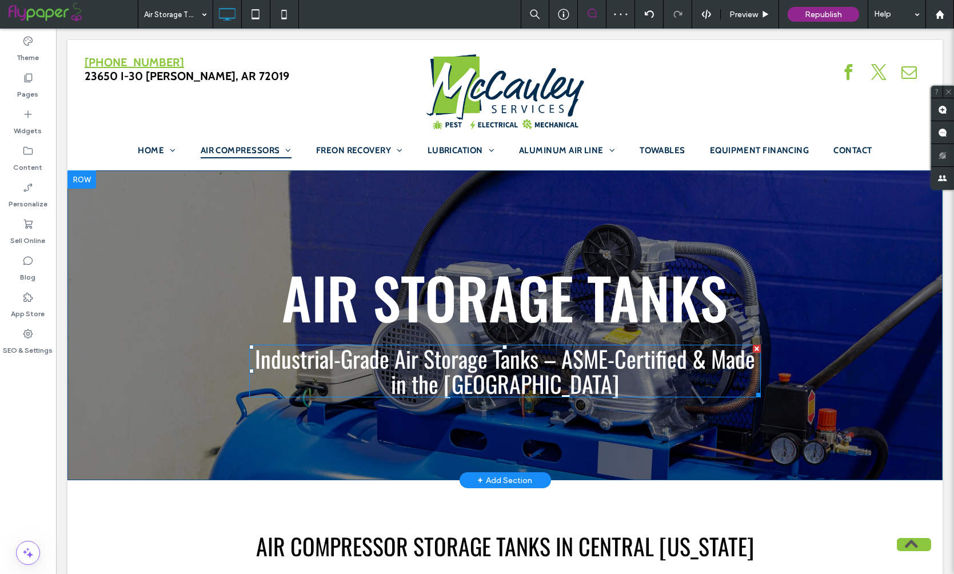
drag, startPoint x: 503, startPoint y: 345, endPoint x: 504, endPoint y: 325, distance: 20.6
click at [504, 325] on div "AIR STORAGE TANKS Industrial-Grade Air Storage Tanks – ASME-Certified & Made in…" at bounding box center [505, 325] width 549 height 153
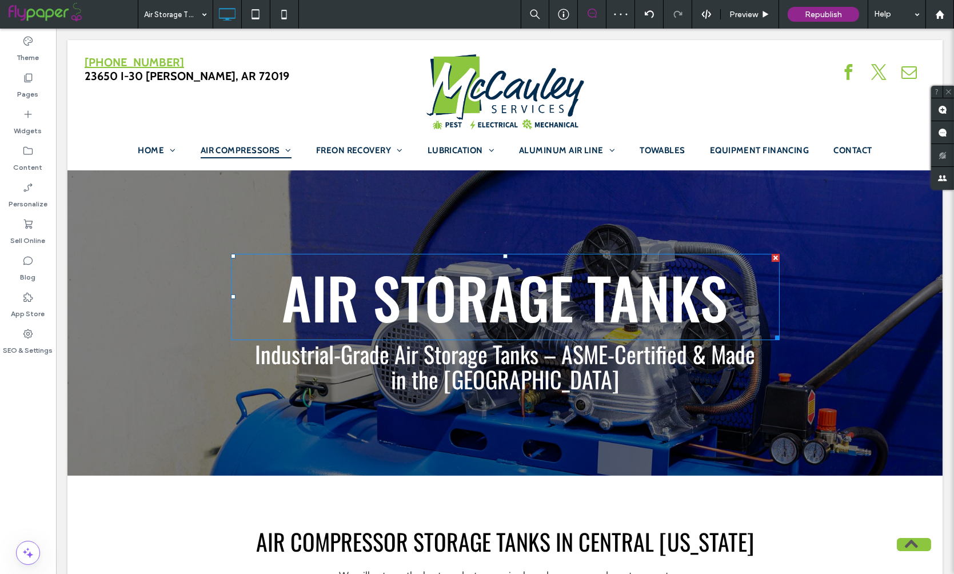
click at [534, 300] on span "AIR STORAGE TANKS" at bounding box center [505, 297] width 446 height 84
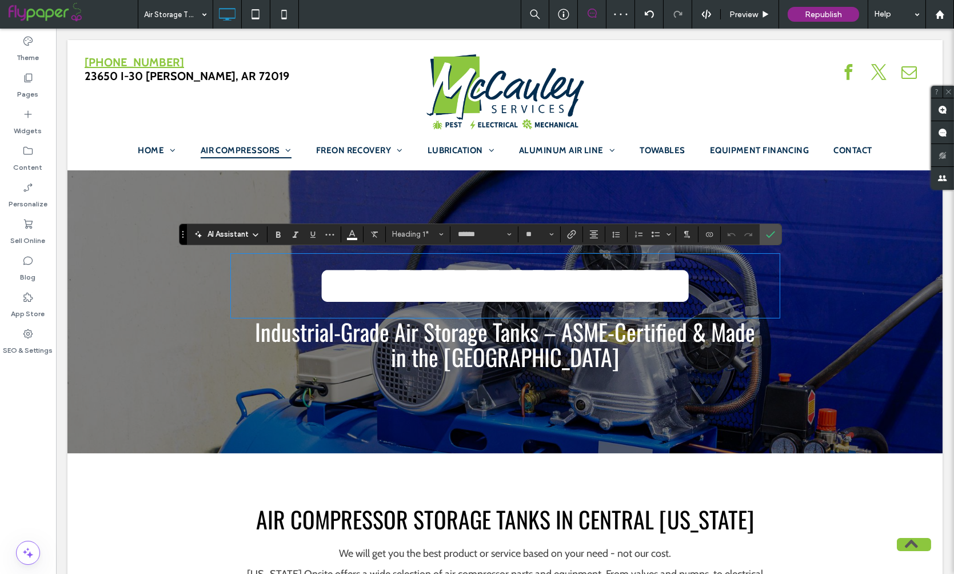
click at [624, 231] on section at bounding box center [616, 234] width 22 height 16
click at [617, 231] on use "Line Height" at bounding box center [615, 234] width 7 height 6
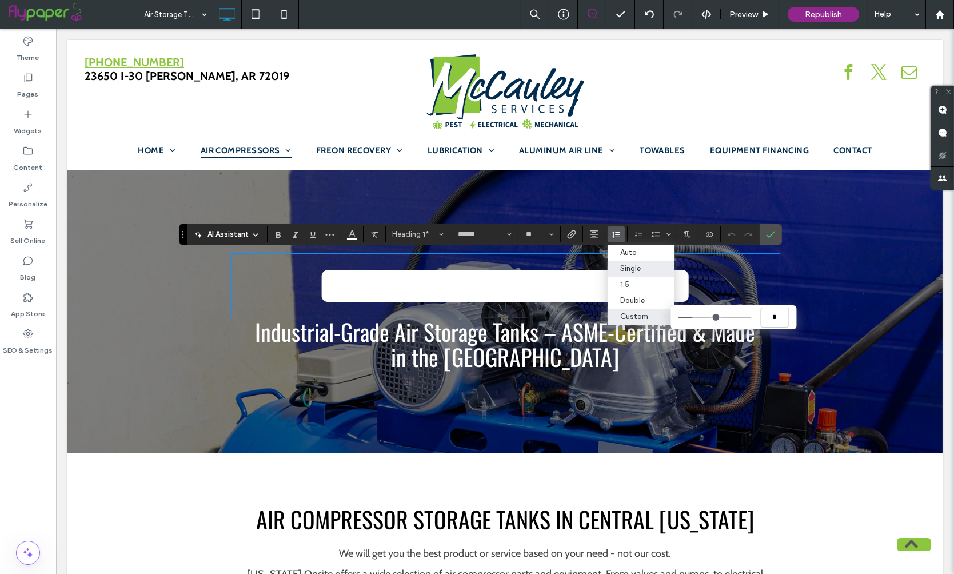
type input "***"
type input "*"
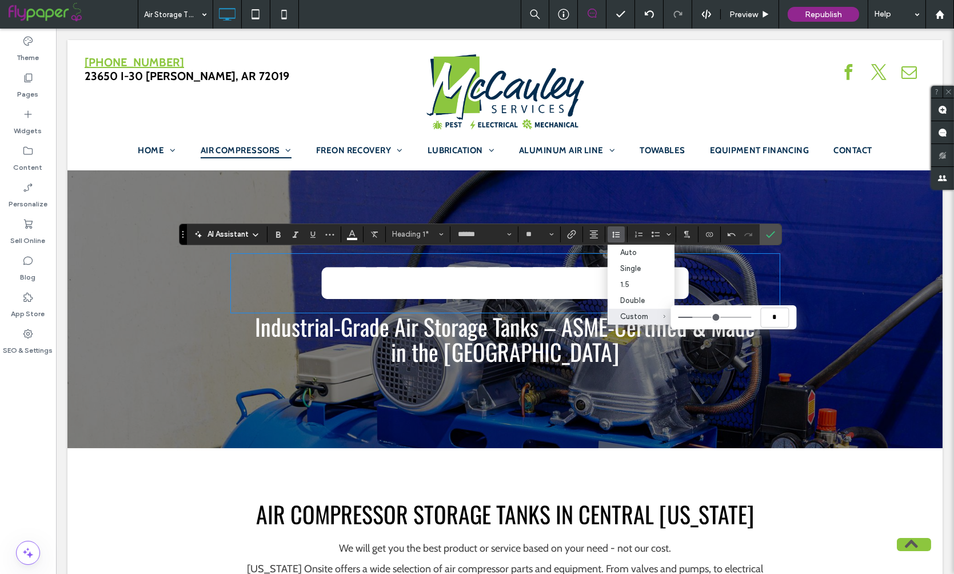
type input "***"
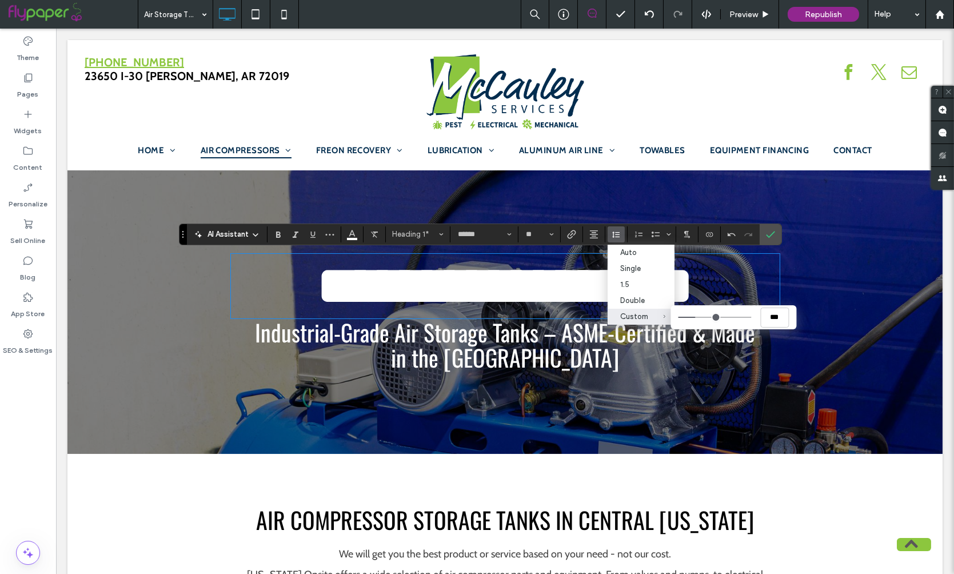
type input "***"
click at [697, 318] on input "Custom ***" at bounding box center [714, 317] width 73 height 1
click at [769, 237] on icon "Confirm" at bounding box center [770, 234] width 9 height 9
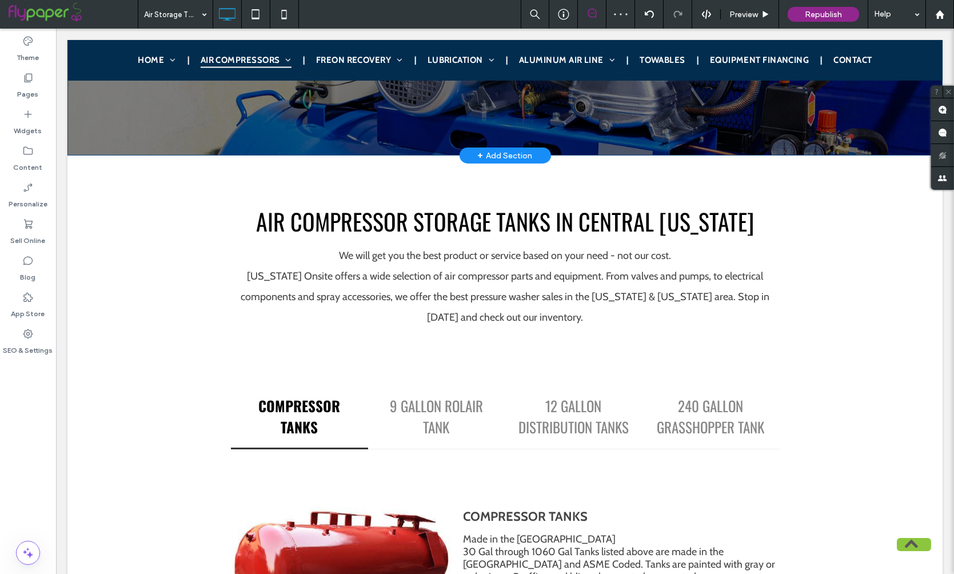
scroll to position [320, 0]
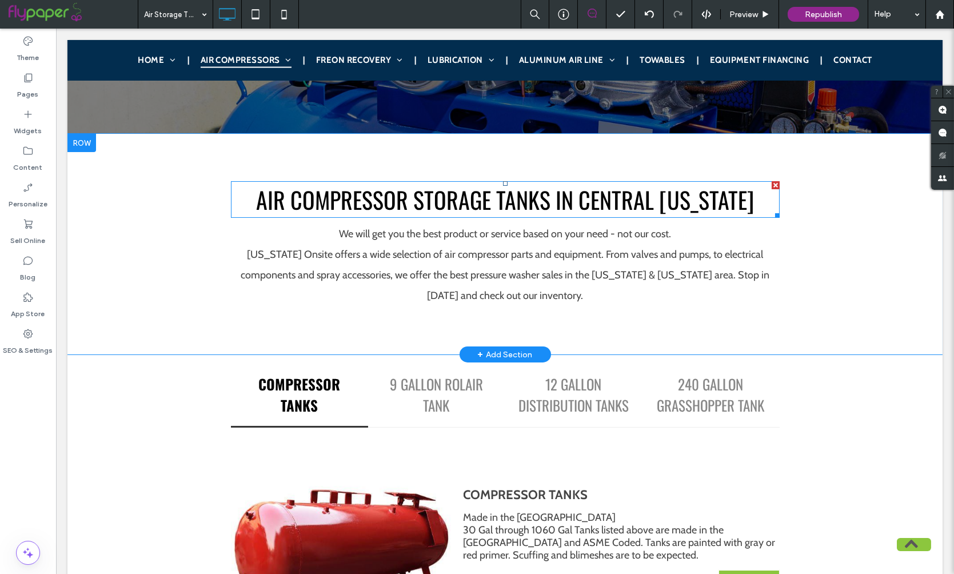
click at [458, 206] on span "AIR COMPRESSOR STORAGE TANKS IN CENTRAL ARKANSAS" at bounding box center [505, 199] width 498 height 34
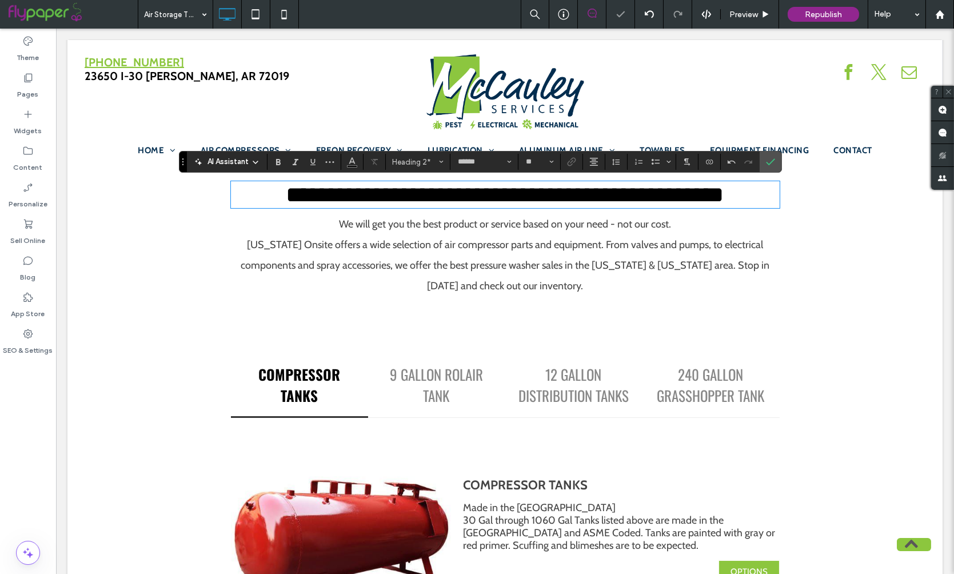
scroll to position [0, 0]
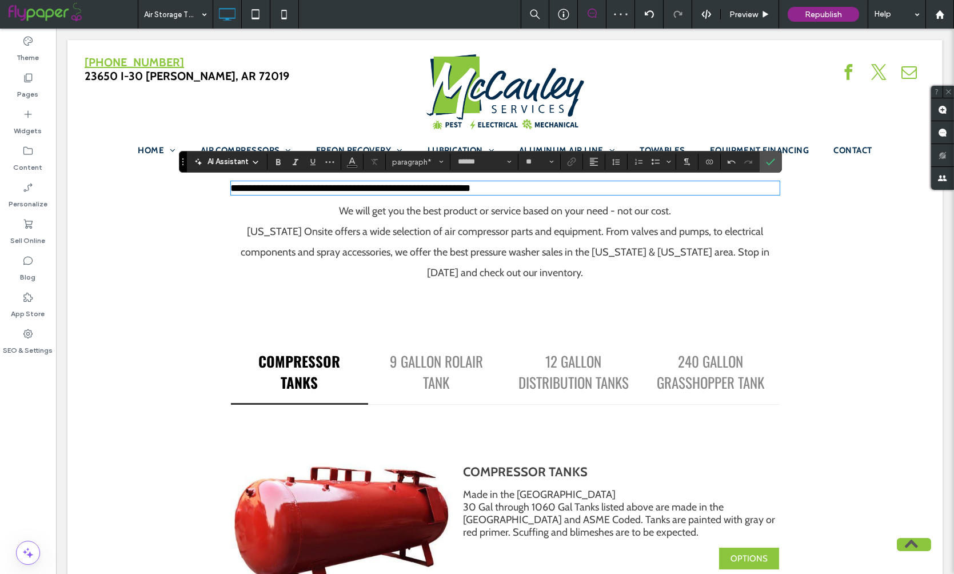
click at [499, 190] on p "**********" at bounding box center [505, 187] width 549 height 11
click at [410, 160] on span "paragraph*" at bounding box center [414, 162] width 45 height 9
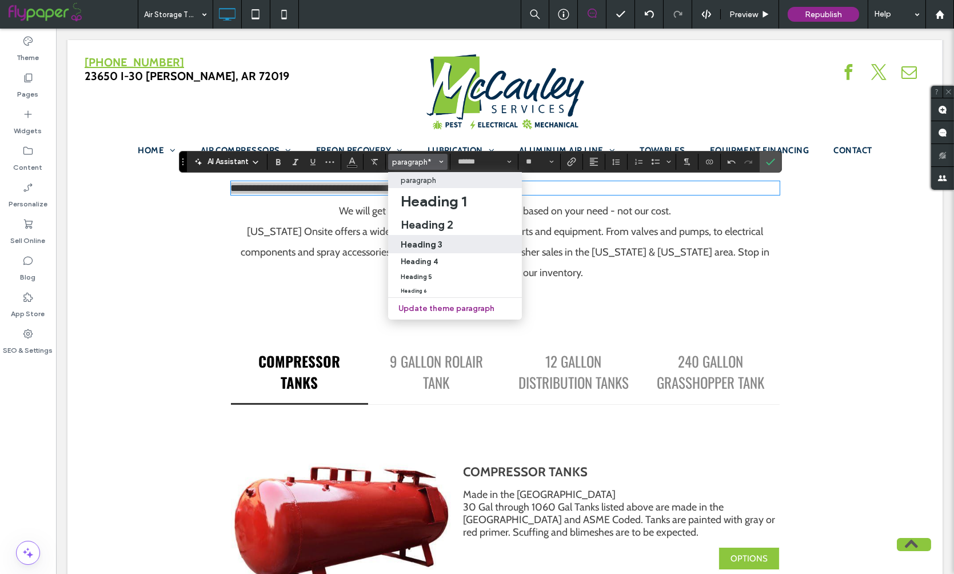
click at [446, 246] on div "Heading 3" at bounding box center [455, 244] width 109 height 11
type input "**"
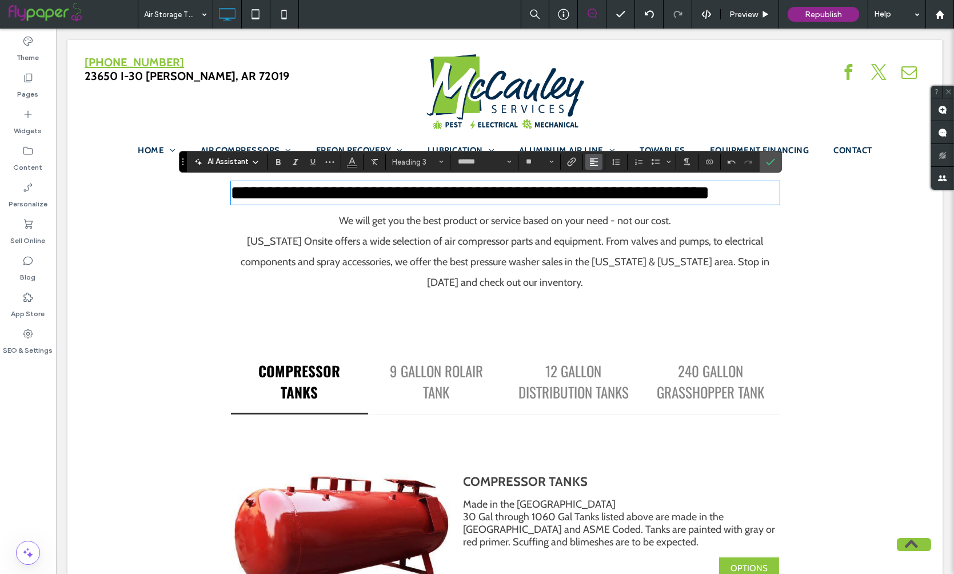
click at [592, 164] on icon "Alignment" at bounding box center [593, 161] width 9 height 9
click at [601, 201] on icon "ui.textEditor.alignment.center" at bounding box center [602, 197] width 9 height 9
click at [460, 250] on span "Arkansas Onsite offers a wide selection of air compressor parts and equipment. …" at bounding box center [505, 262] width 529 height 54
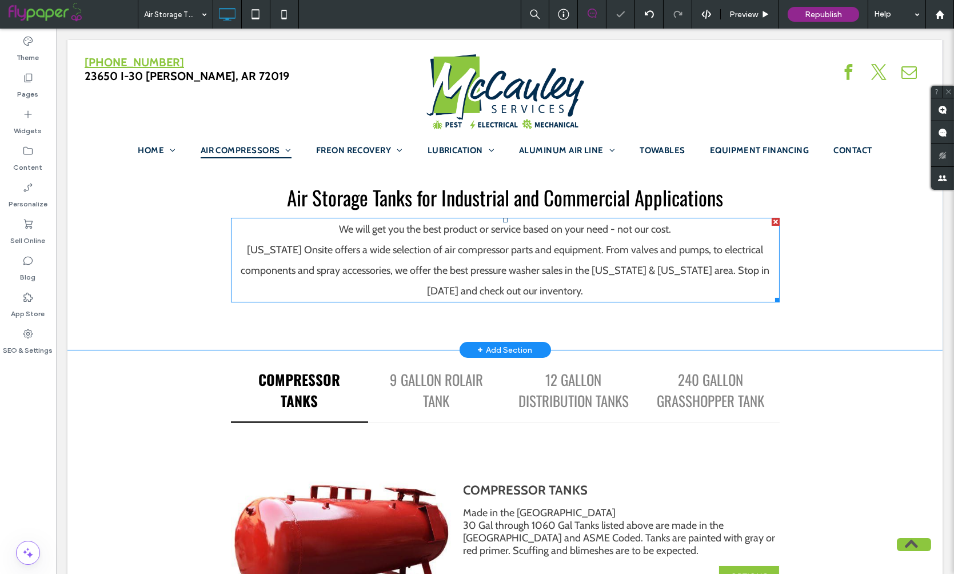
click at [460, 250] on span "Arkansas Onsite offers a wide selection of air compressor parts and equipment. …" at bounding box center [505, 270] width 529 height 54
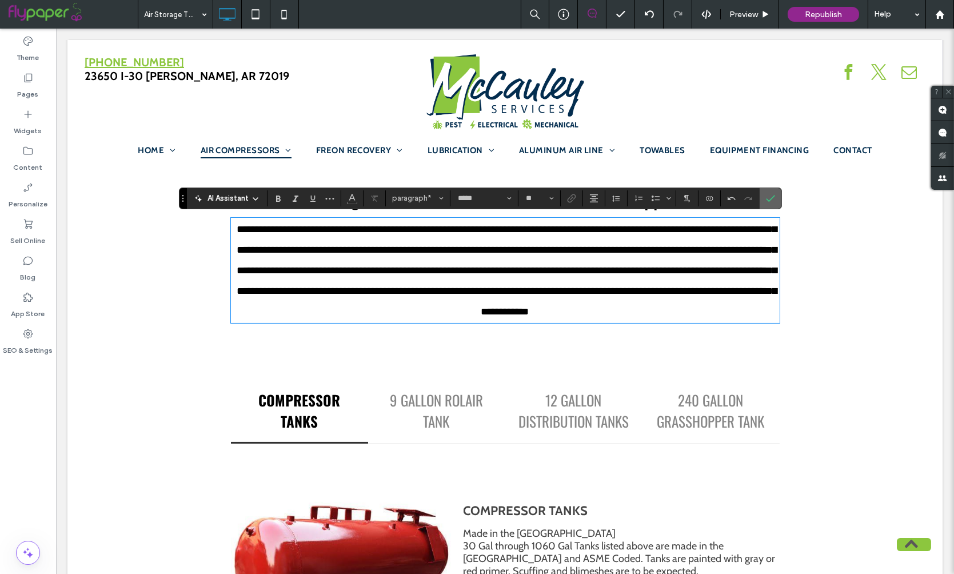
click at [773, 202] on icon "Confirm" at bounding box center [770, 198] width 9 height 9
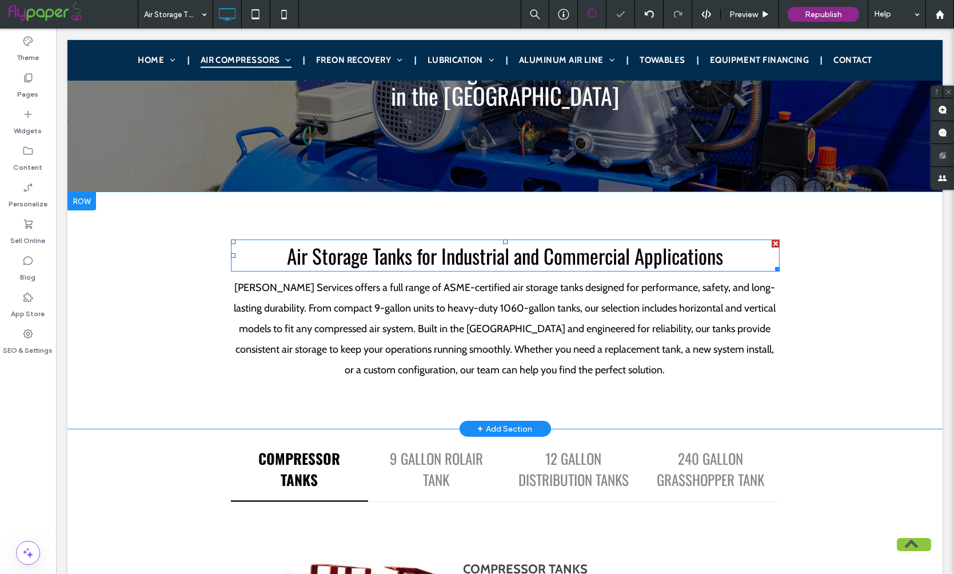
scroll to position [255, 0]
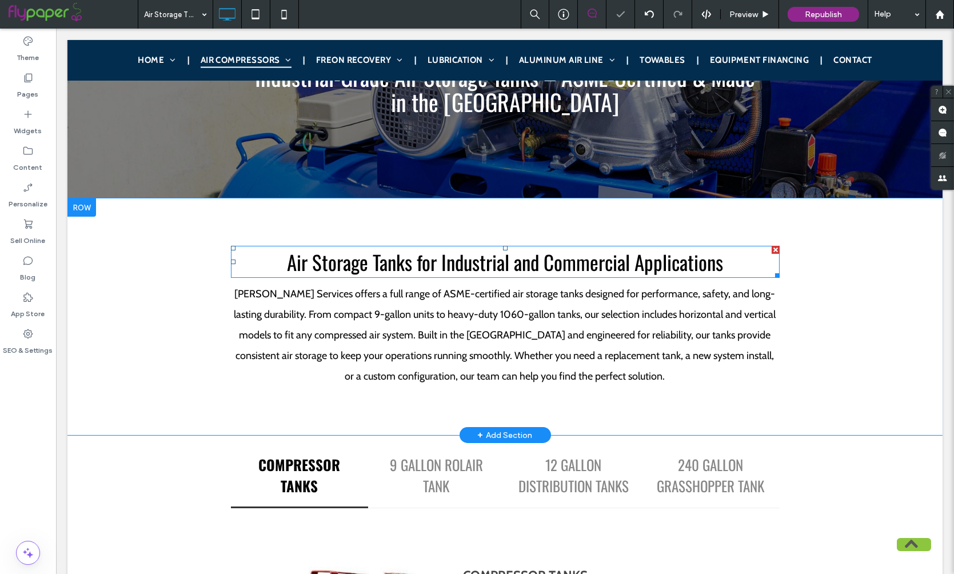
click at [616, 258] on span "Air Storage Tanks for Industrial and Commercial Applications" at bounding box center [505, 262] width 436 height 30
type input "******"
type input "**"
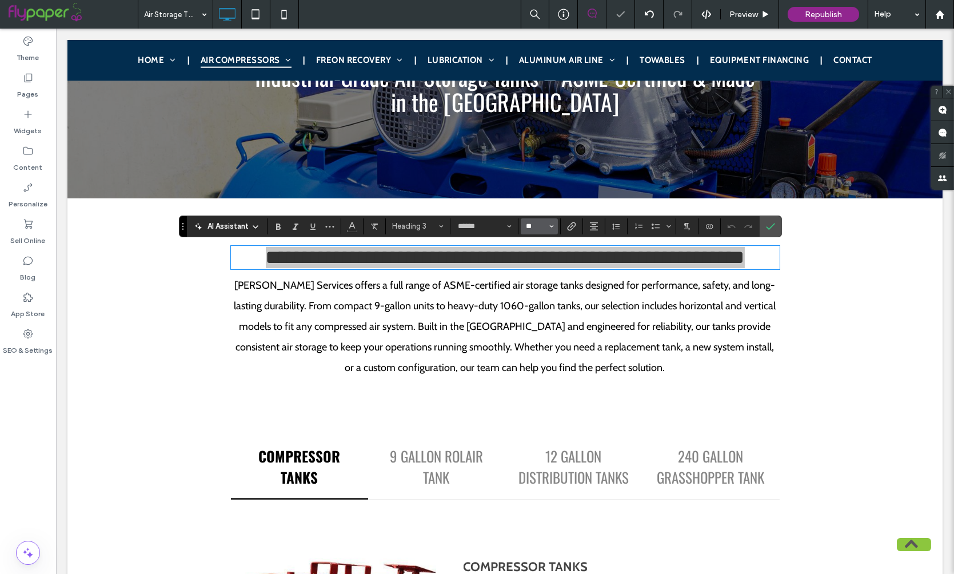
click at [533, 230] on input "**" at bounding box center [536, 226] width 22 height 9
click at [534, 350] on label "36" at bounding box center [539, 342] width 37 height 16
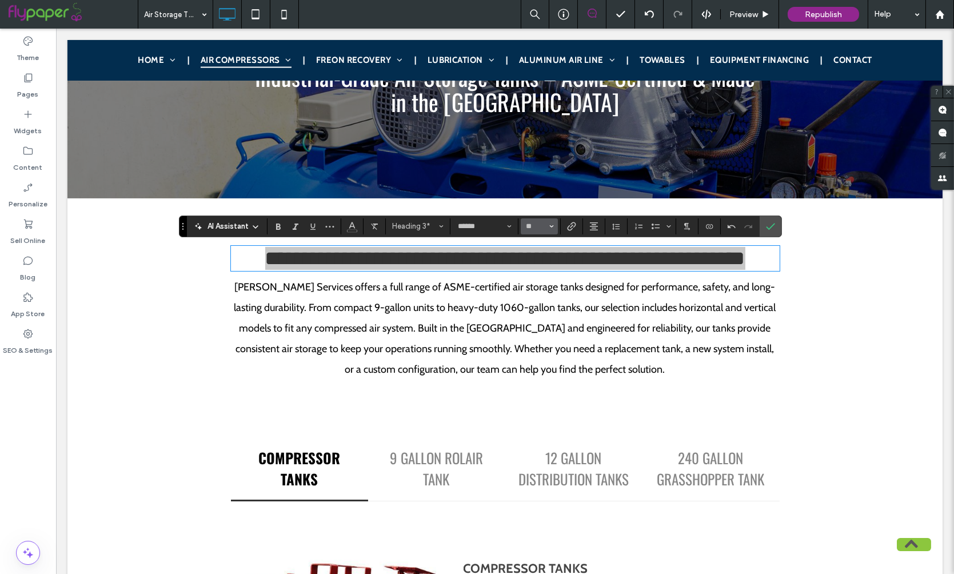
click at [548, 225] on button "**" at bounding box center [539, 226] width 37 height 16
click at [536, 310] on label "48" at bounding box center [539, 313] width 37 height 16
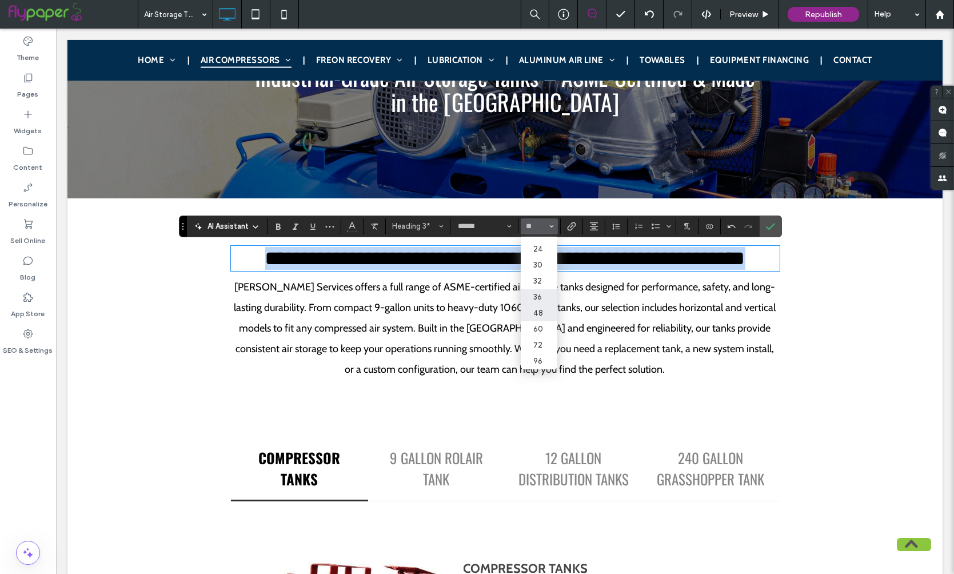
type input "**"
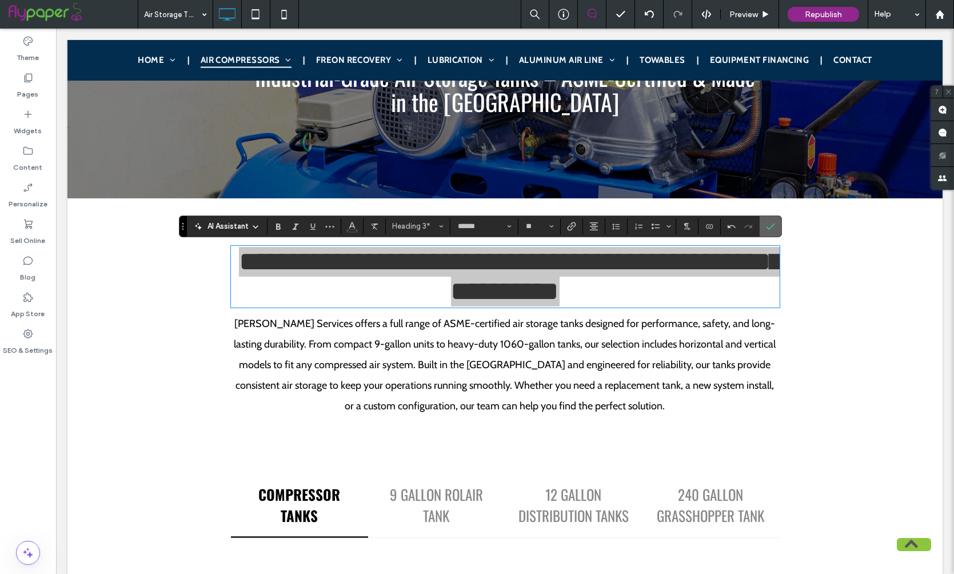
click at [766, 230] on icon "Confirm" at bounding box center [770, 226] width 9 height 9
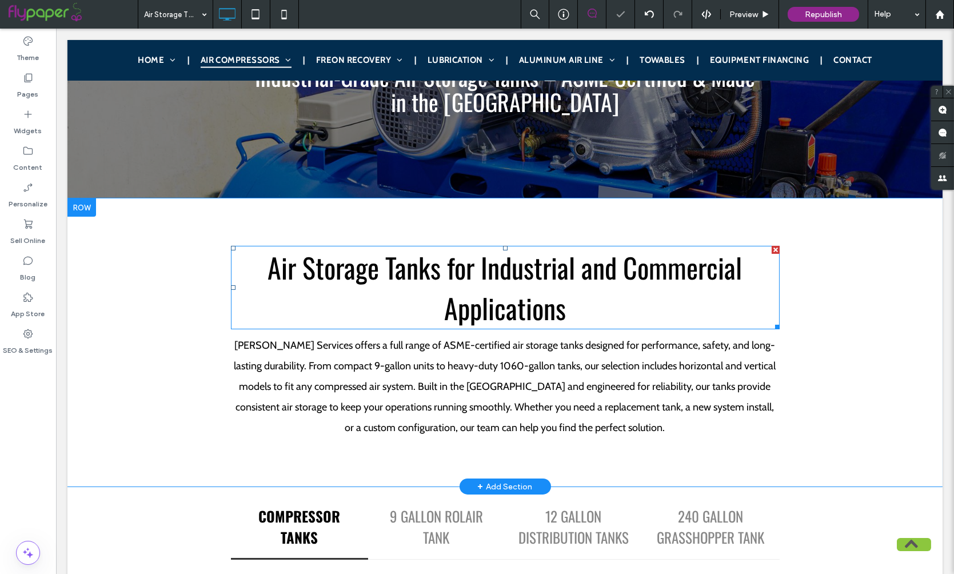
click at [661, 299] on h3 "Air Storage Tanks for Industrial and Commercial Applications" at bounding box center [505, 287] width 549 height 81
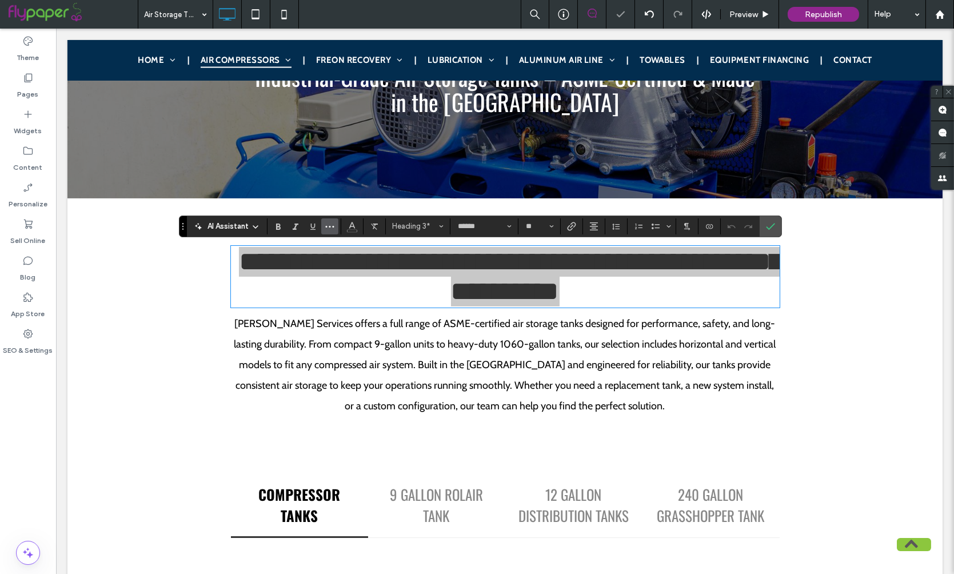
click at [327, 227] on icon "More" at bounding box center [329, 226] width 9 height 9
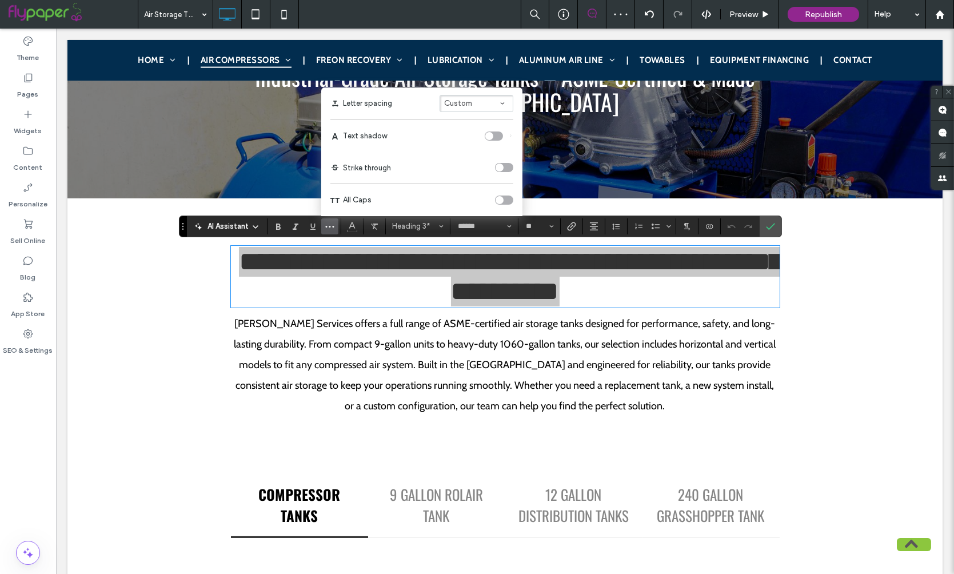
click at [501, 199] on div "toggle" at bounding box center [500, 200] width 8 height 8
click at [617, 227] on icon "Line Height" at bounding box center [616, 226] width 9 height 9
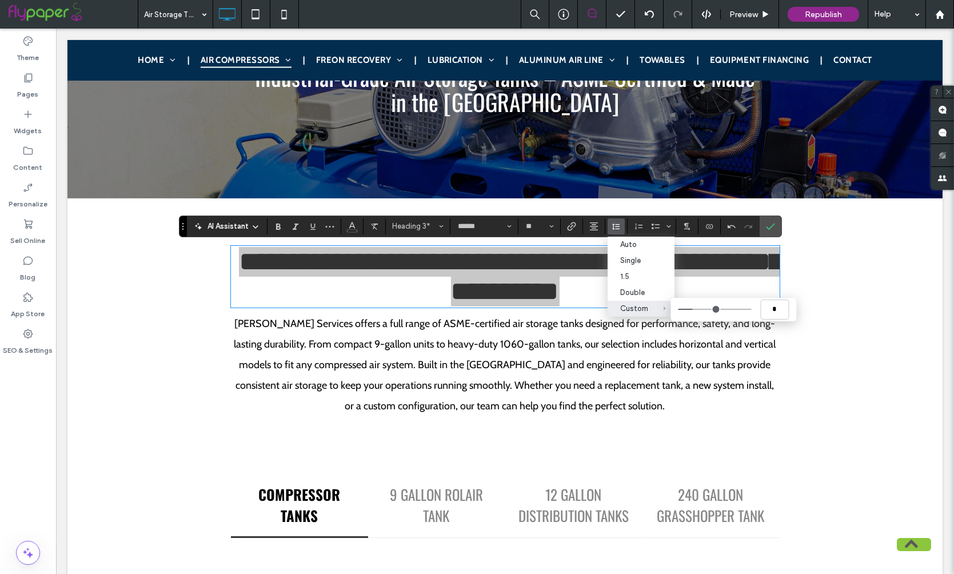
type input "***"
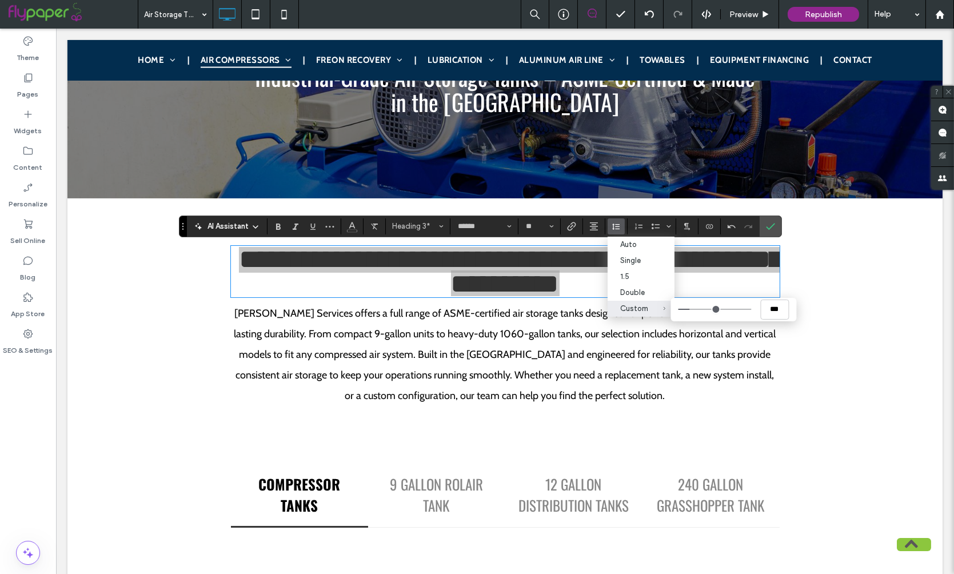
type input "*"
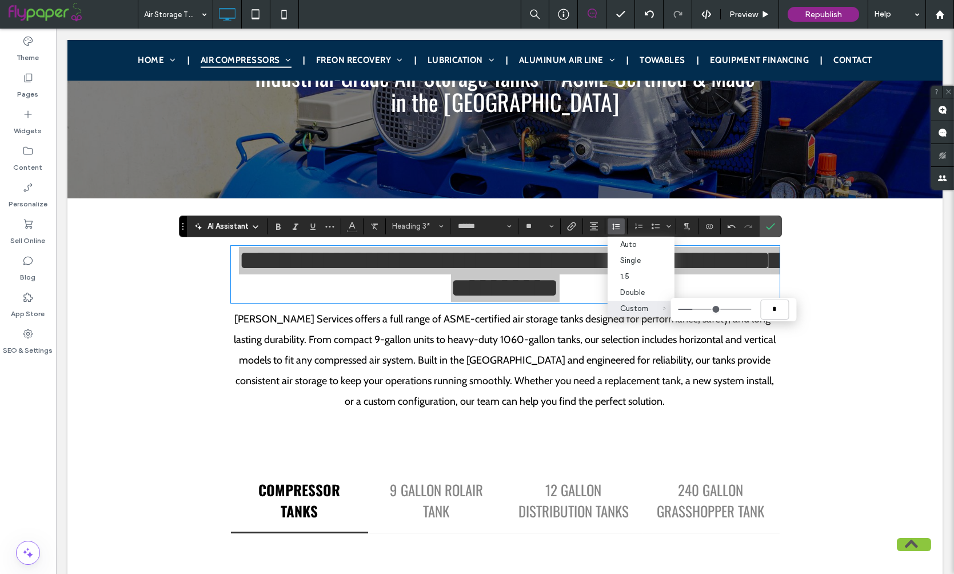
type input "***"
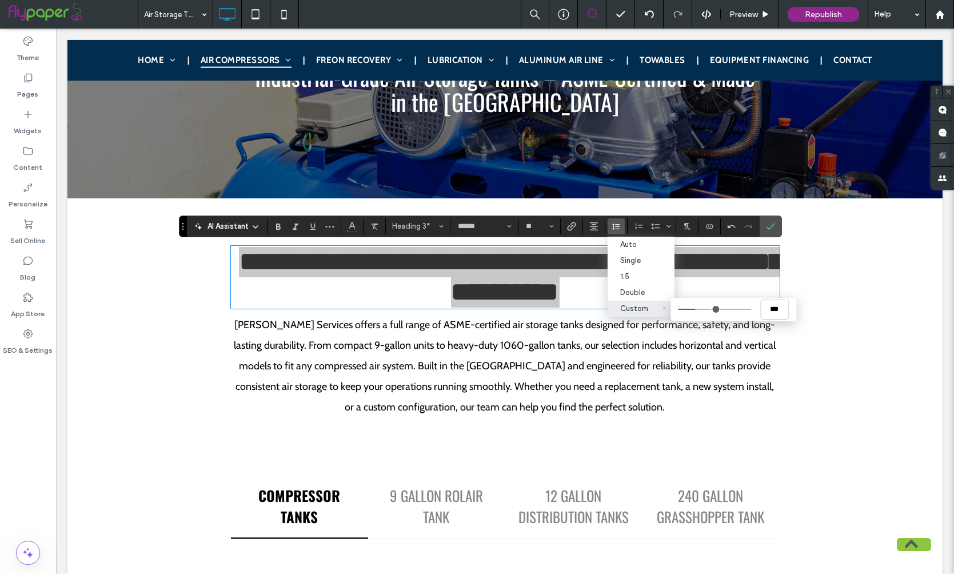
type input "***"
click at [698, 310] on input "Custom ***" at bounding box center [714, 309] width 73 height 1
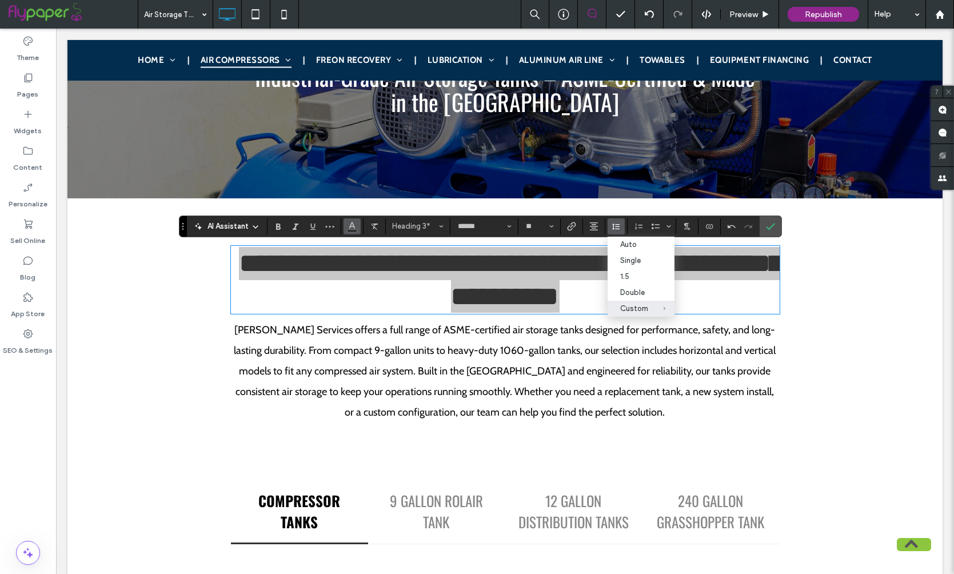
click at [352, 228] on icon "Color" at bounding box center [351, 225] width 9 height 9
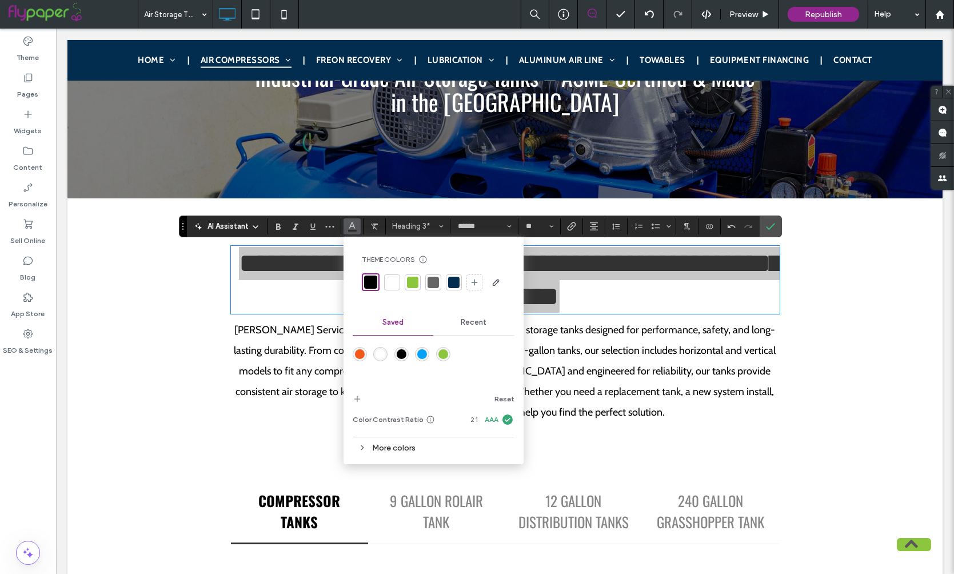
click at [405, 281] on div at bounding box center [413, 282] width 16 height 16
click at [281, 223] on icon "Bold" at bounding box center [278, 226] width 9 height 9
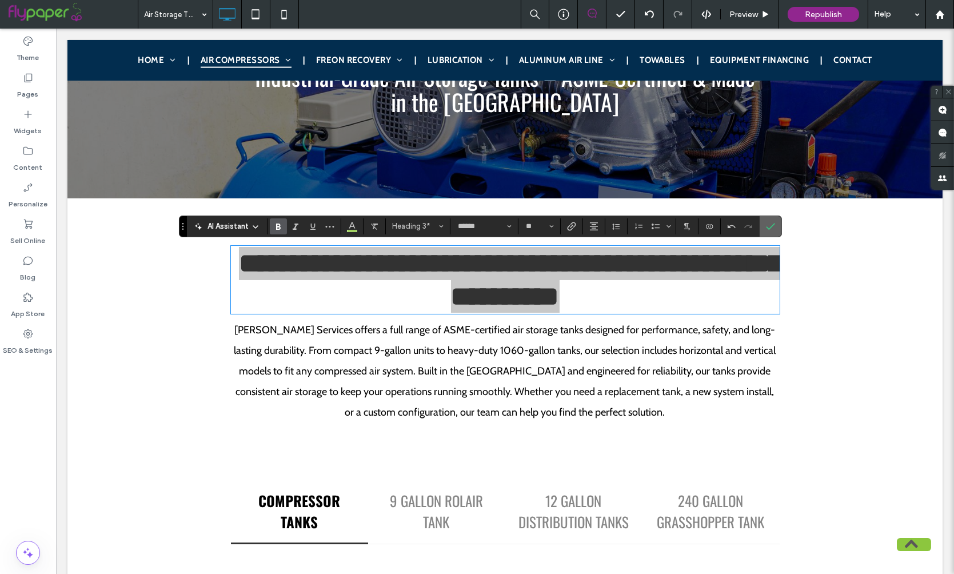
click at [769, 228] on use "Confirm" at bounding box center [770, 226] width 9 height 7
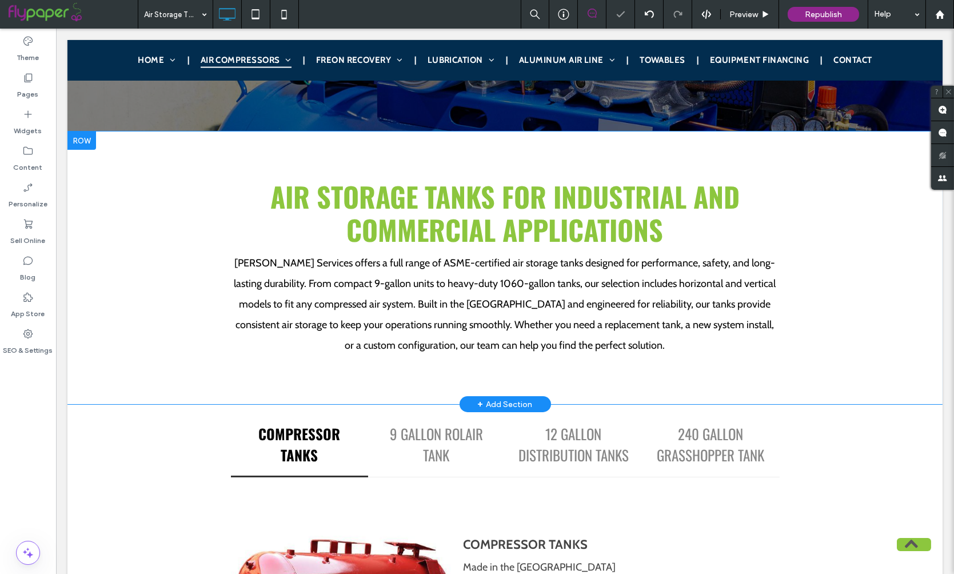
scroll to position [326, 0]
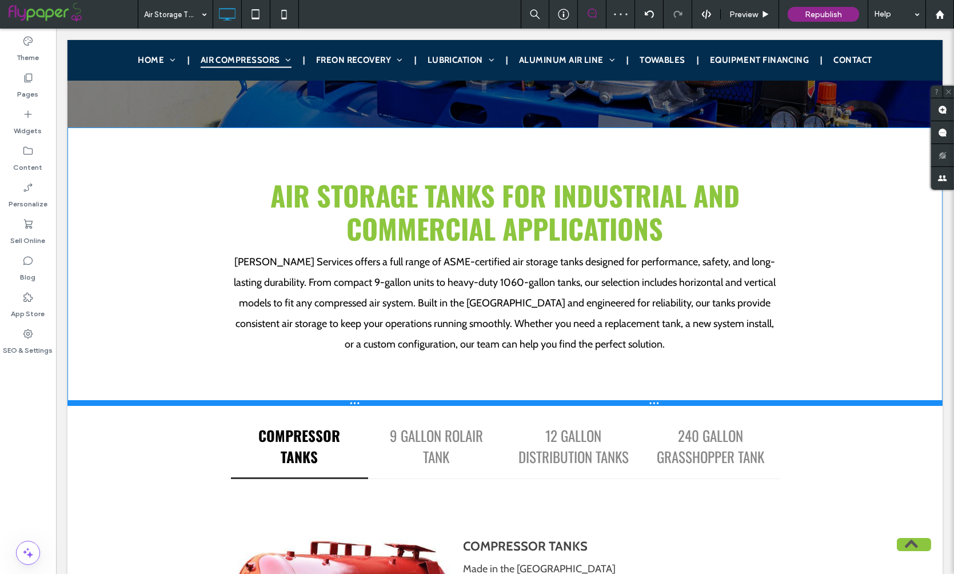
drag, startPoint x: 615, startPoint y: 398, endPoint x: 614, endPoint y: 408, distance: 10.4
click at [614, 406] on div at bounding box center [504, 403] width 875 height 6
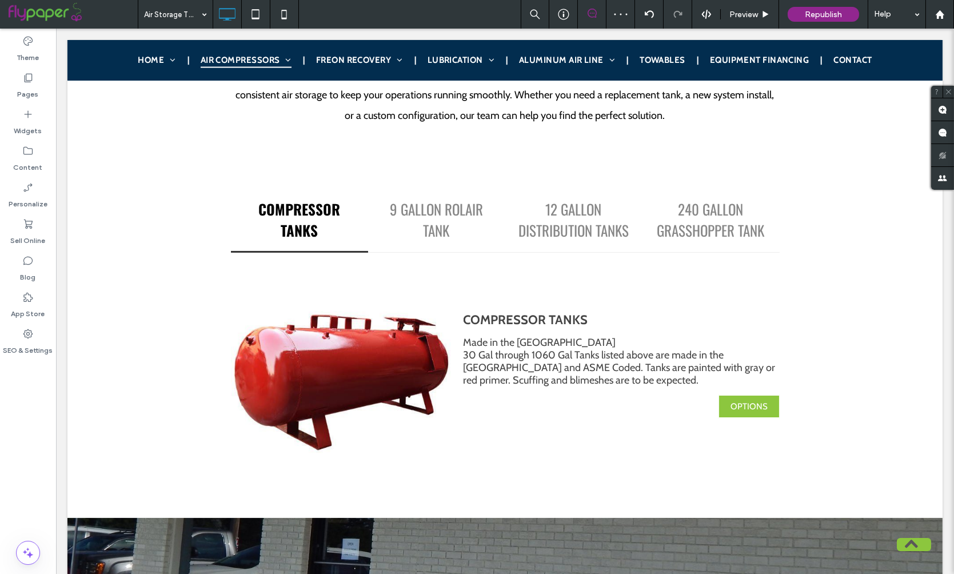
scroll to position [605, 0]
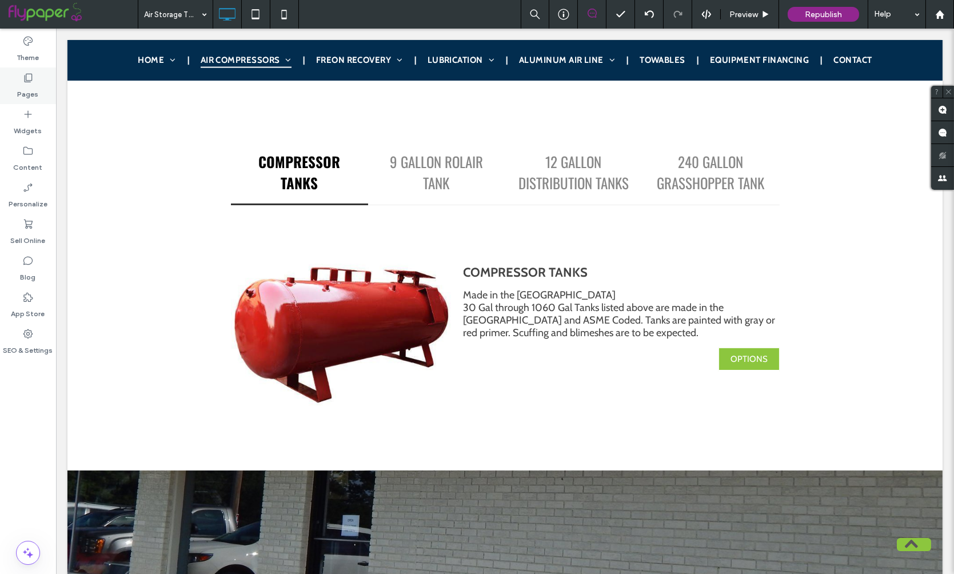
click at [38, 77] on div "Pages" at bounding box center [28, 85] width 56 height 37
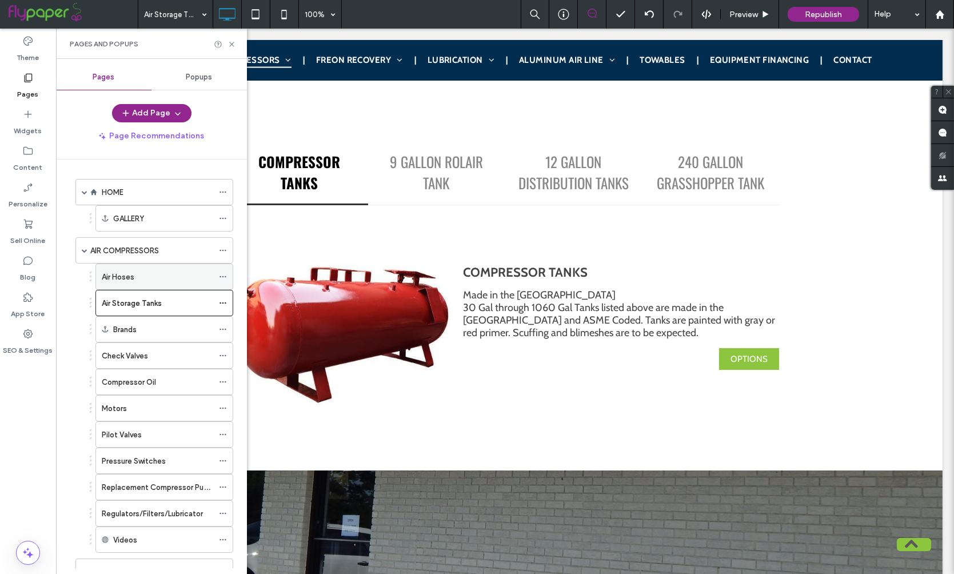
click at [133, 273] on label "Air Hoses" at bounding box center [118, 277] width 33 height 20
click at [234, 43] on icon at bounding box center [231, 44] width 9 height 9
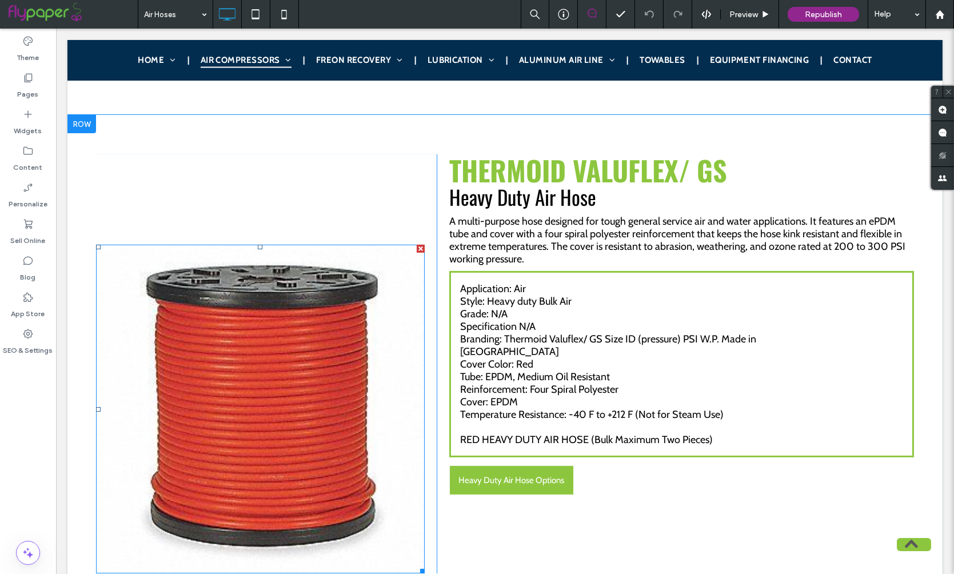
scroll to position [602, 0]
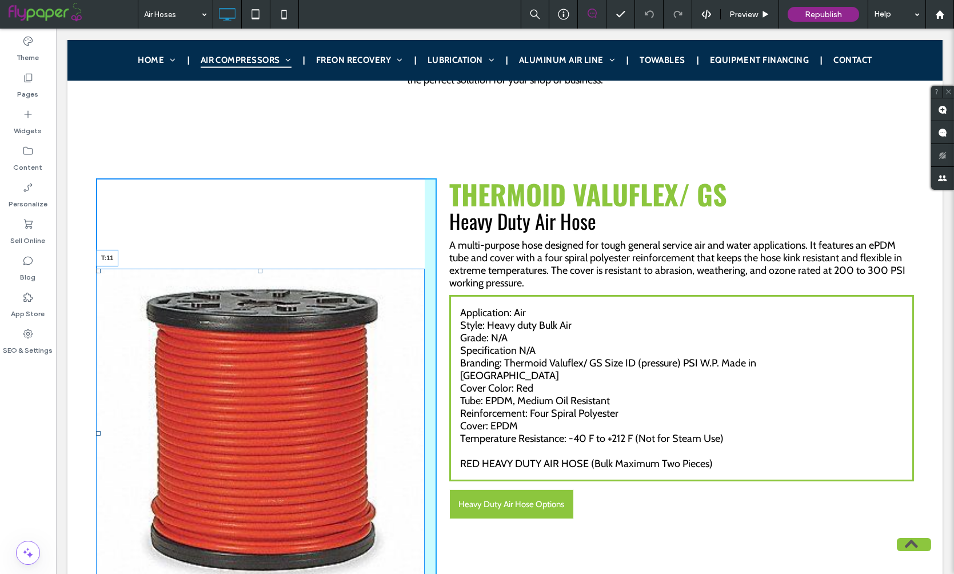
drag, startPoint x: 258, startPoint y: 270, endPoint x: 271, endPoint y: 184, distance: 87.3
click at [271, 269] on div "T:11" at bounding box center [260, 433] width 329 height 329
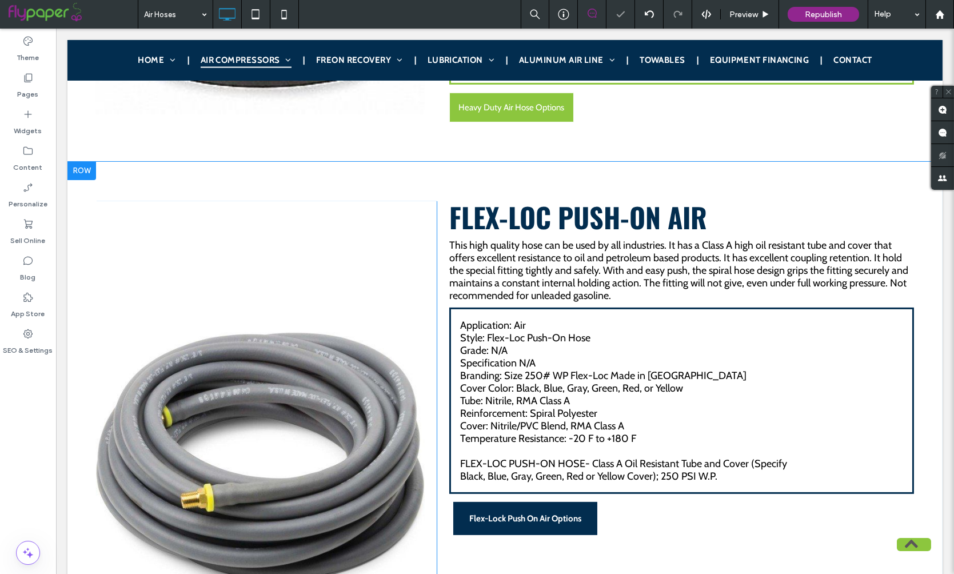
scroll to position [985, 0]
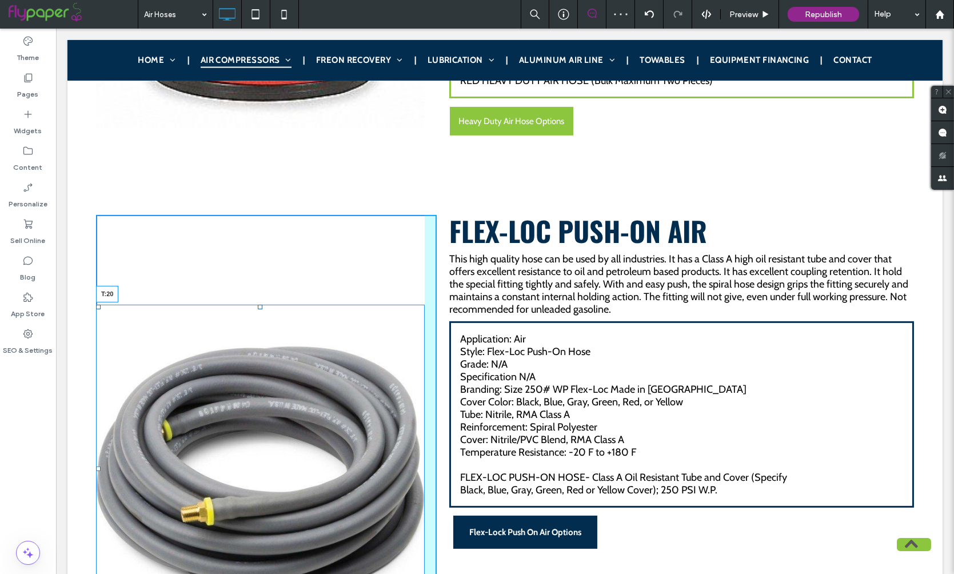
drag, startPoint x: 259, startPoint y: 297, endPoint x: 281, endPoint y: 217, distance: 82.8
click at [281, 305] on div "T:20" at bounding box center [260, 469] width 329 height 329
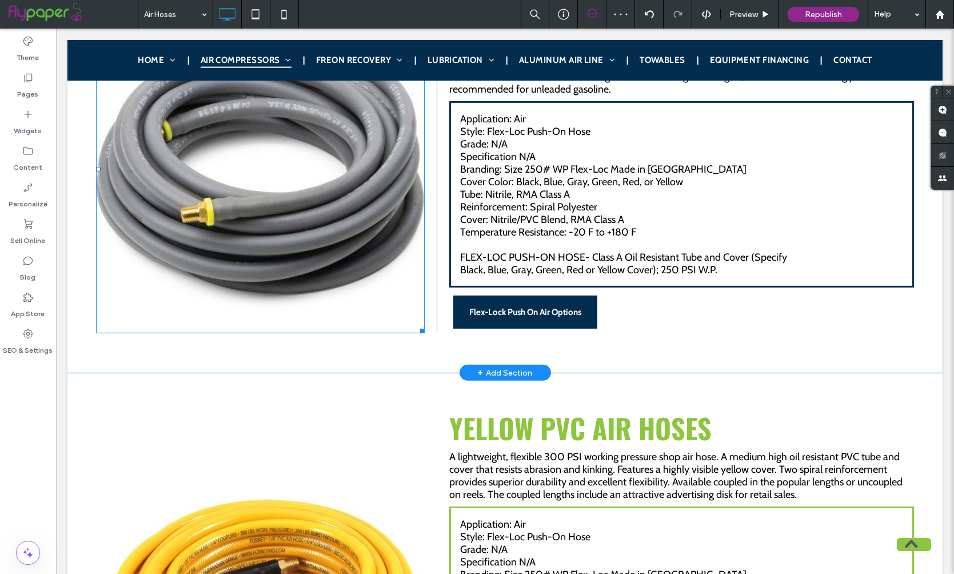
scroll to position [1364, 0]
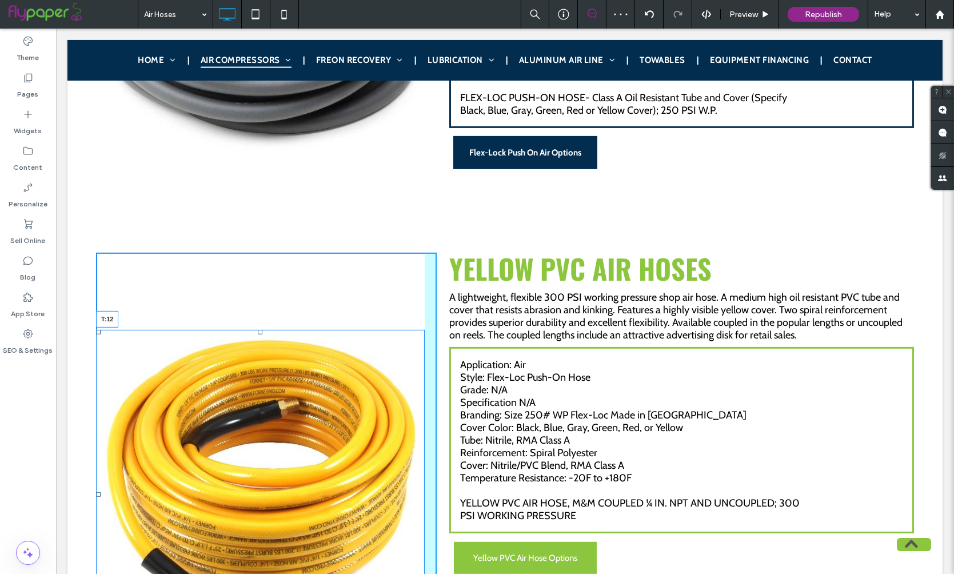
drag, startPoint x: 259, startPoint y: 322, endPoint x: 273, endPoint y: 248, distance: 75.7
click at [273, 330] on div "T:12" at bounding box center [260, 494] width 329 height 329
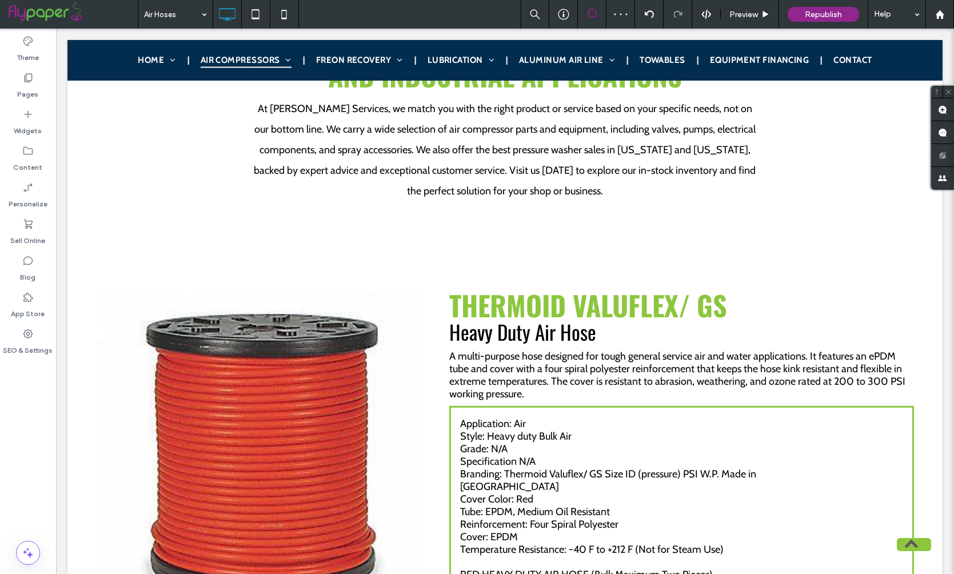
scroll to position [418, 0]
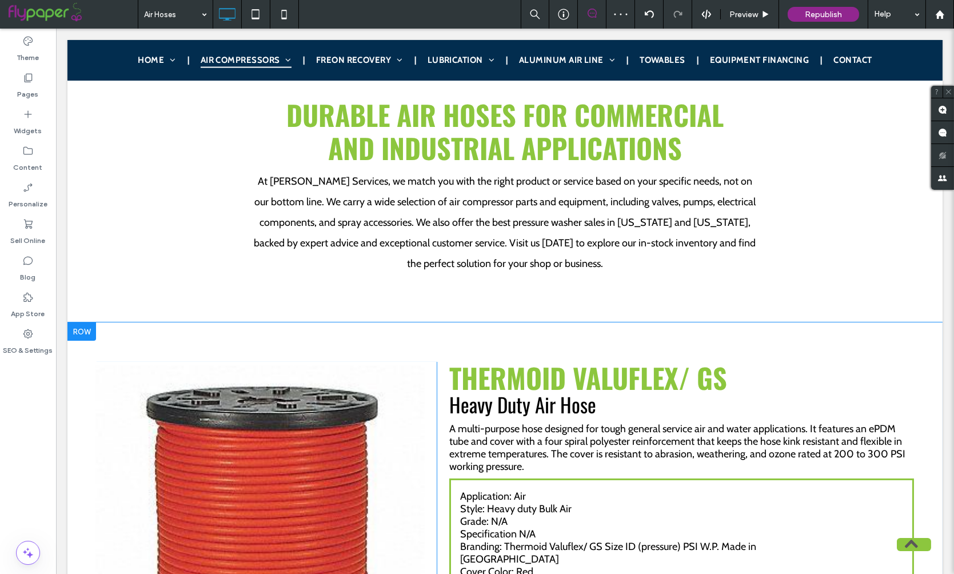
click at [76, 327] on div at bounding box center [81, 331] width 29 height 18
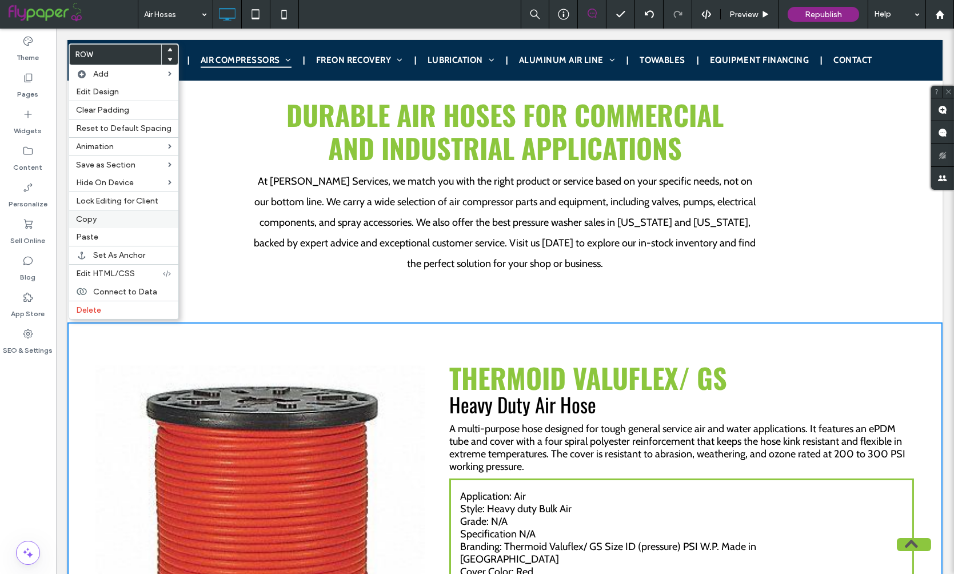
click at [97, 224] on label "Copy" at bounding box center [123, 219] width 95 height 10
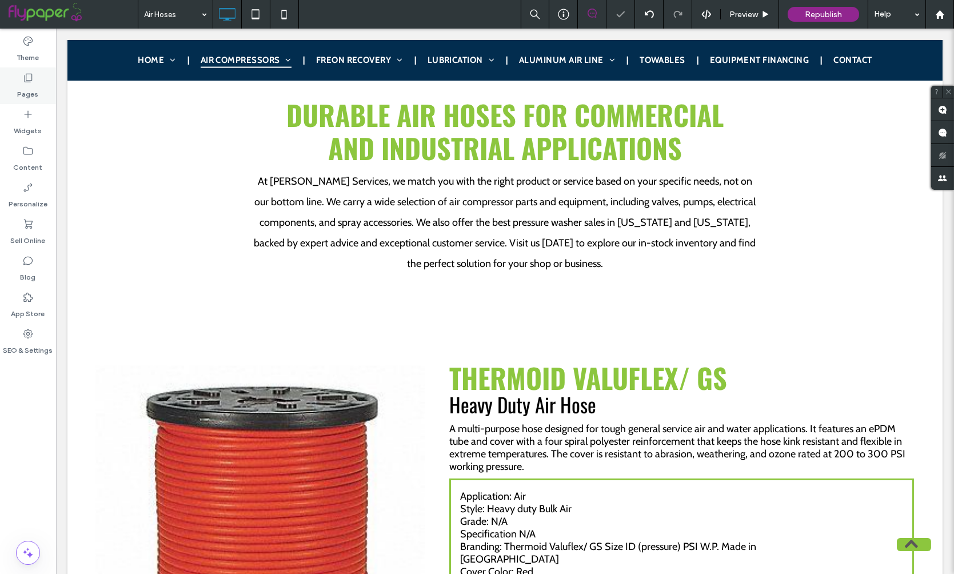
click at [37, 90] on label "Pages" at bounding box center [28, 91] width 21 height 16
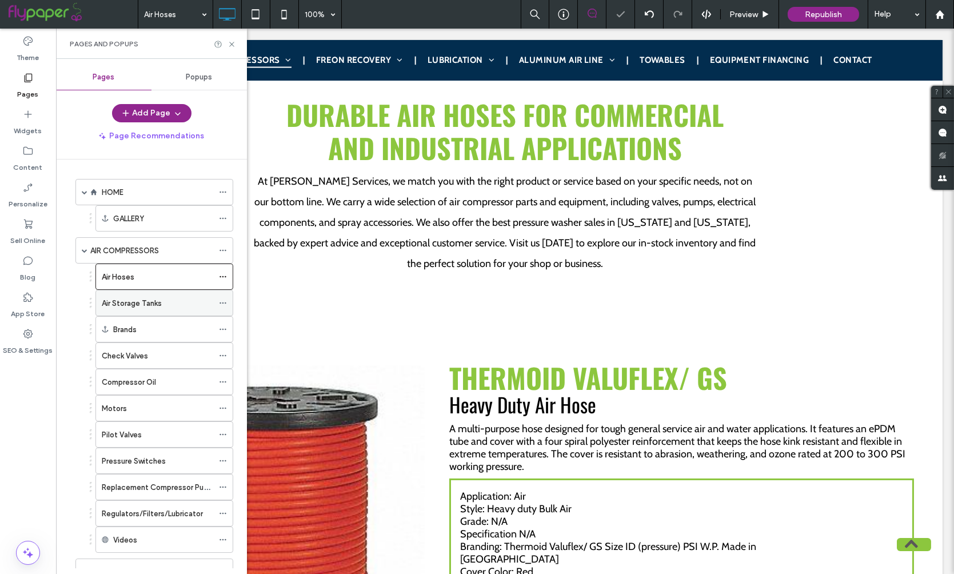
click at [161, 302] on label "Air Storage Tanks" at bounding box center [132, 303] width 60 height 20
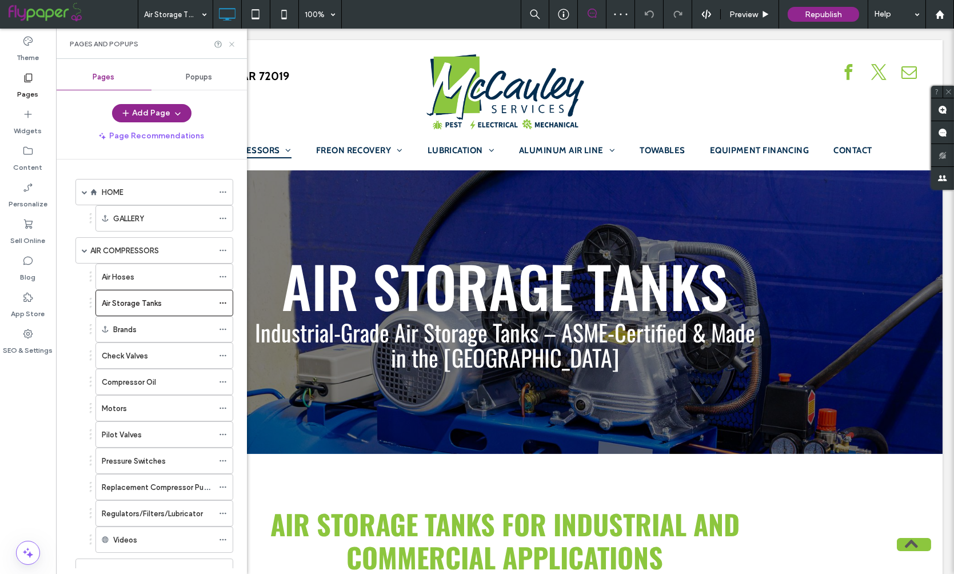
click at [234, 45] on icon at bounding box center [231, 44] width 9 height 9
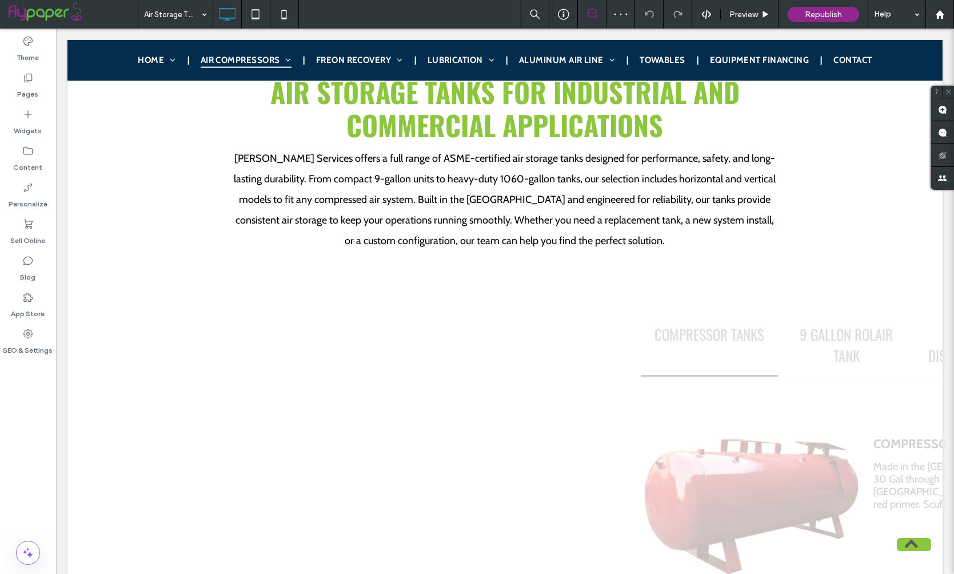
scroll to position [477, 0]
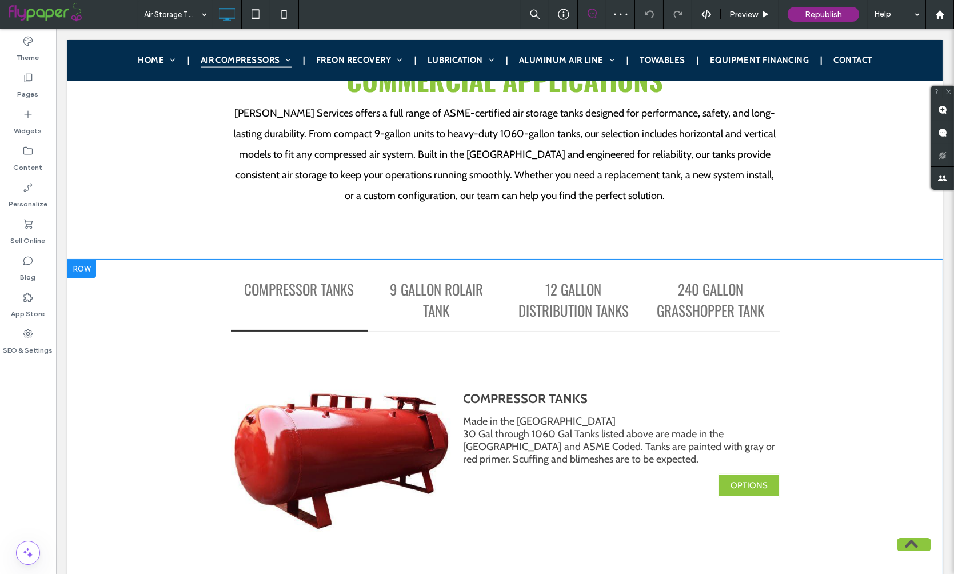
click at [90, 265] on div at bounding box center [81, 268] width 29 height 18
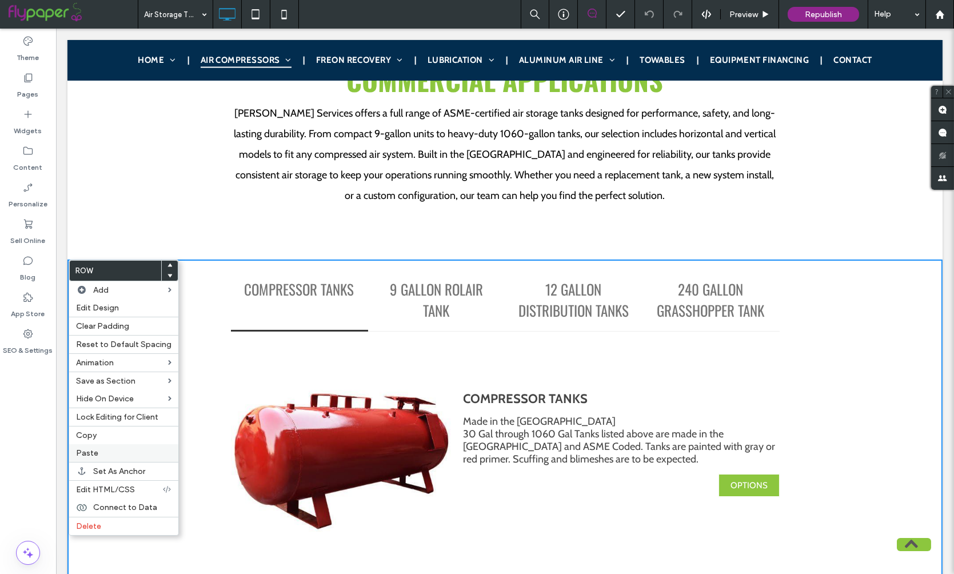
click at [102, 457] on label "Paste" at bounding box center [123, 453] width 95 height 10
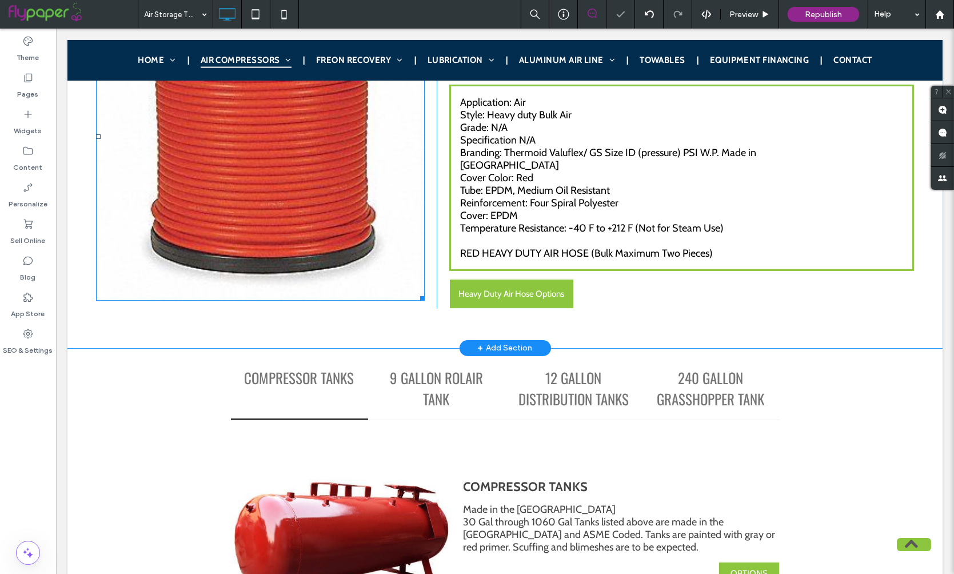
scroll to position [901, 0]
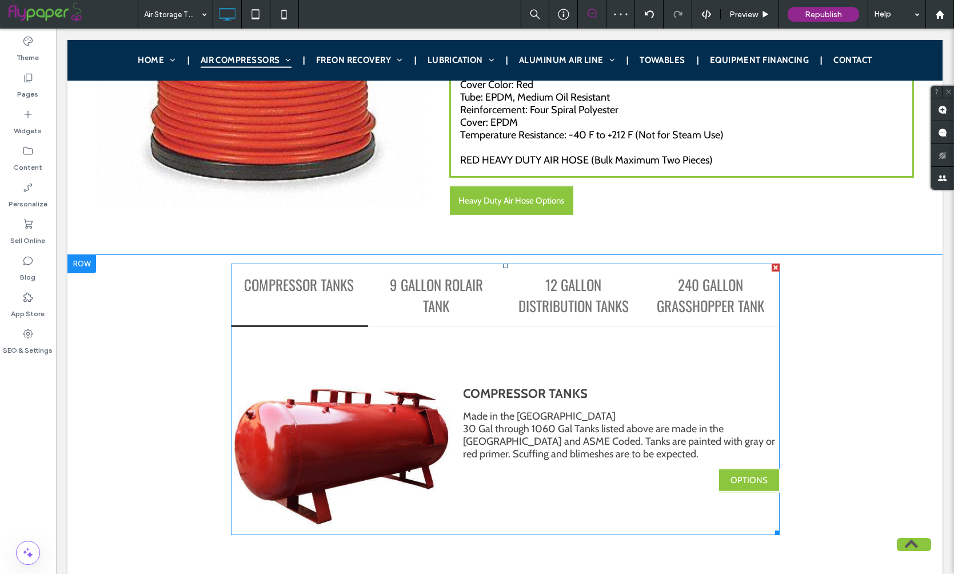
click at [346, 329] on span at bounding box center [505, 398] width 549 height 271
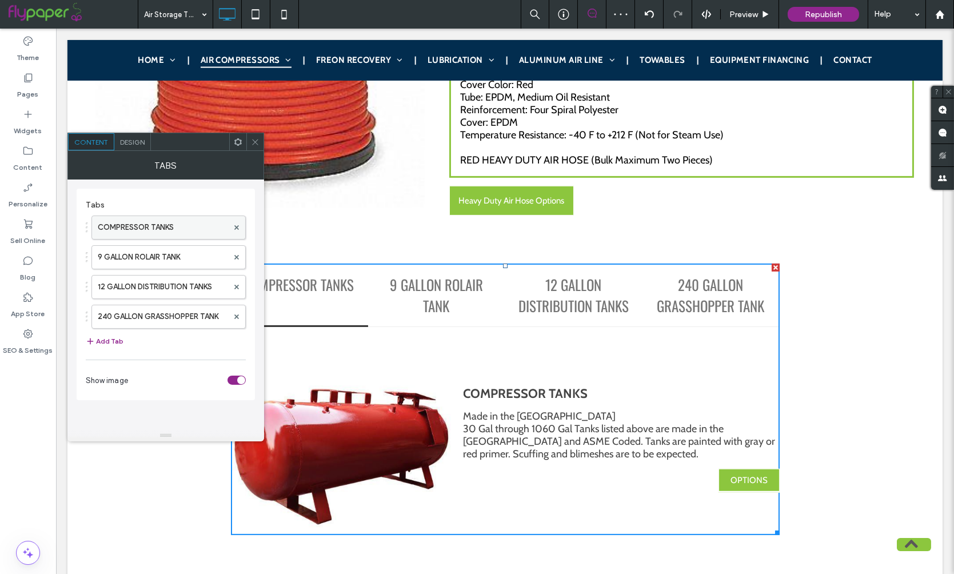
click at [168, 230] on label "COMPRESSOR TANKS" at bounding box center [163, 227] width 130 height 23
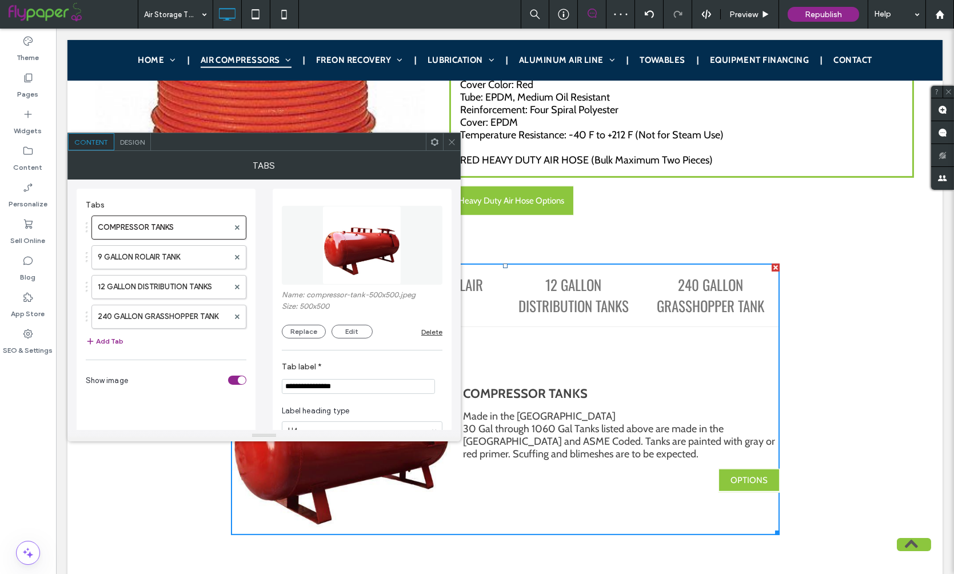
click at [370, 386] on input "**********" at bounding box center [358, 386] width 153 height 15
click at [448, 154] on div "Tabs" at bounding box center [263, 165] width 393 height 29
click at [450, 148] on span at bounding box center [452, 141] width 9 height 17
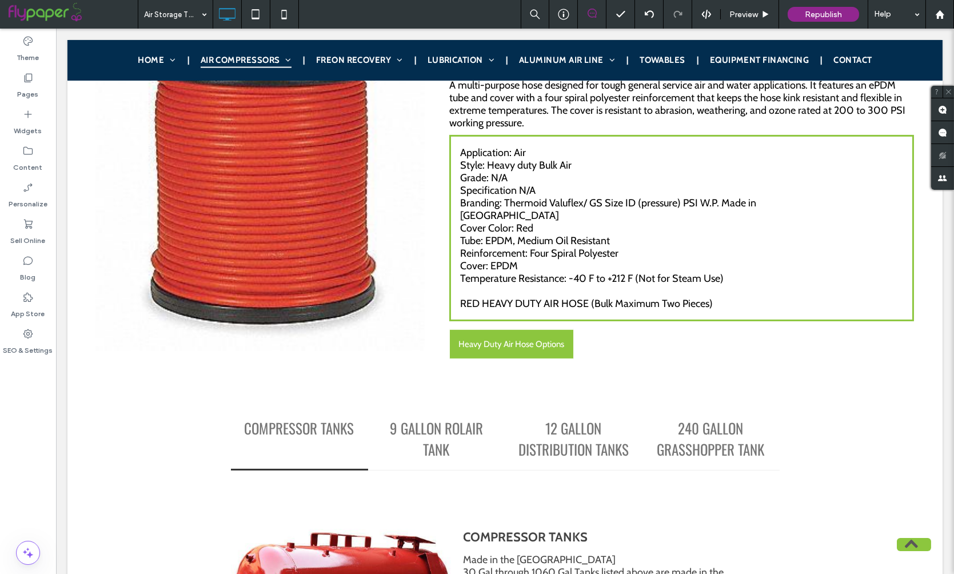
scroll to position [635, 0]
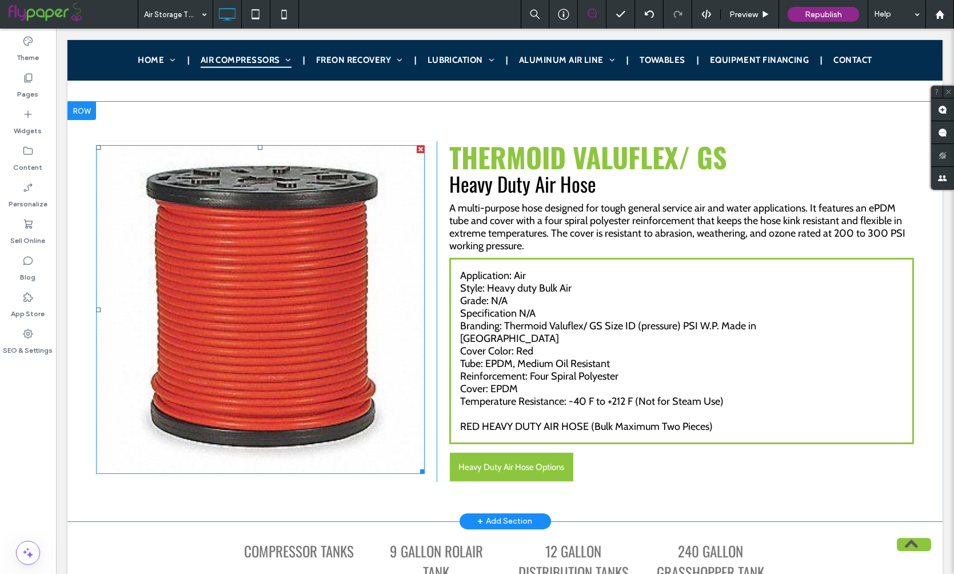
click at [421, 146] on div at bounding box center [421, 149] width 8 height 8
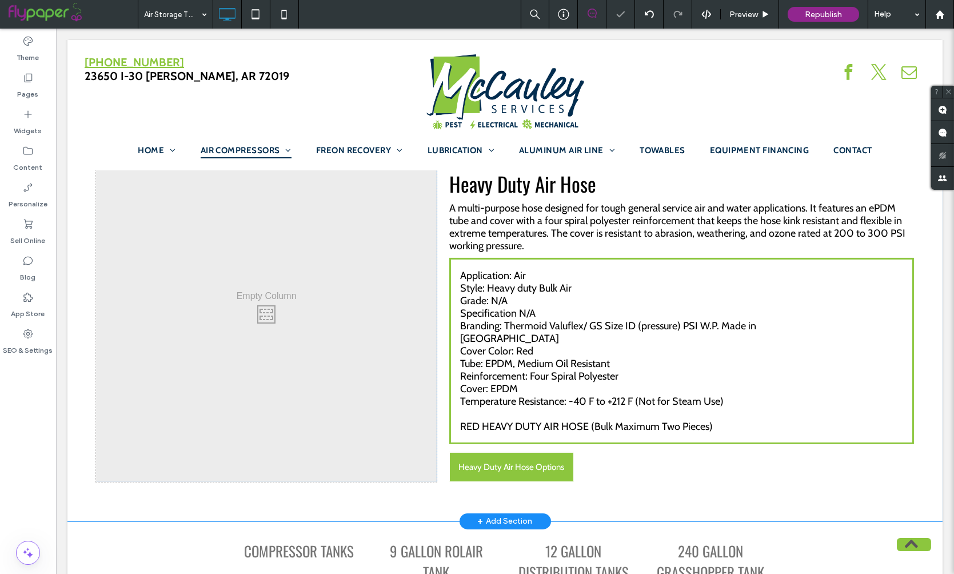
click at [316, 281] on div "Click To Paste Click To Paste" at bounding box center [266, 311] width 341 height 340
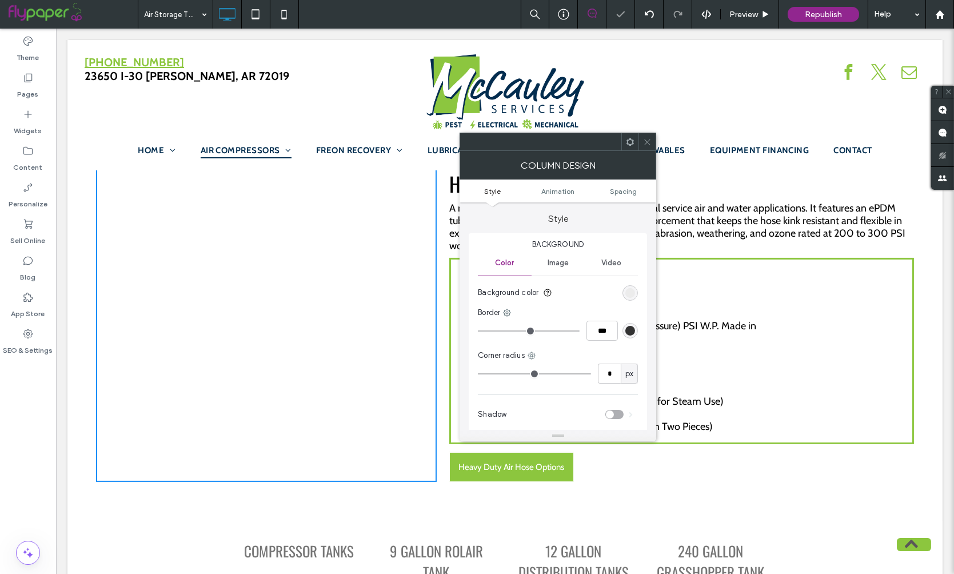
click at [567, 258] on span "Image" at bounding box center [558, 262] width 21 height 9
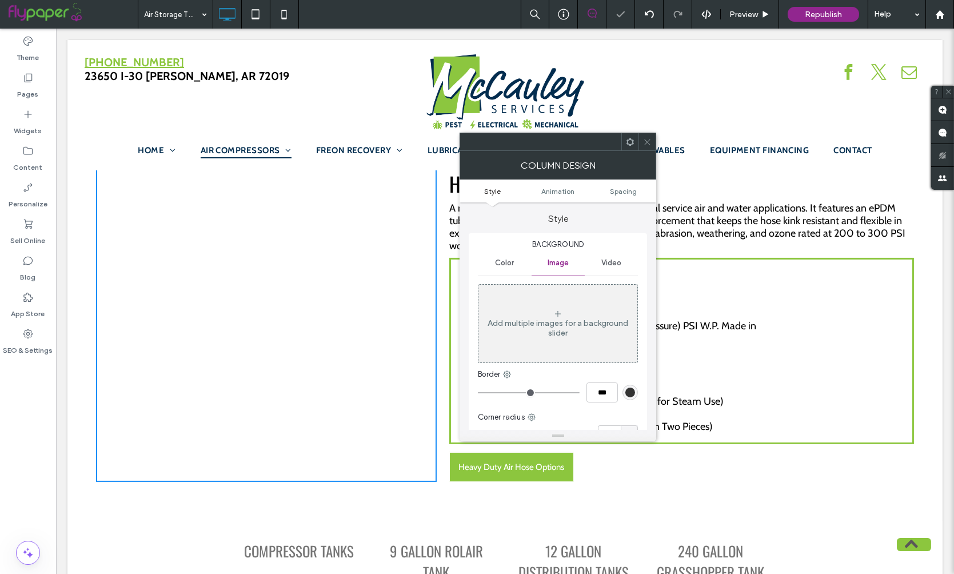
click at [566, 314] on div "Add multiple images for a background slider" at bounding box center [557, 323] width 159 height 75
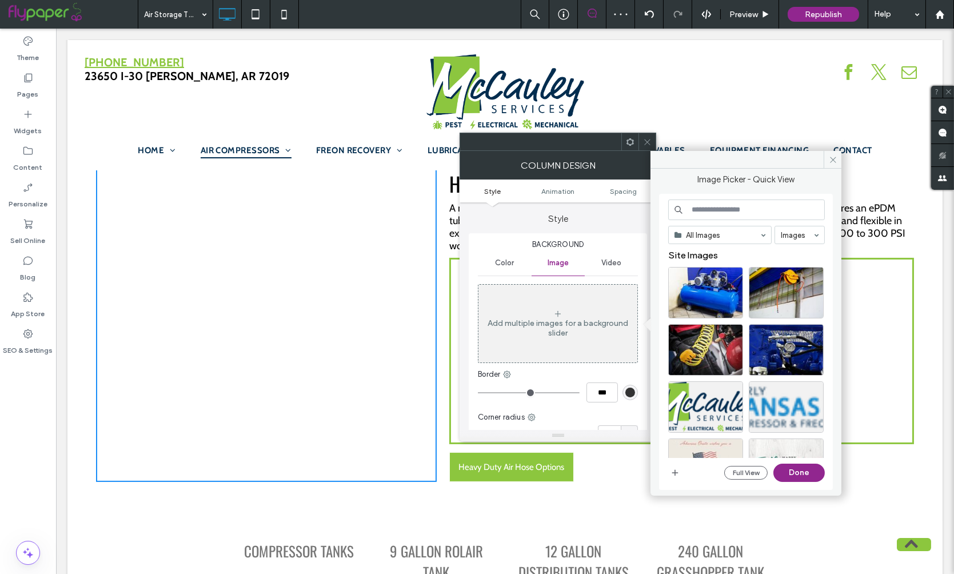
click at [720, 208] on input at bounding box center [746, 209] width 157 height 21
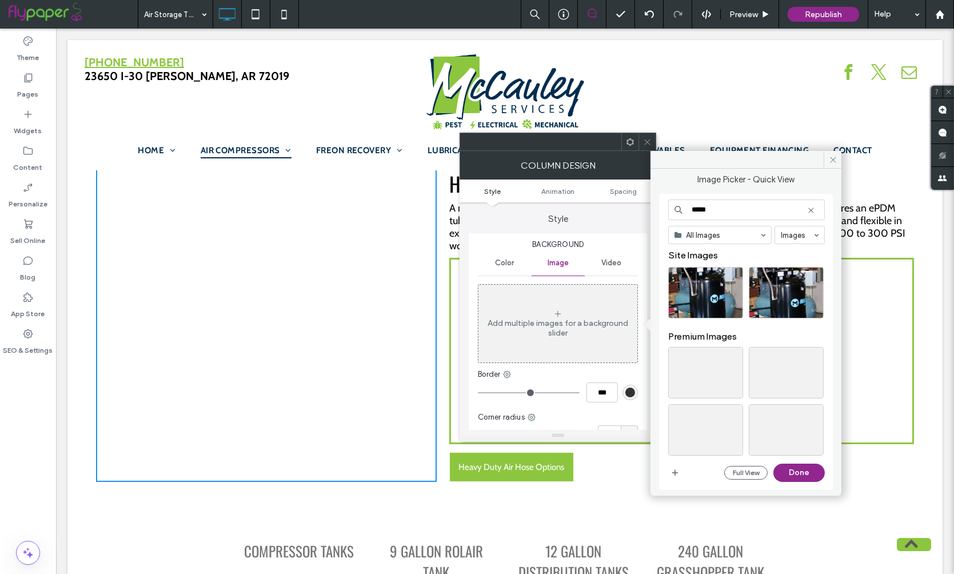
type input "*****"
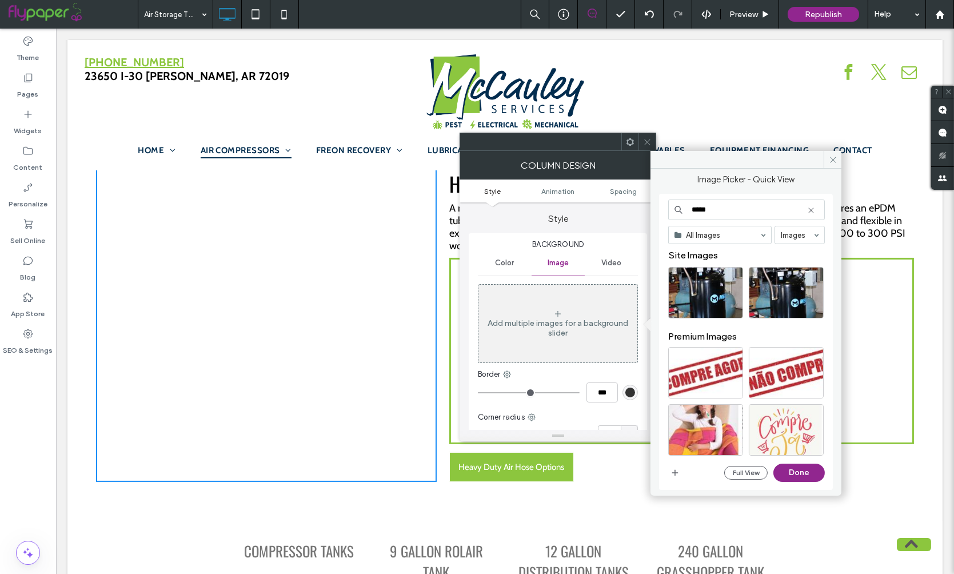
click at [812, 209] on use at bounding box center [811, 209] width 5 height 5
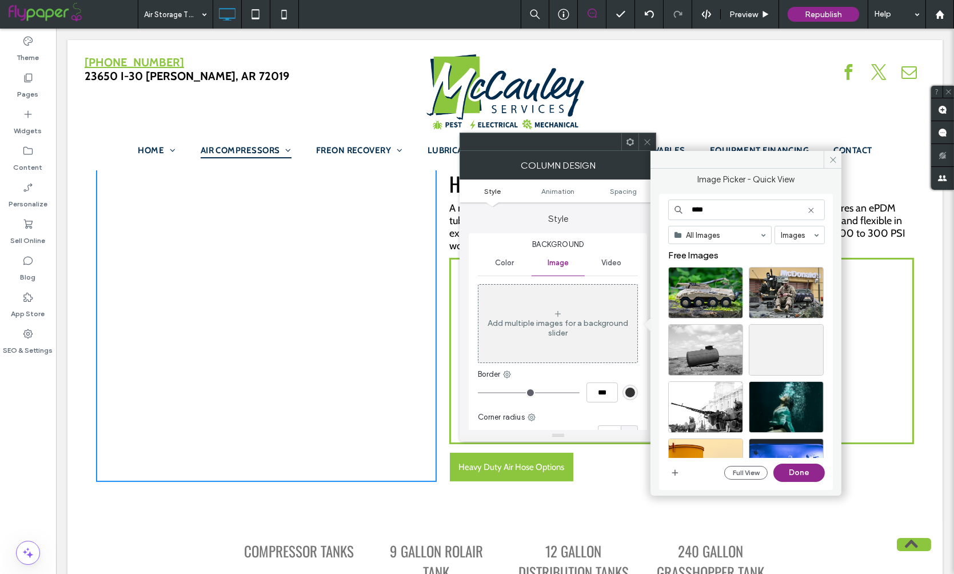
type input "****"
click at [813, 209] on icon at bounding box center [810, 210] width 9 height 9
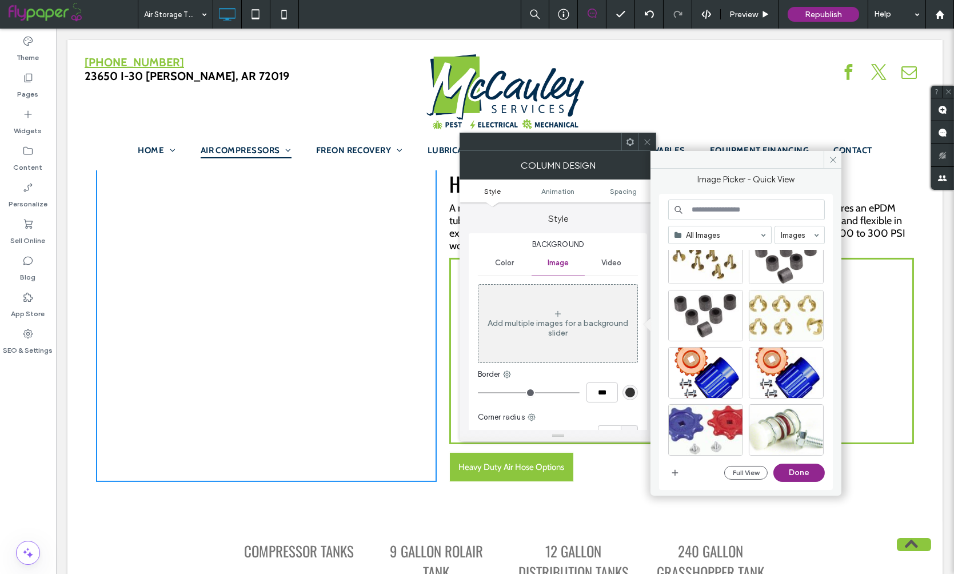
scroll to position [3249, 0]
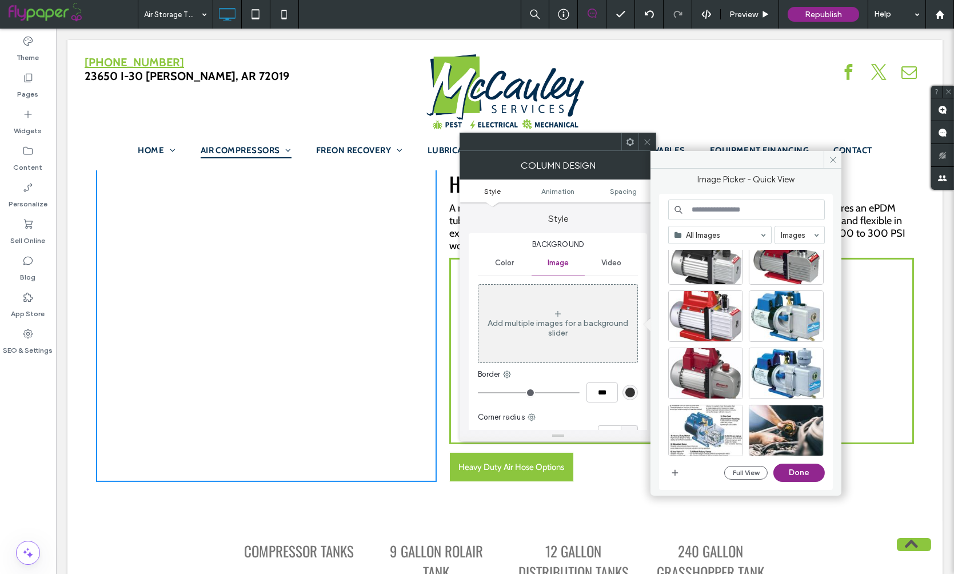
scroll to position [2603, 0]
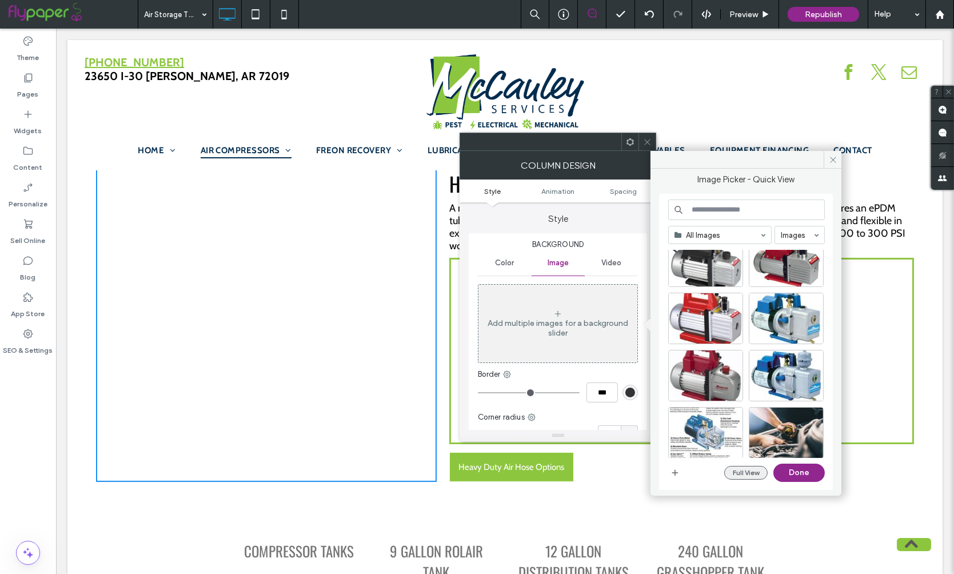
click at [749, 473] on button "Full View" at bounding box center [745, 473] width 43 height 14
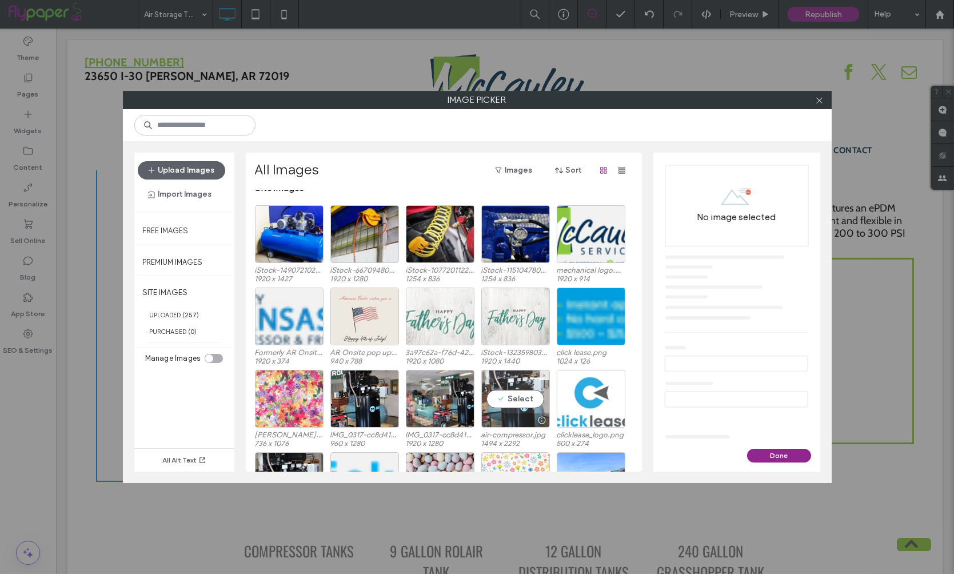
scroll to position [11, 0]
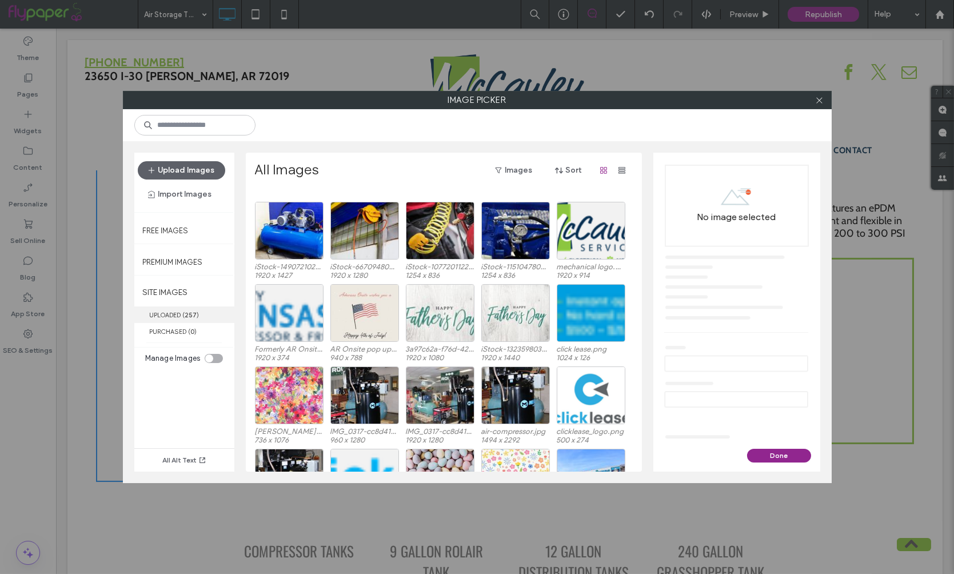
click at [190, 315] on b "257" at bounding box center [191, 315] width 12 height 8
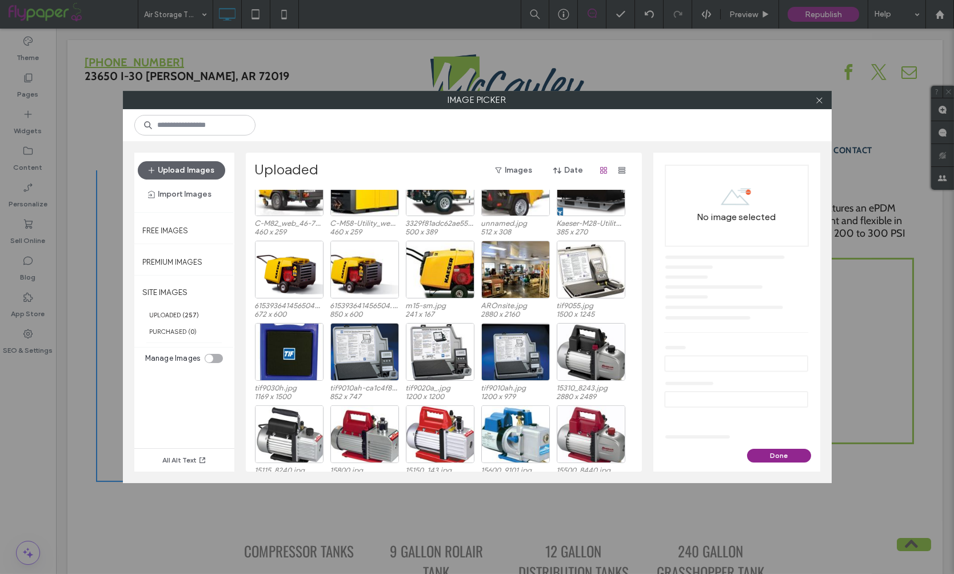
scroll to position [1195, 0]
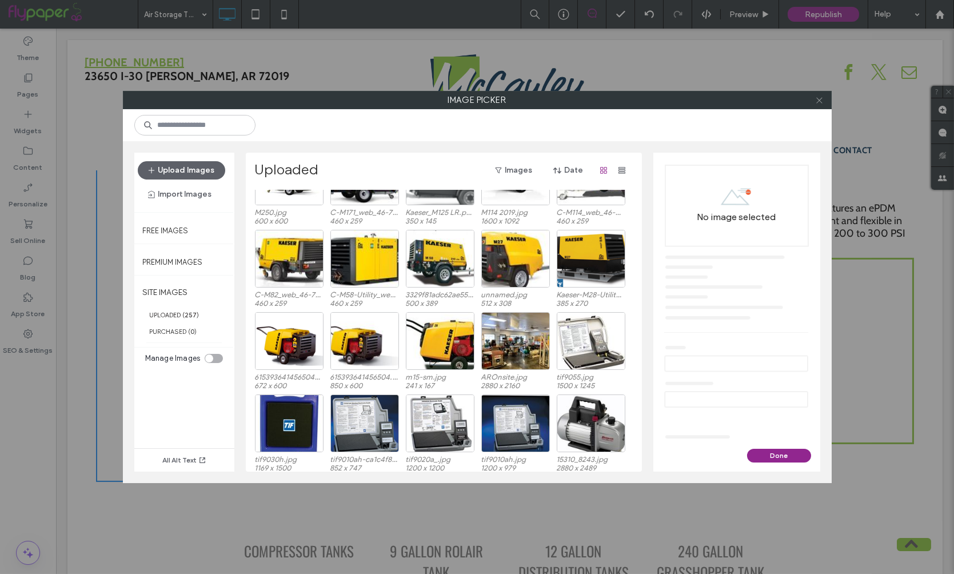
click at [818, 106] on span at bounding box center [819, 99] width 9 height 17
